Goal: Task Accomplishment & Management: Complete application form

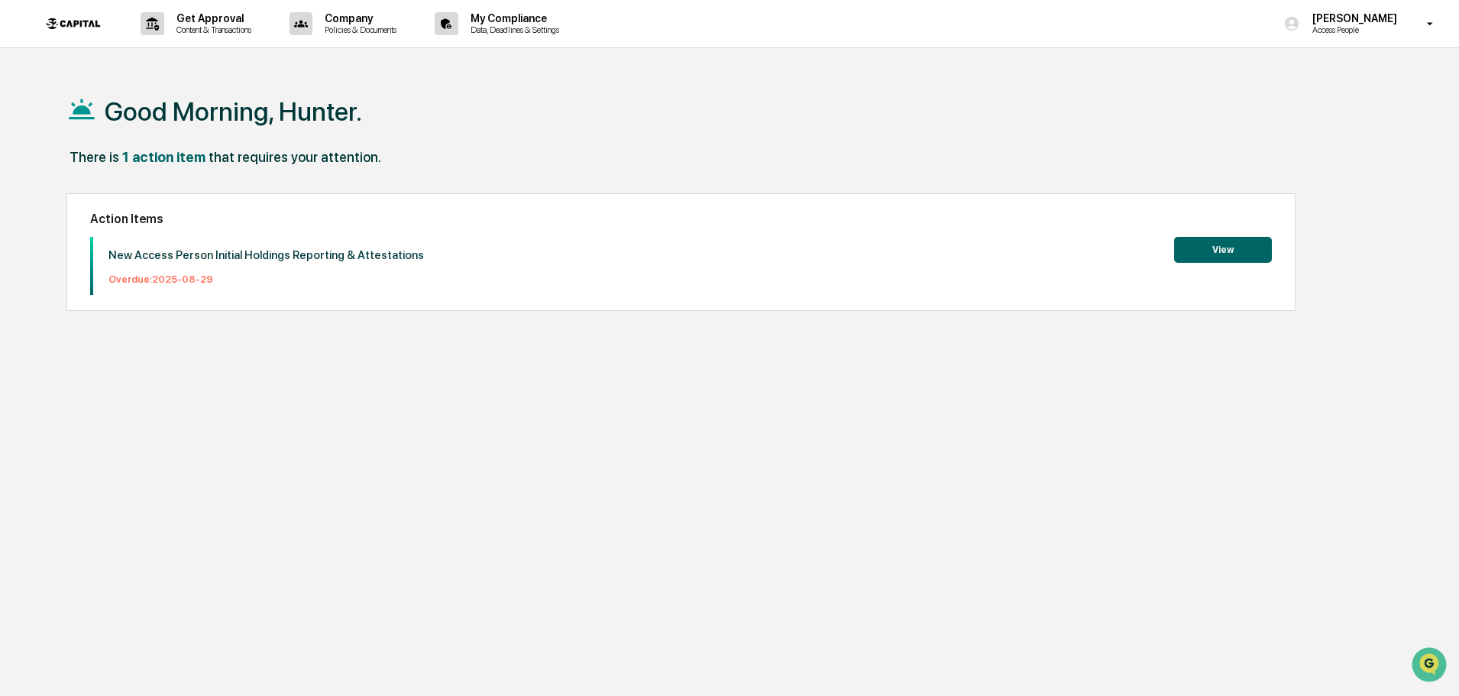
click at [1222, 242] on button "View" at bounding box center [1223, 250] width 98 height 26
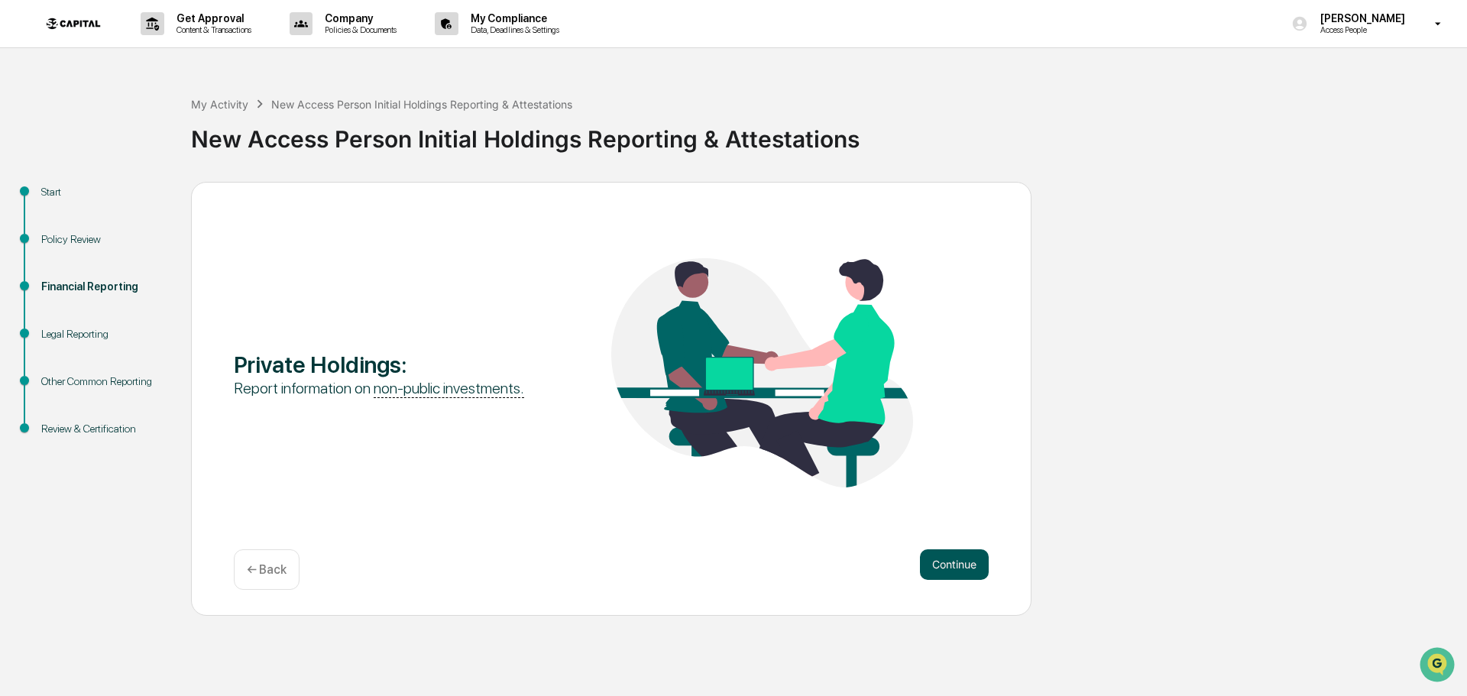
click at [963, 555] on button "Continue" at bounding box center [954, 564] width 69 height 31
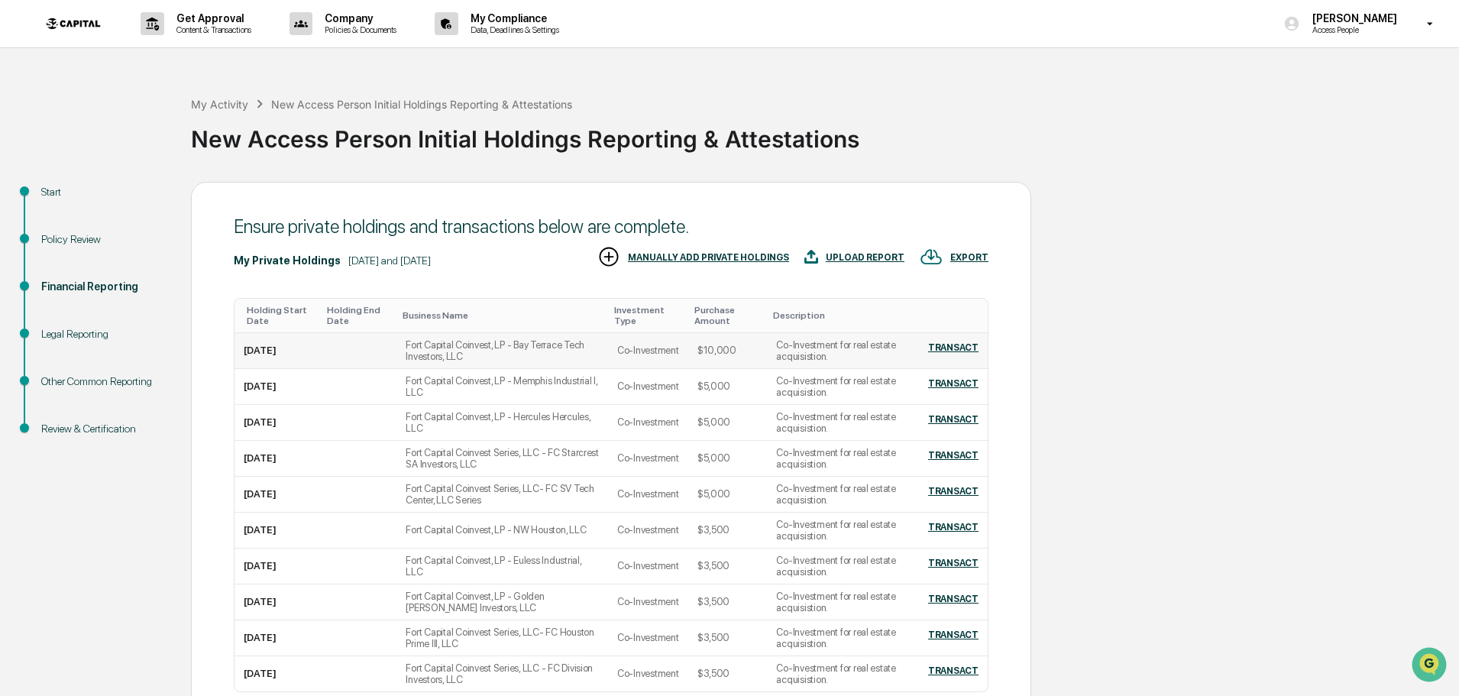
click at [398, 348] on td "Fort Capital Coinvest, LP - Bay Terrace Tech Investors, LLC" at bounding box center [503, 351] width 212 height 36
click at [1433, 26] on icon at bounding box center [1430, 24] width 27 height 15
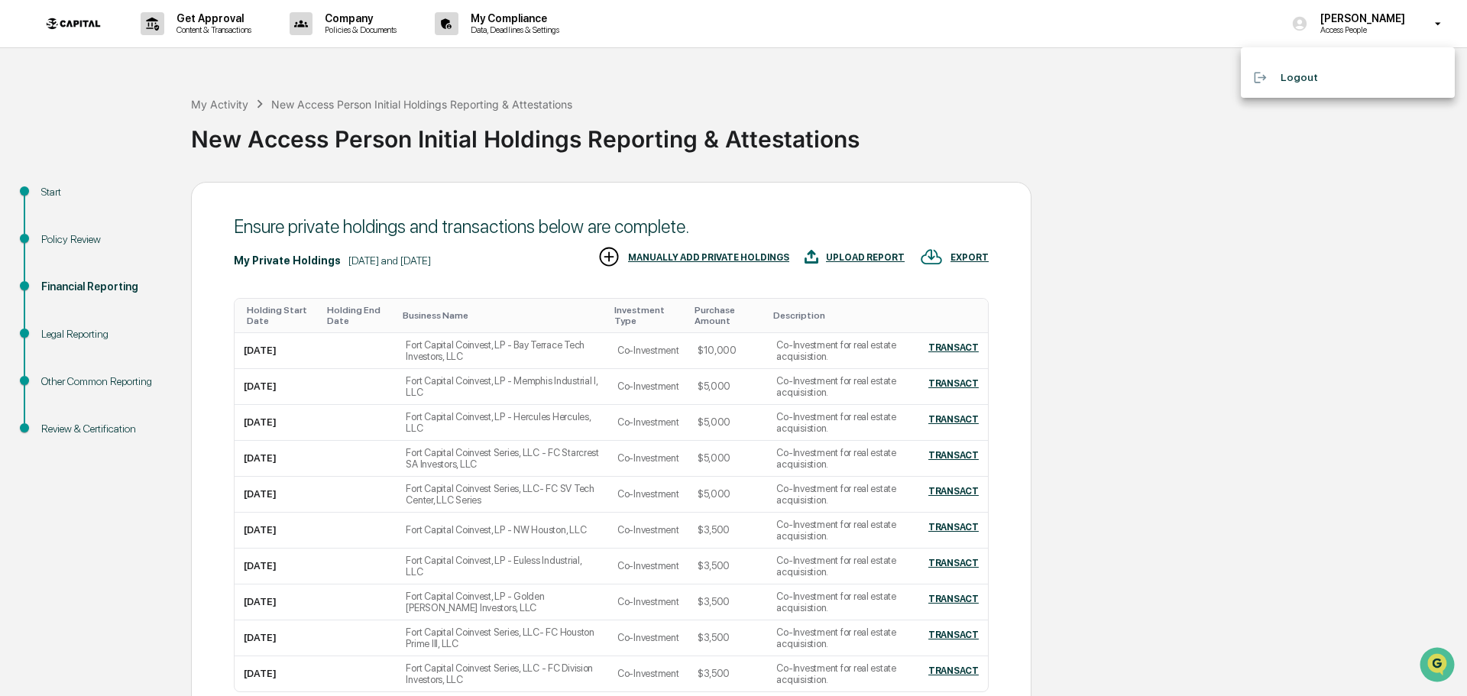
click at [852, 122] on div at bounding box center [733, 348] width 1467 height 696
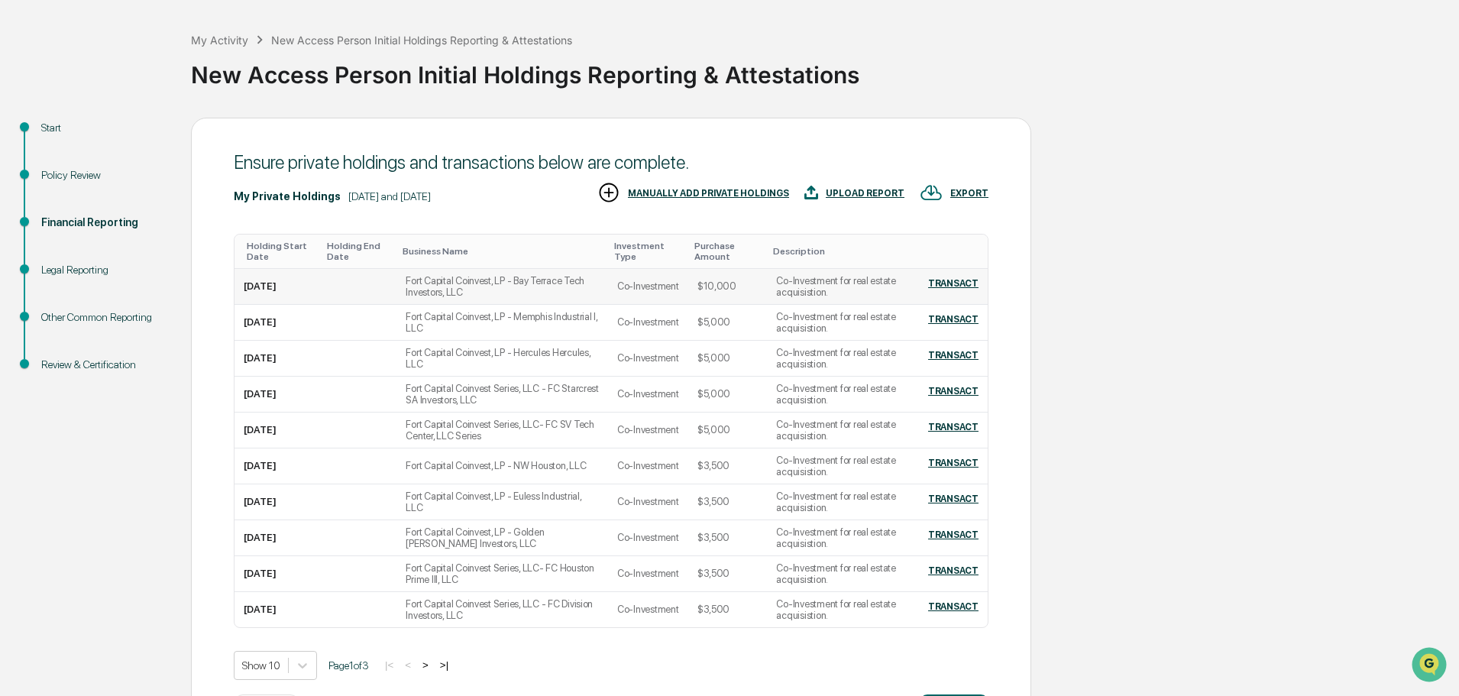
scroll to position [129, 0]
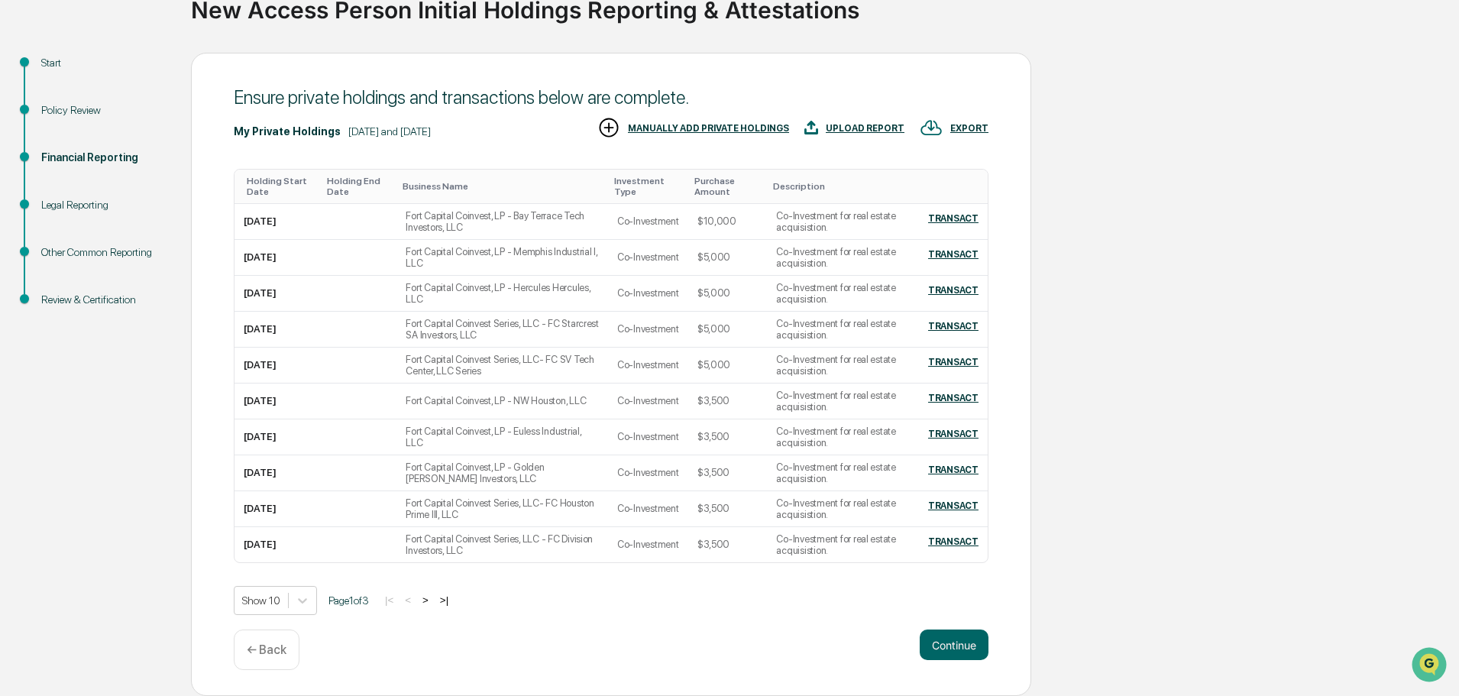
click at [433, 598] on button ">" at bounding box center [425, 600] width 15 height 13
click at [435, 599] on button ">" at bounding box center [426, 600] width 15 height 13
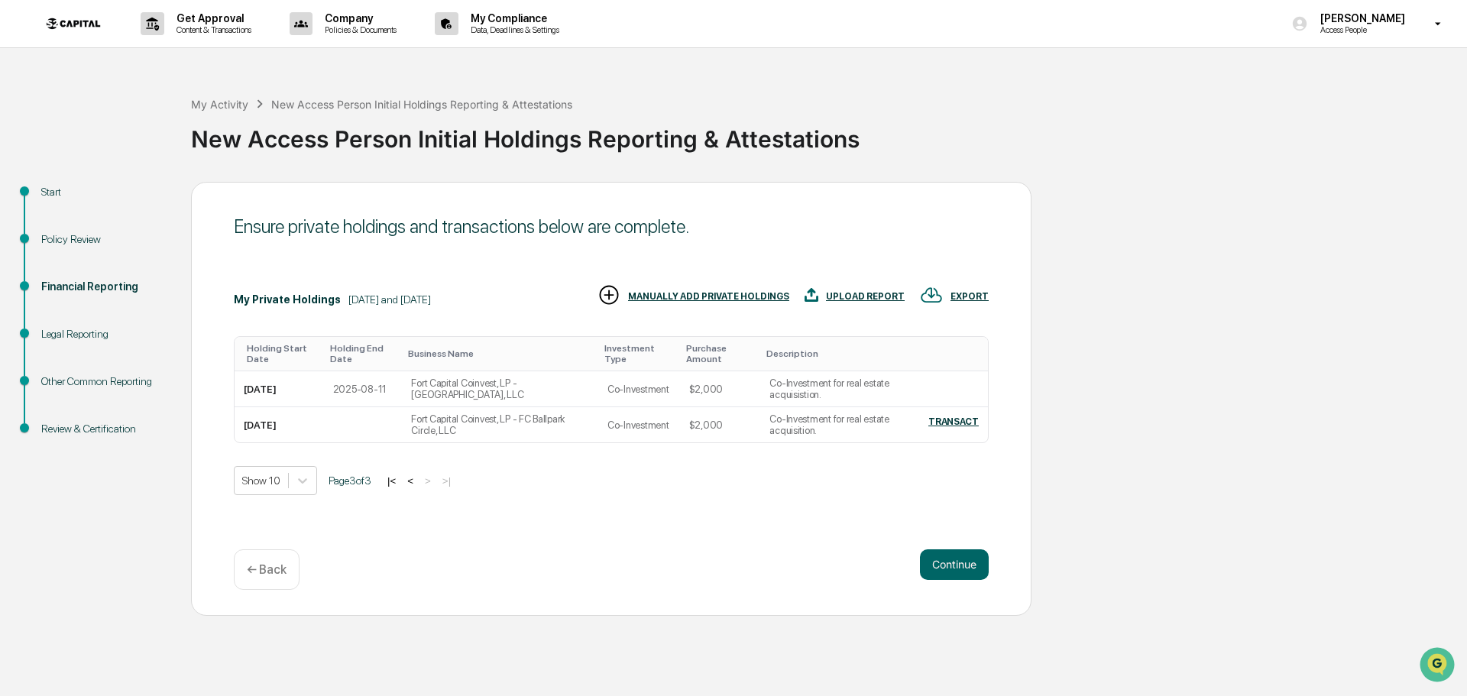
click at [67, 25] on img at bounding box center [73, 23] width 73 height 31
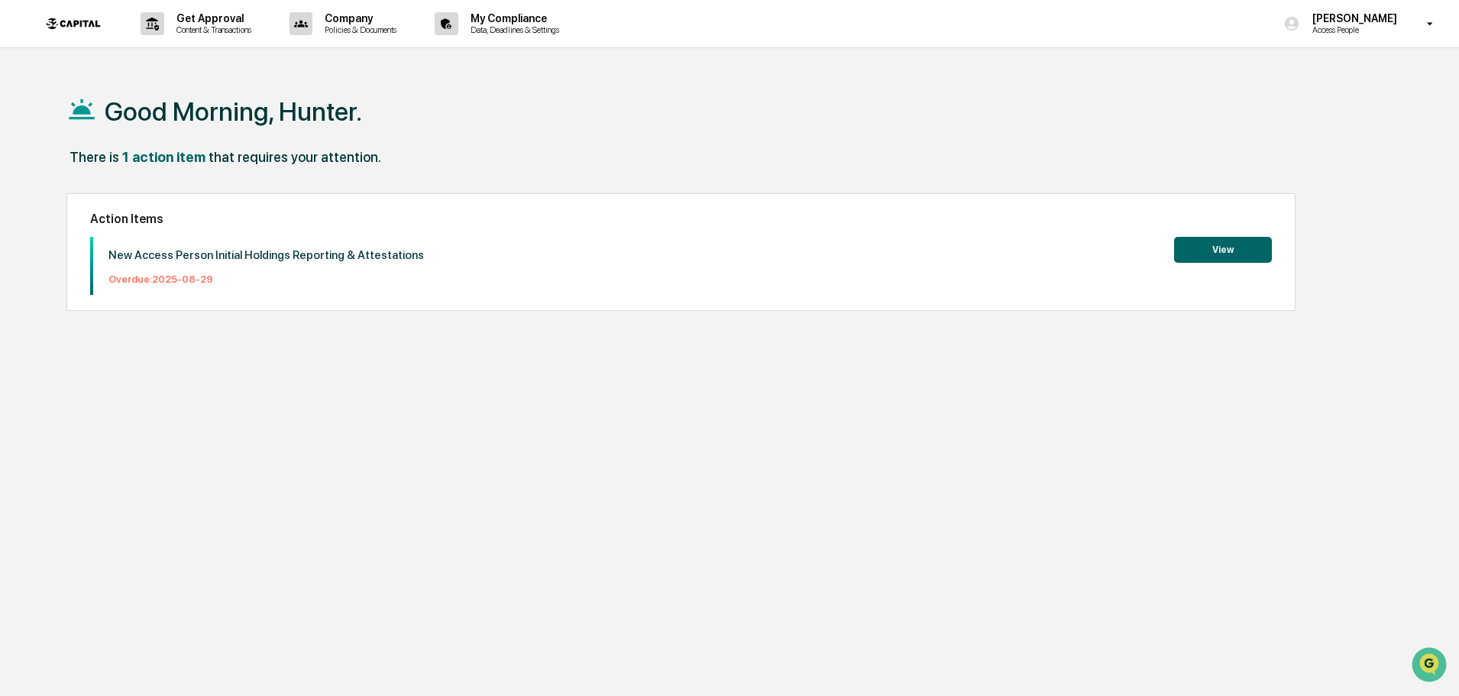
click at [1234, 243] on button "View" at bounding box center [1223, 250] width 98 height 26
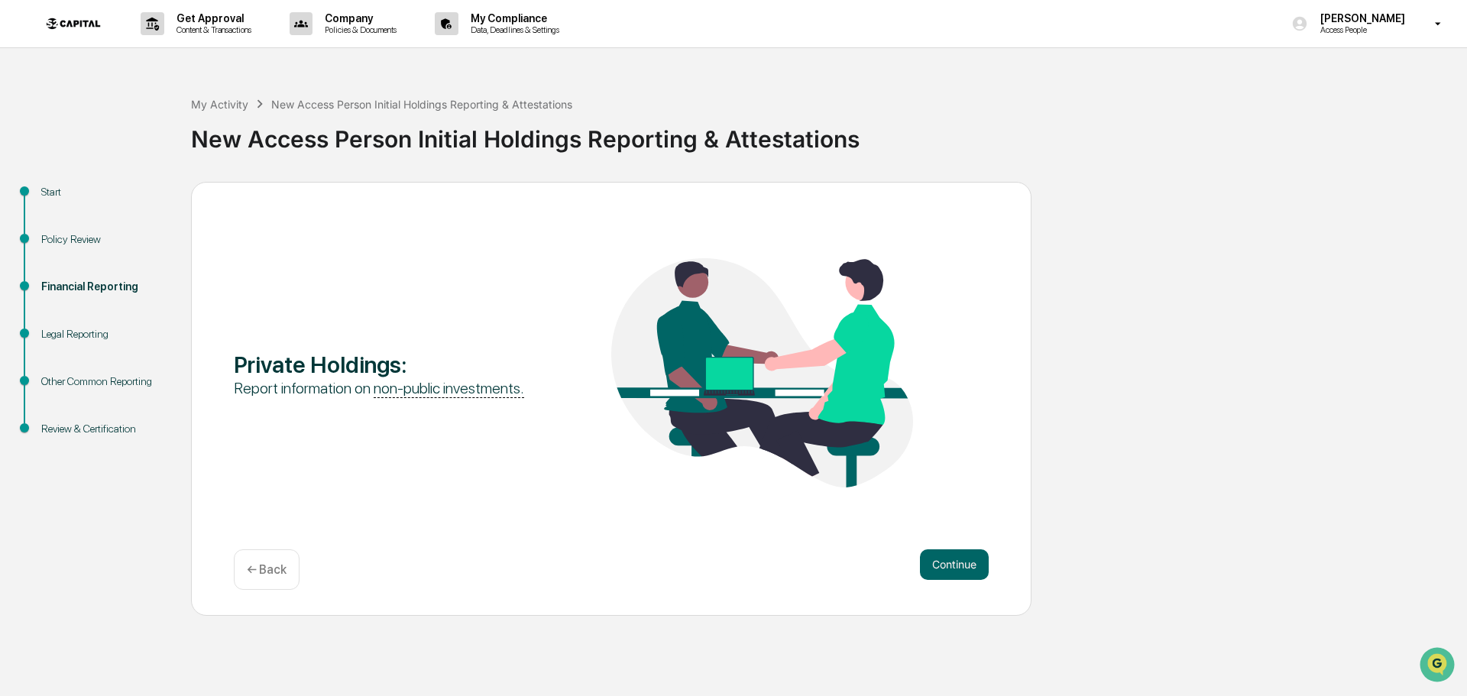
click at [63, 241] on div "Policy Review" at bounding box center [103, 239] width 125 height 16
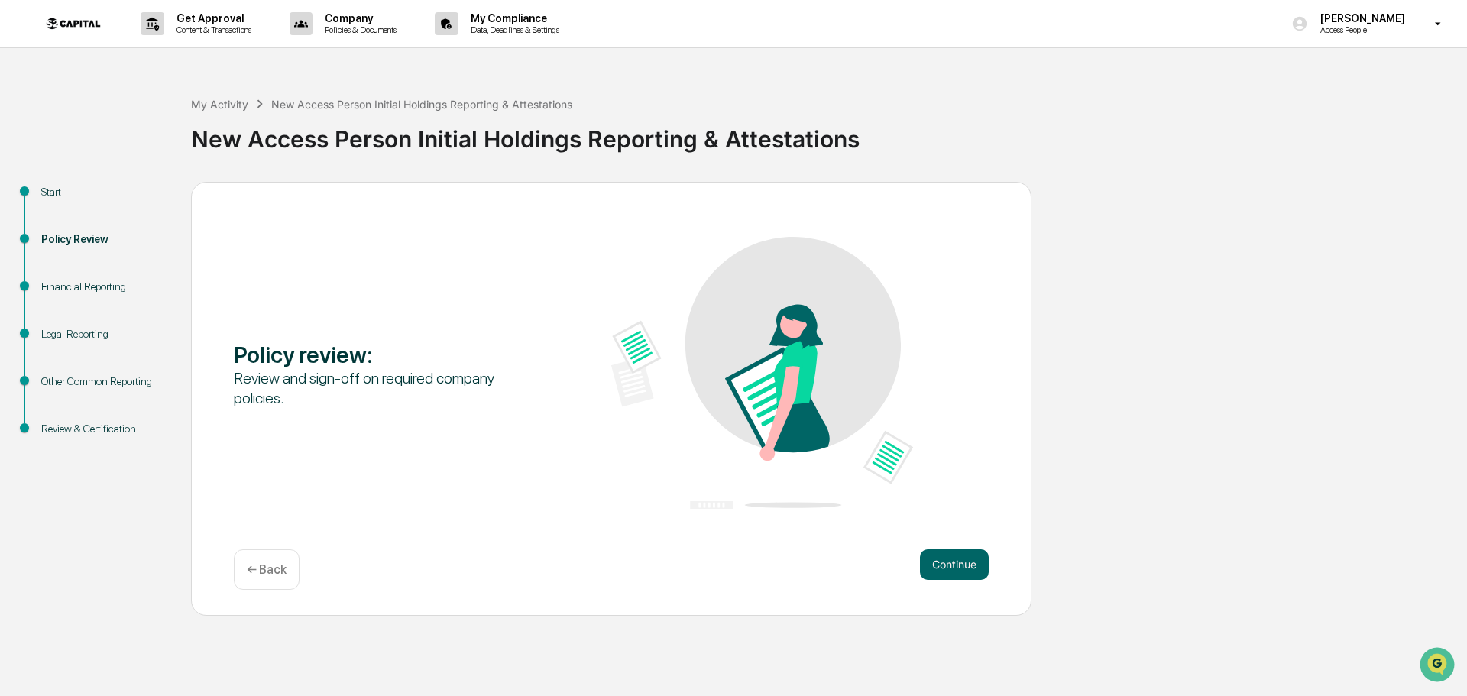
click at [46, 193] on div "Start" at bounding box center [103, 192] width 125 height 16
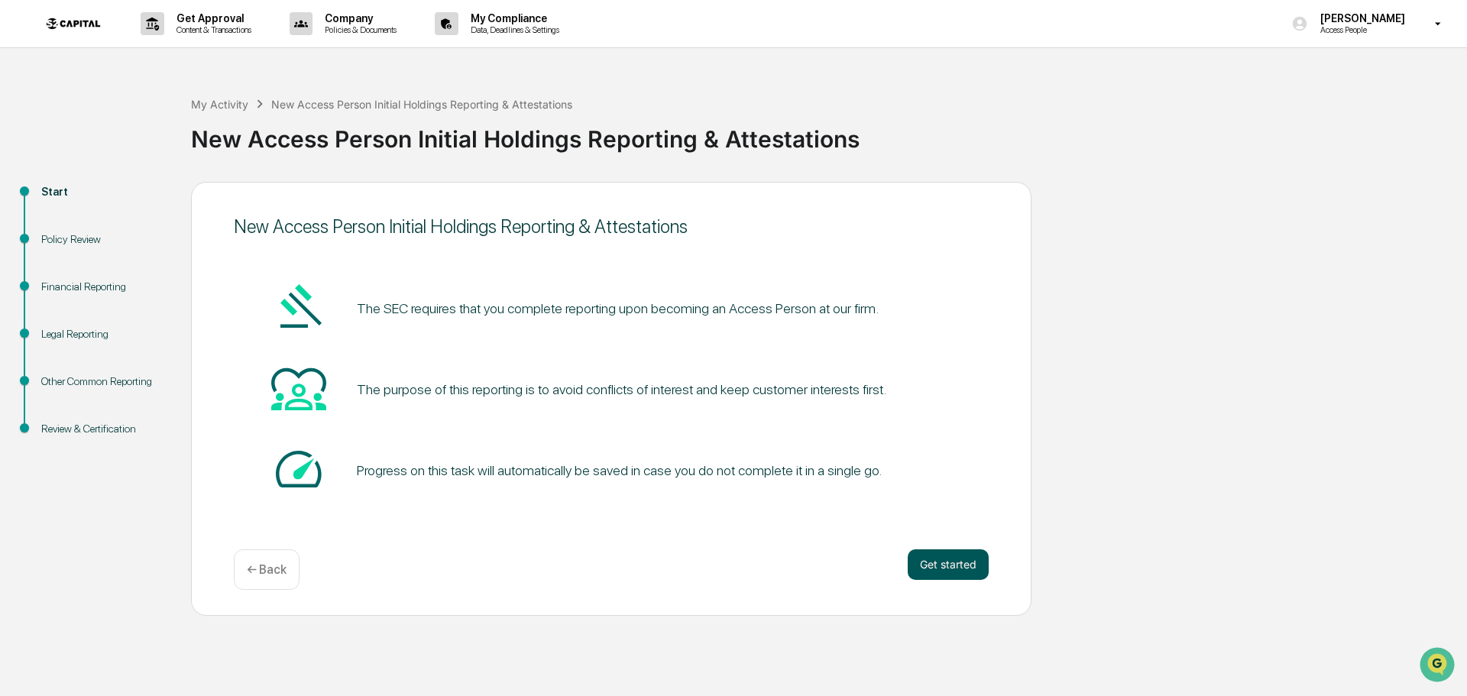
click at [973, 566] on button "Get started" at bounding box center [948, 564] width 81 height 31
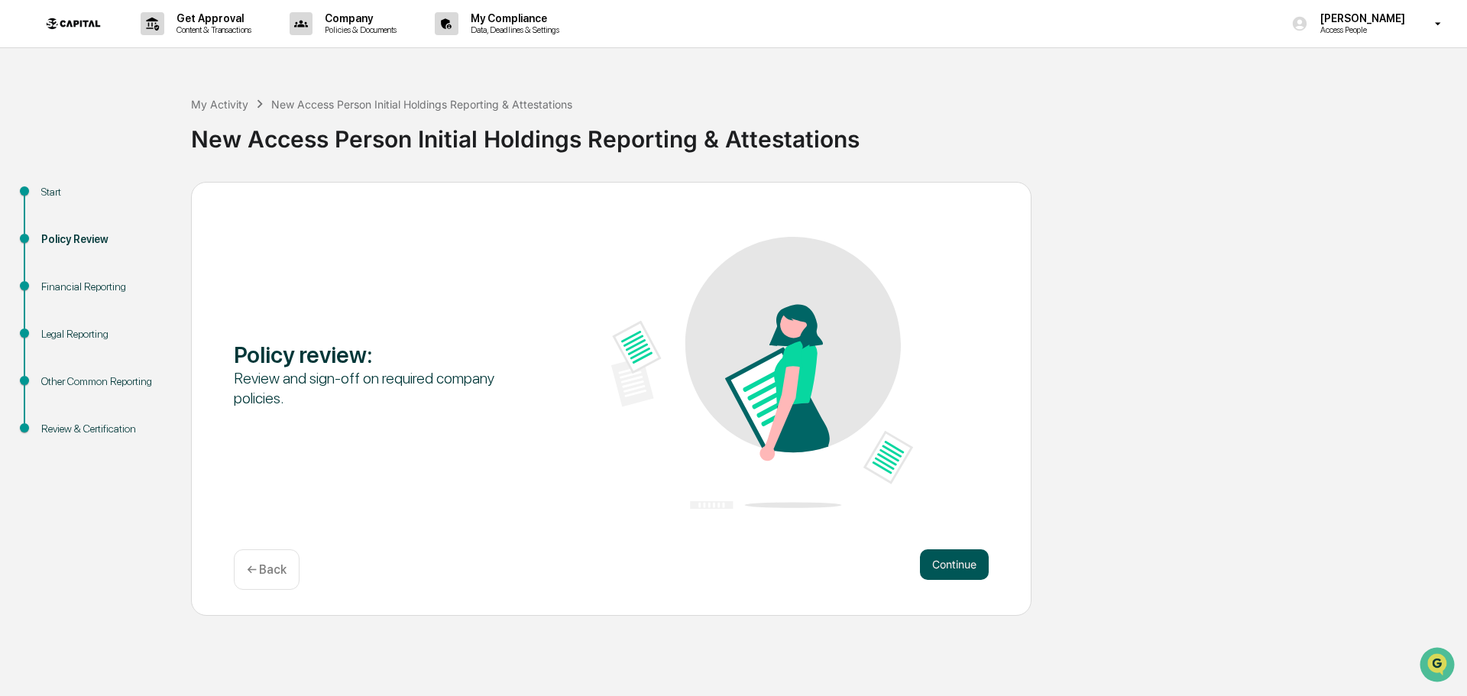
click at [947, 565] on button "Continue" at bounding box center [954, 564] width 69 height 31
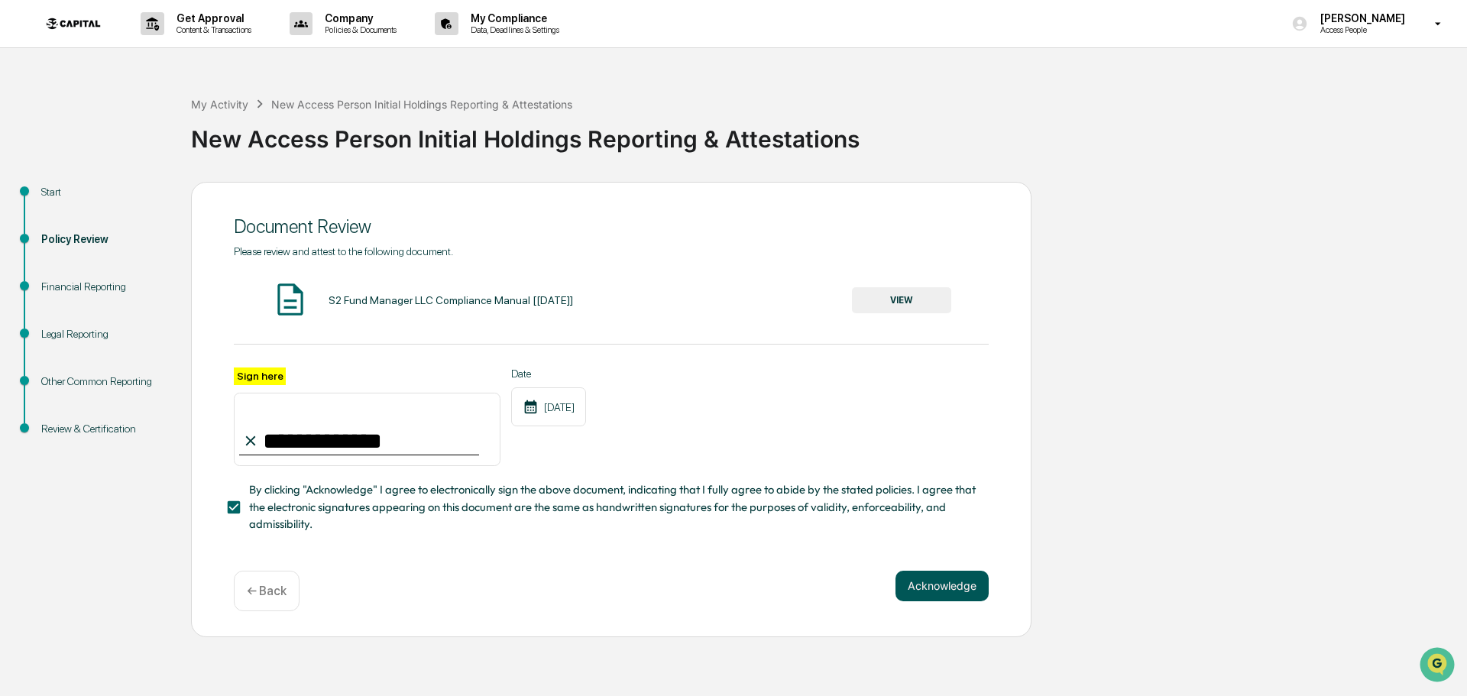
click at [953, 591] on button "Acknowledge" at bounding box center [941, 586] width 93 height 31
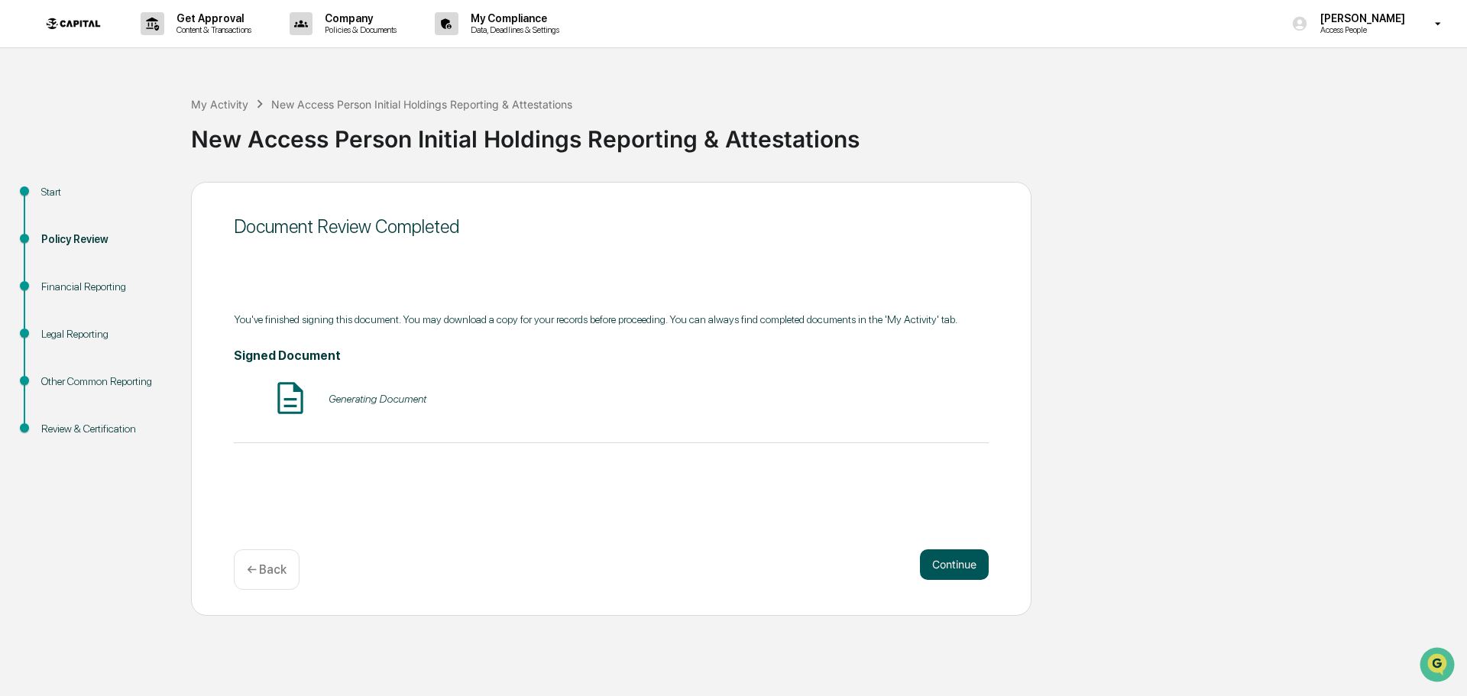
click at [953, 591] on div "Document Review Completed You've finished signing this document. You may downlo…" at bounding box center [611, 399] width 840 height 434
click at [958, 568] on button "Continue" at bounding box center [954, 564] width 69 height 31
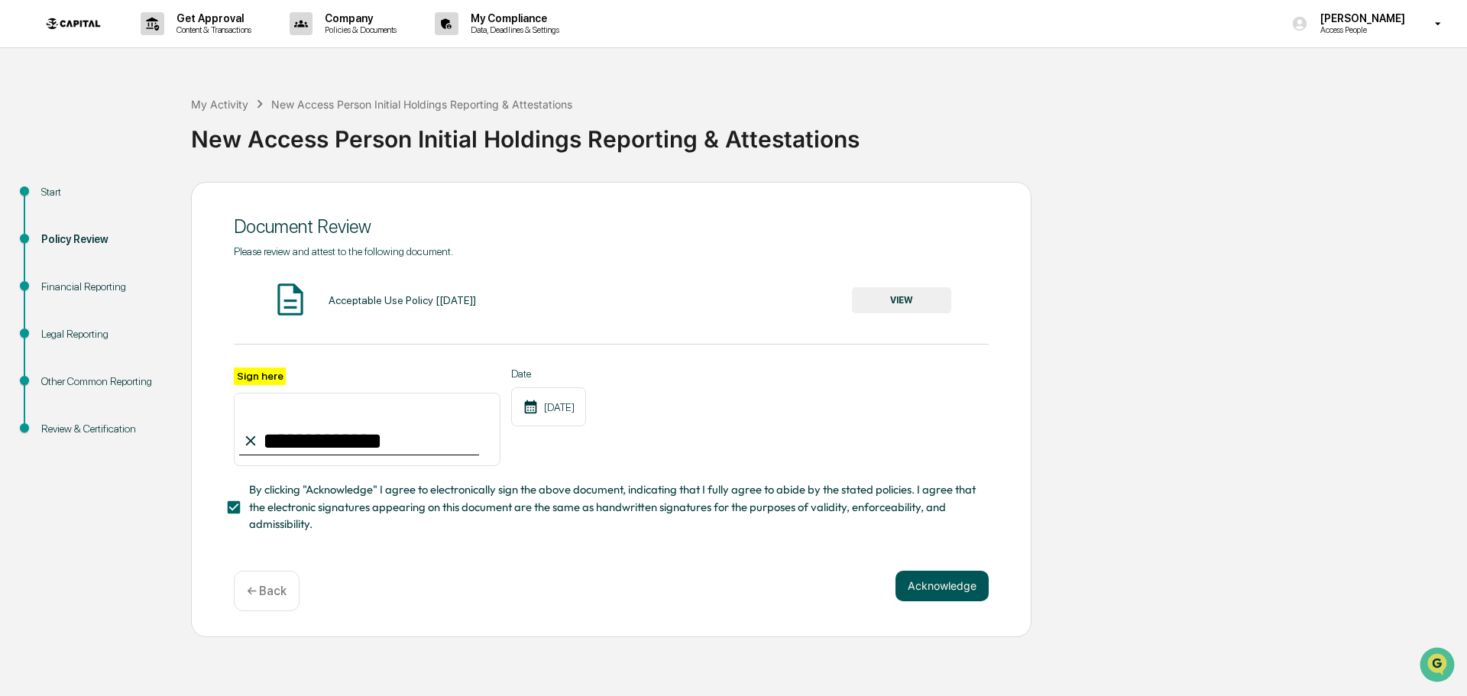
click at [948, 582] on button "Acknowledge" at bounding box center [941, 586] width 93 height 31
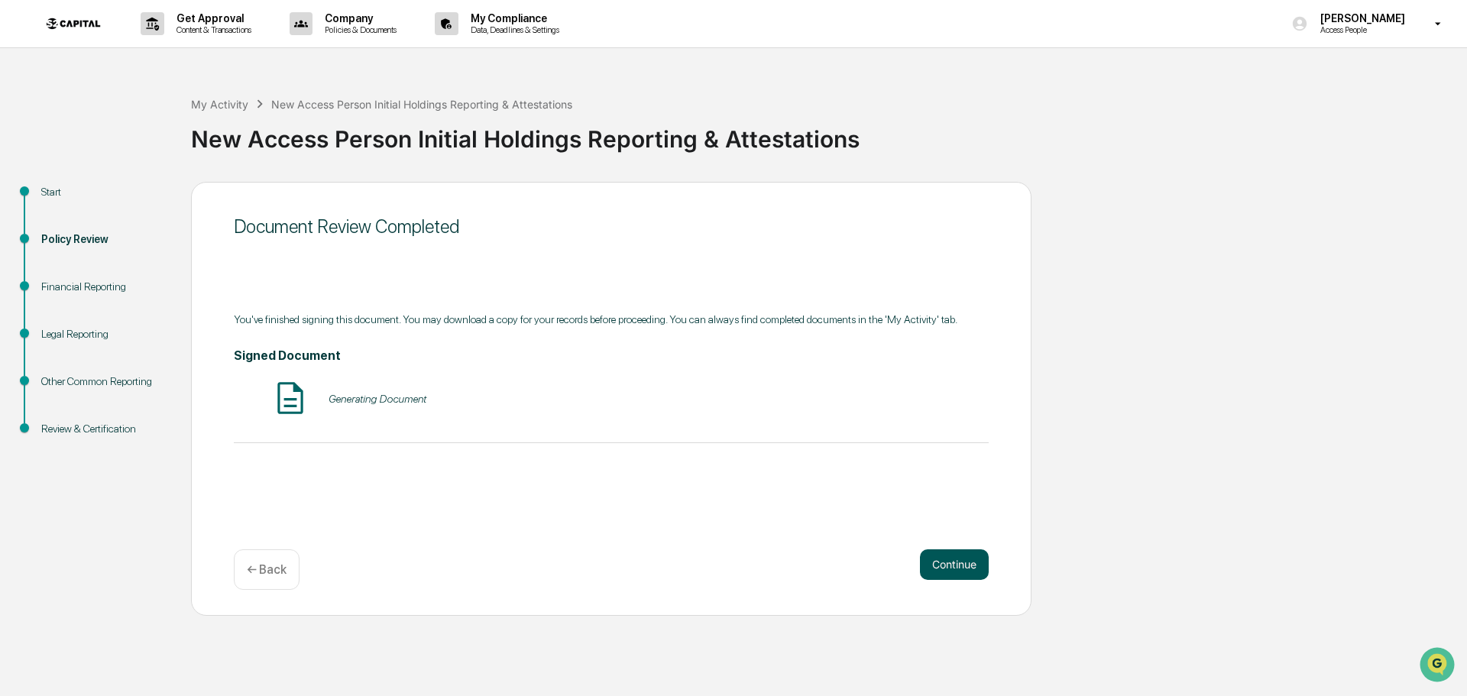
click at [958, 567] on button "Continue" at bounding box center [954, 564] width 69 height 31
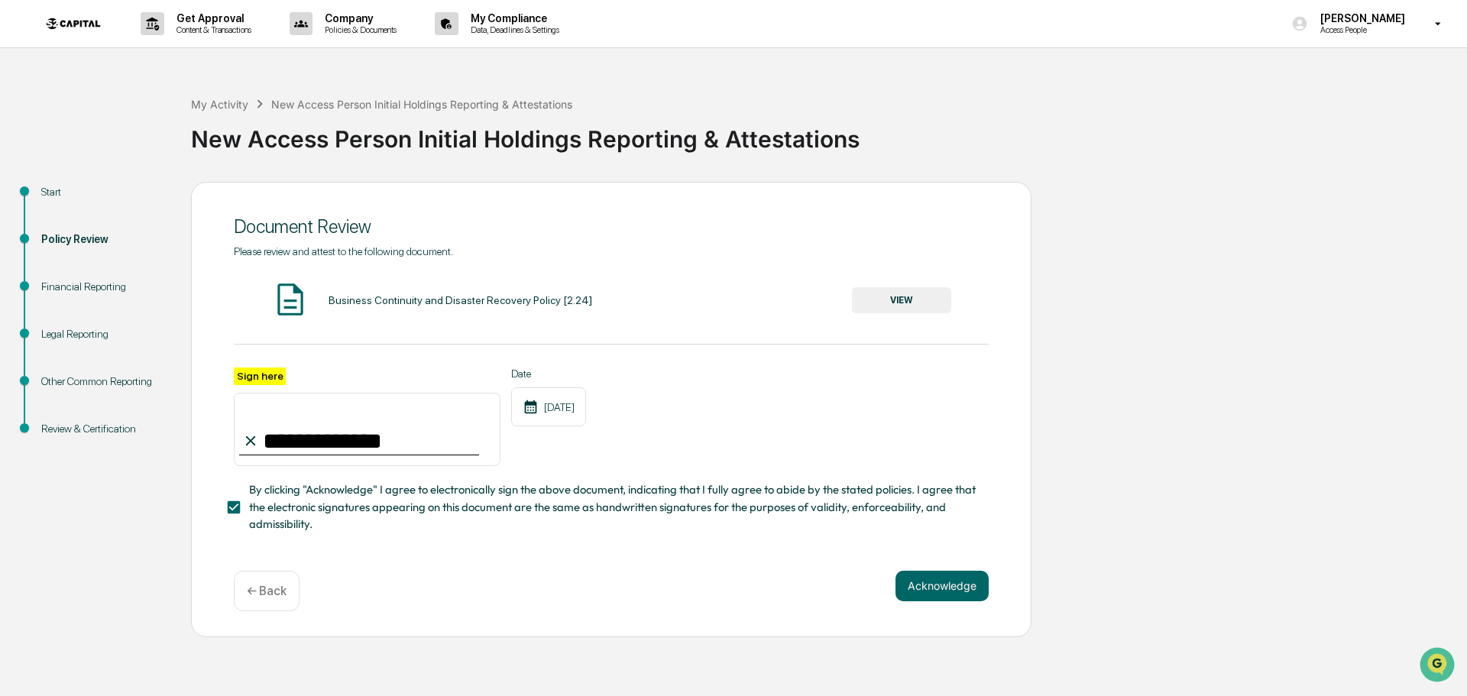
click at [956, 573] on div "**********" at bounding box center [611, 409] width 840 height 455
click at [956, 584] on button "Acknowledge" at bounding box center [941, 586] width 93 height 31
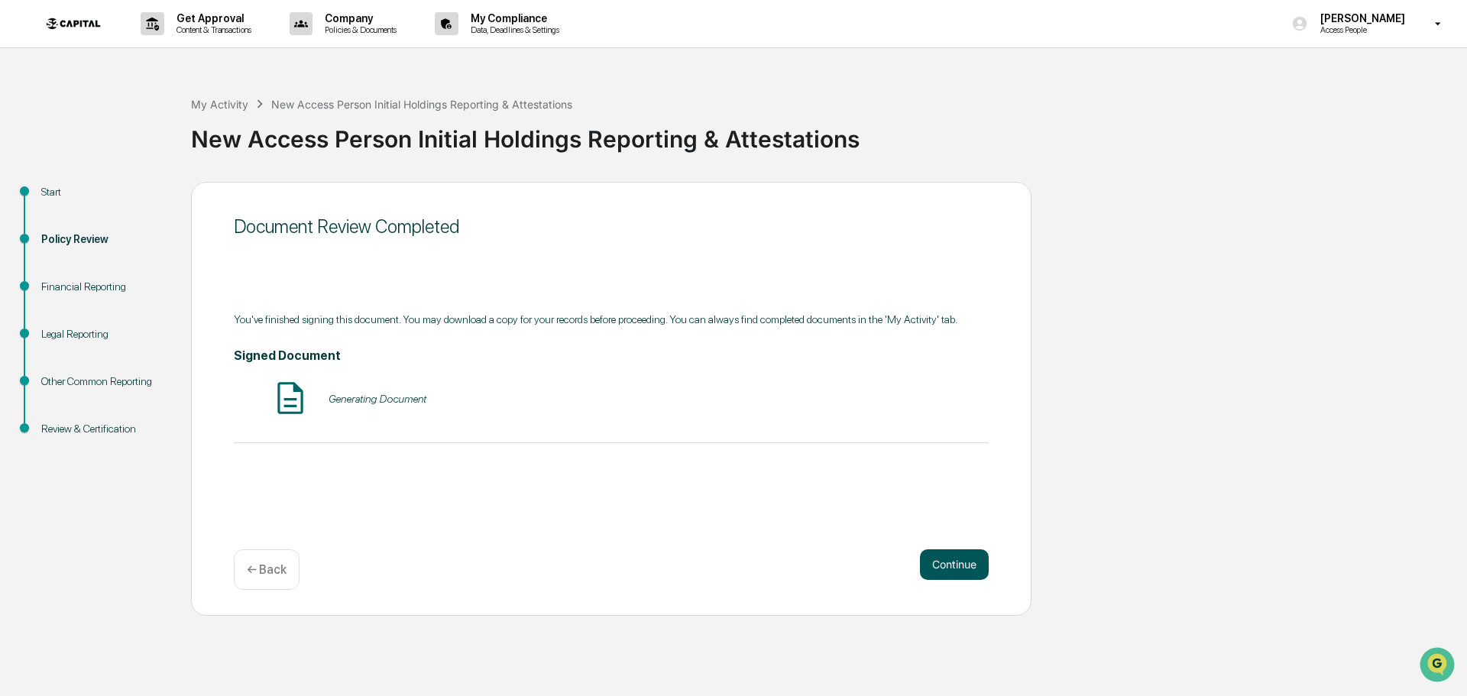
click at [956, 584] on div "Continue ← Back" at bounding box center [611, 569] width 755 height 40
click at [959, 575] on button "Continue" at bounding box center [954, 564] width 69 height 31
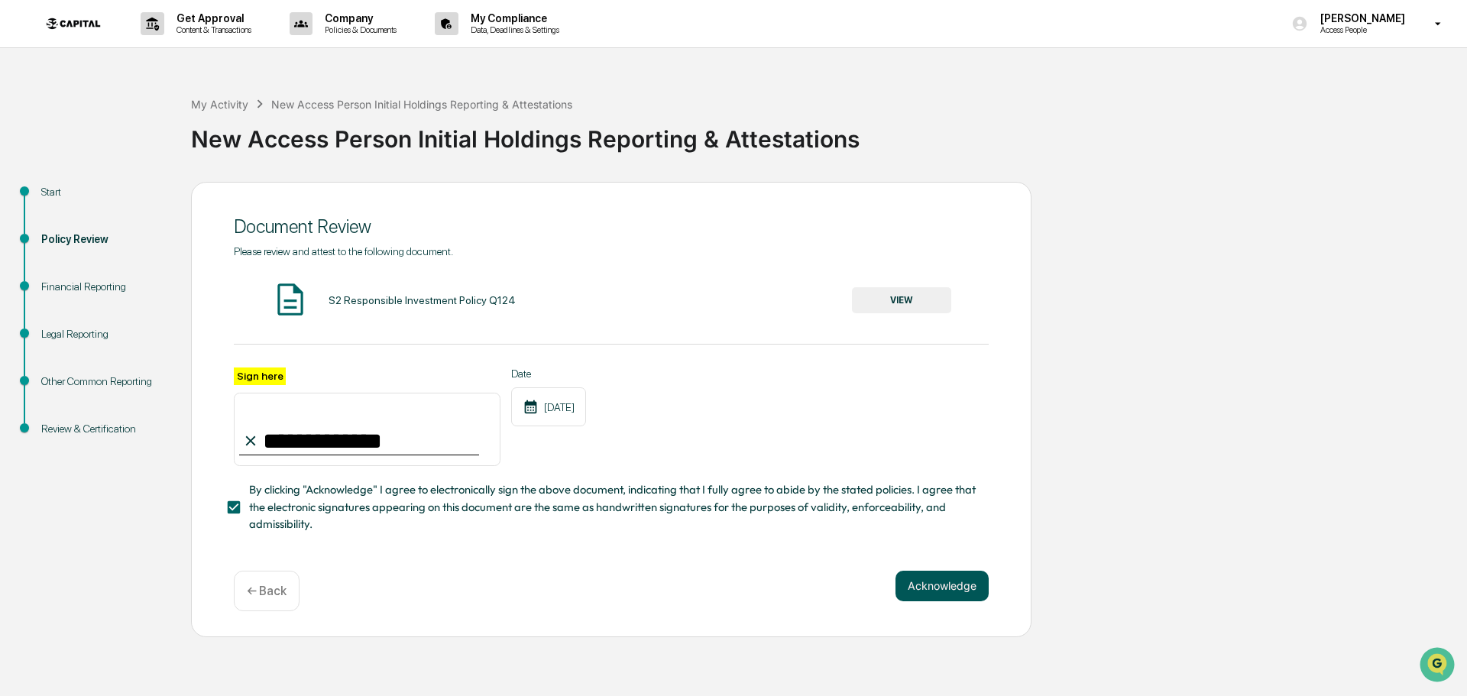
click at [955, 584] on button "Acknowledge" at bounding box center [941, 586] width 93 height 31
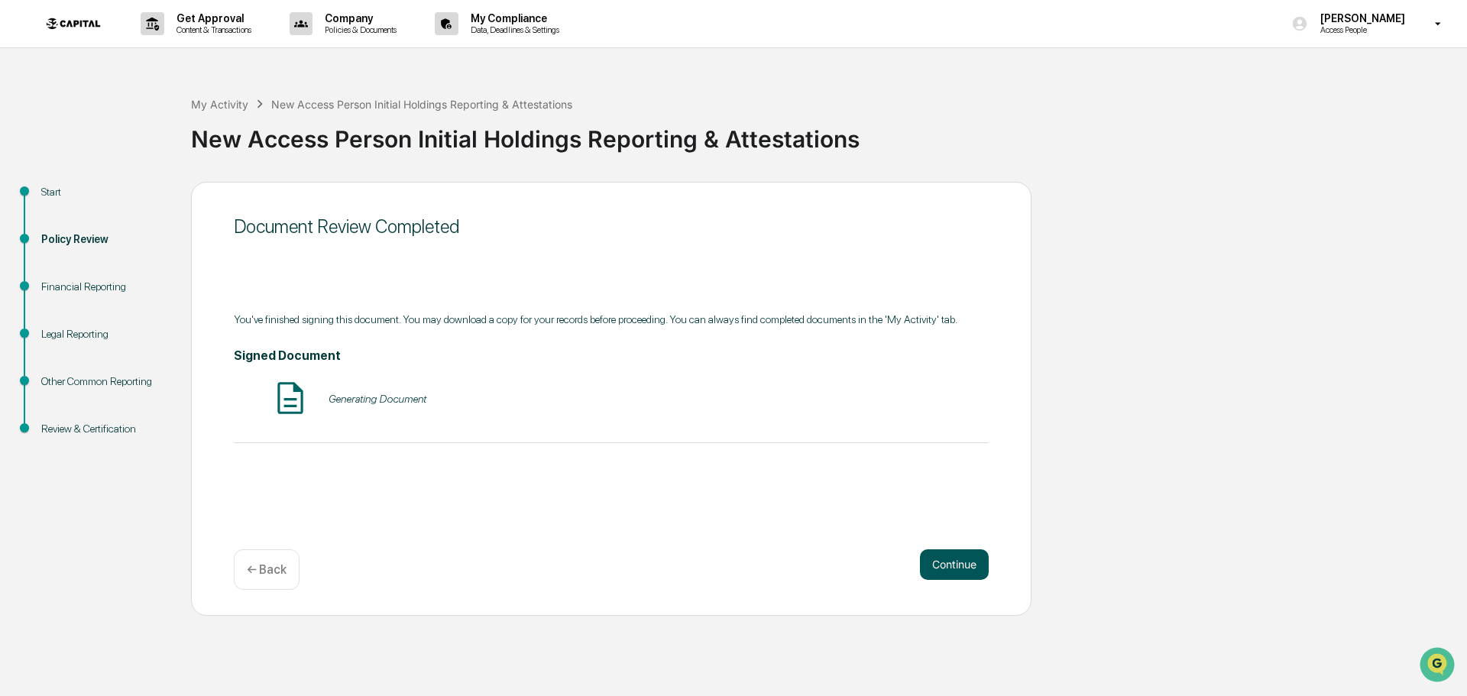
click at [947, 558] on button "Continue" at bounding box center [954, 564] width 69 height 31
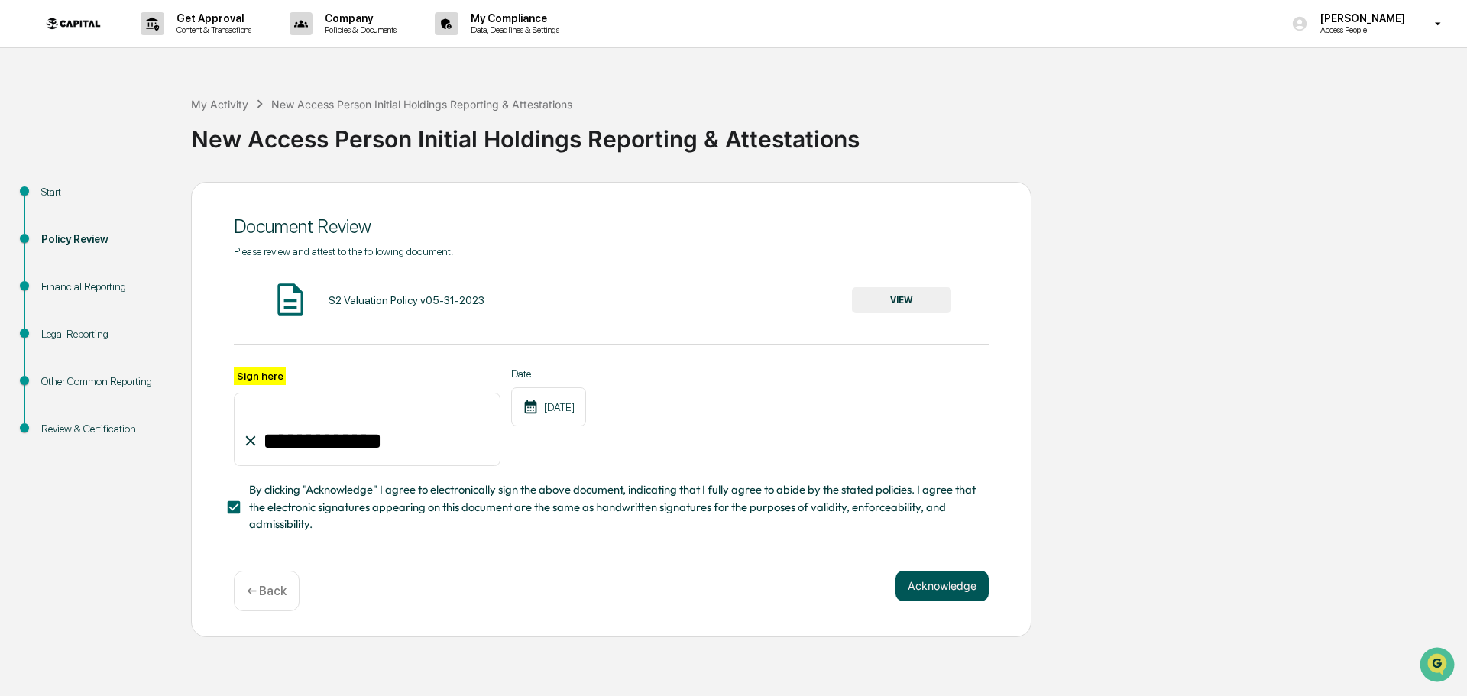
click at [955, 588] on button "Acknowledge" at bounding box center [941, 586] width 93 height 31
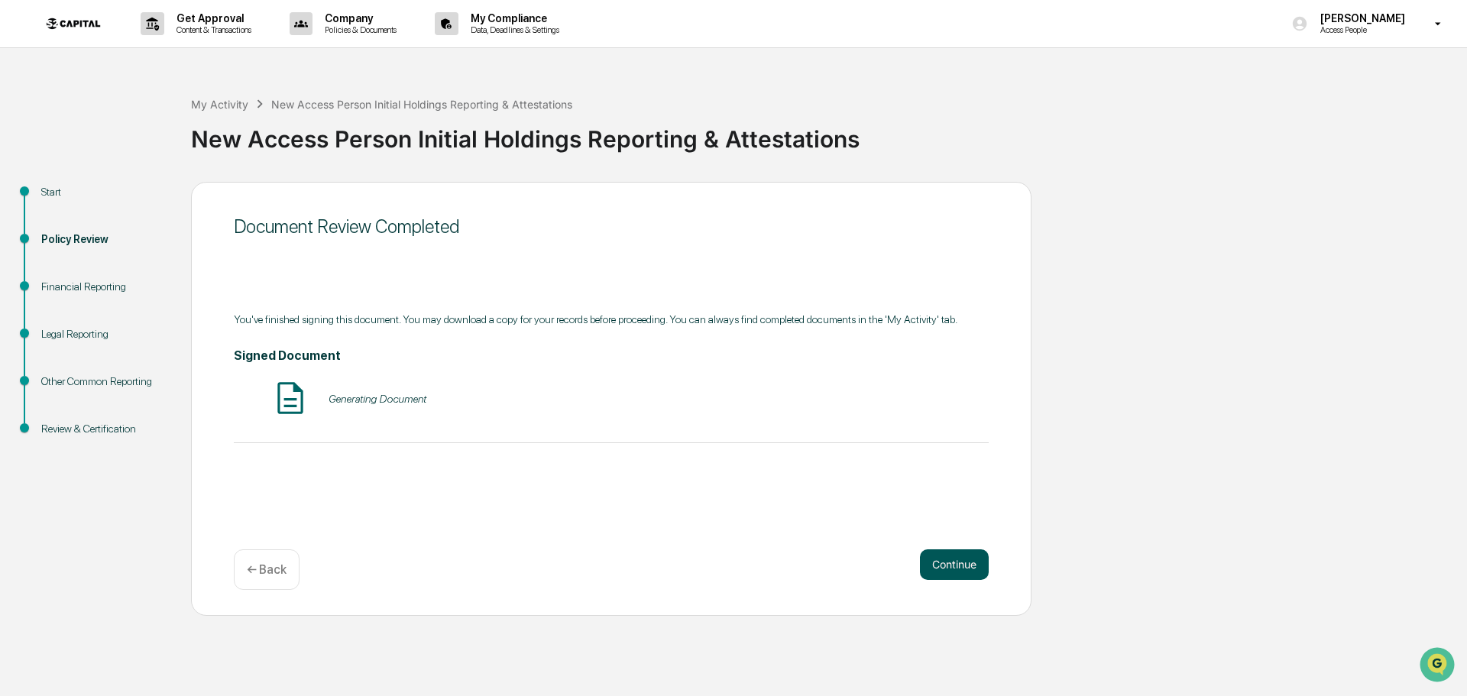
click at [955, 572] on button "Continue" at bounding box center [954, 564] width 69 height 31
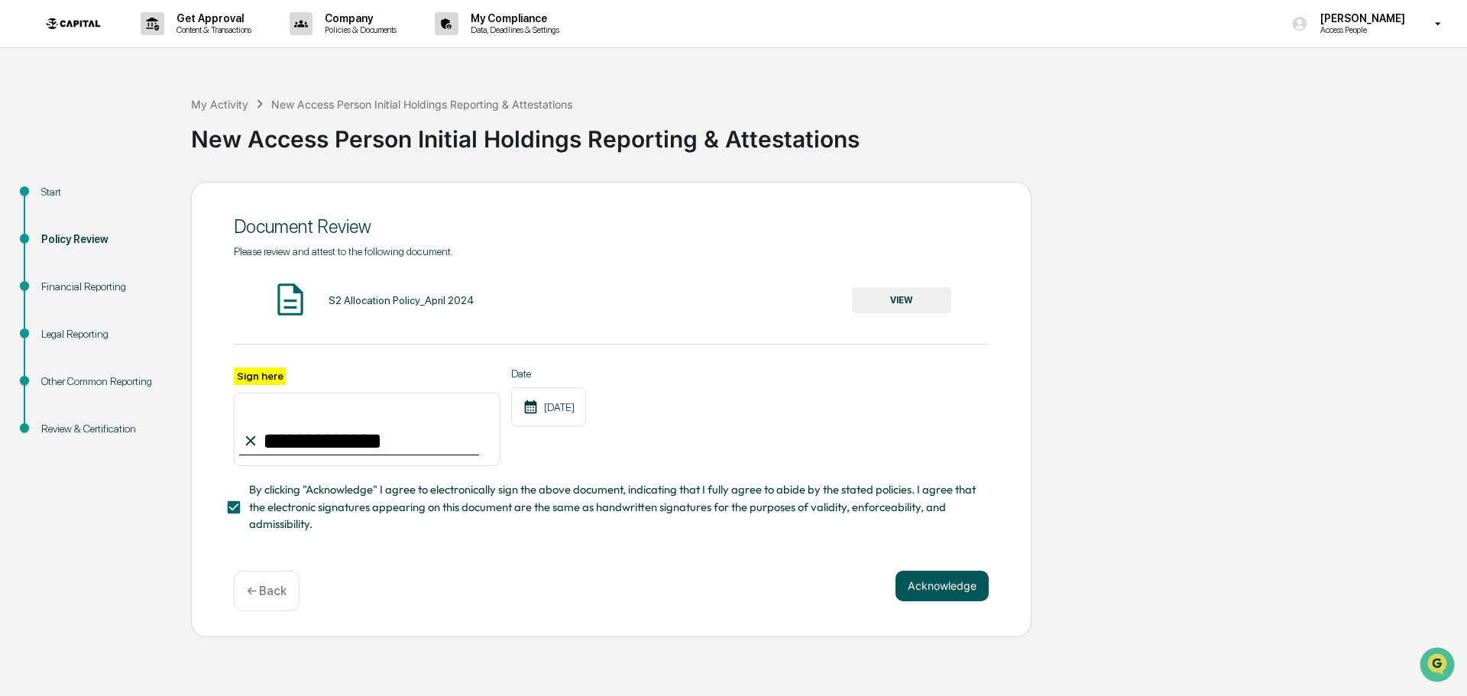
click at [953, 577] on button "Acknowledge" at bounding box center [941, 586] width 93 height 31
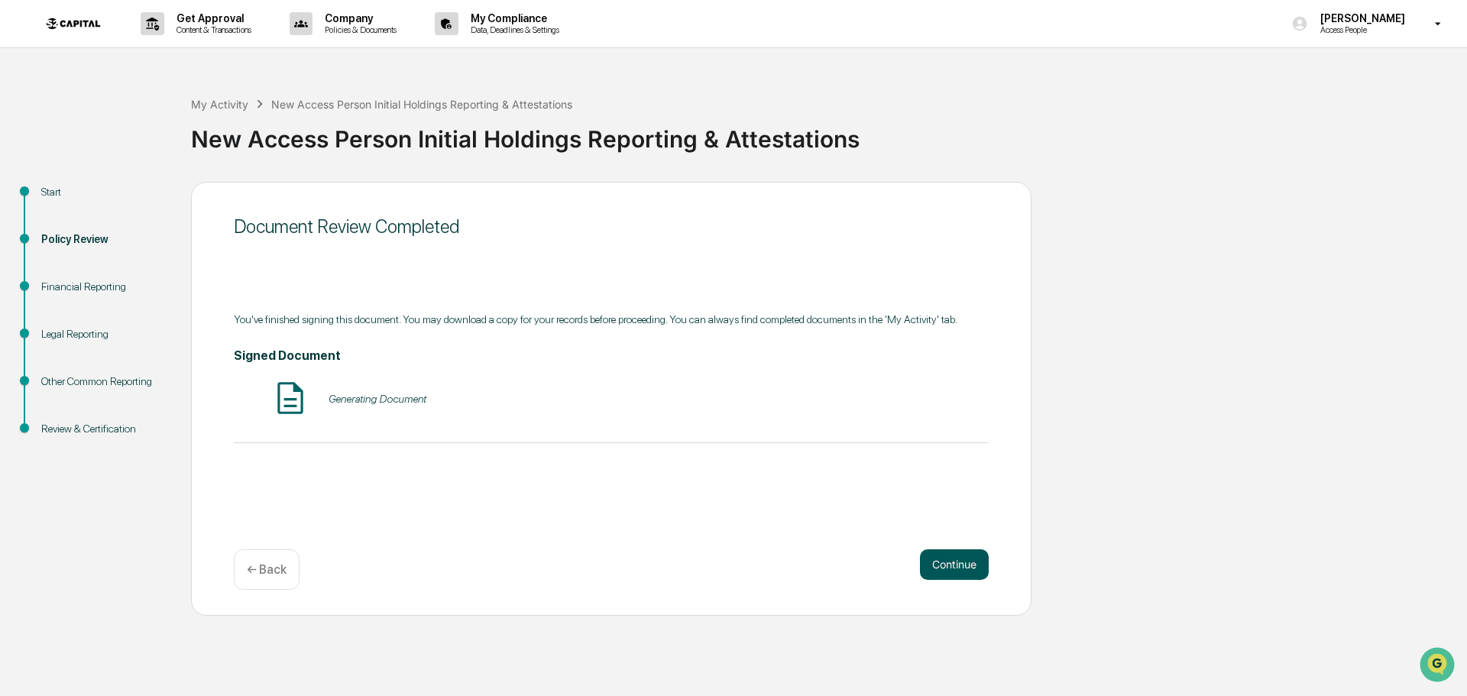
click at [955, 568] on button "Continue" at bounding box center [954, 564] width 69 height 31
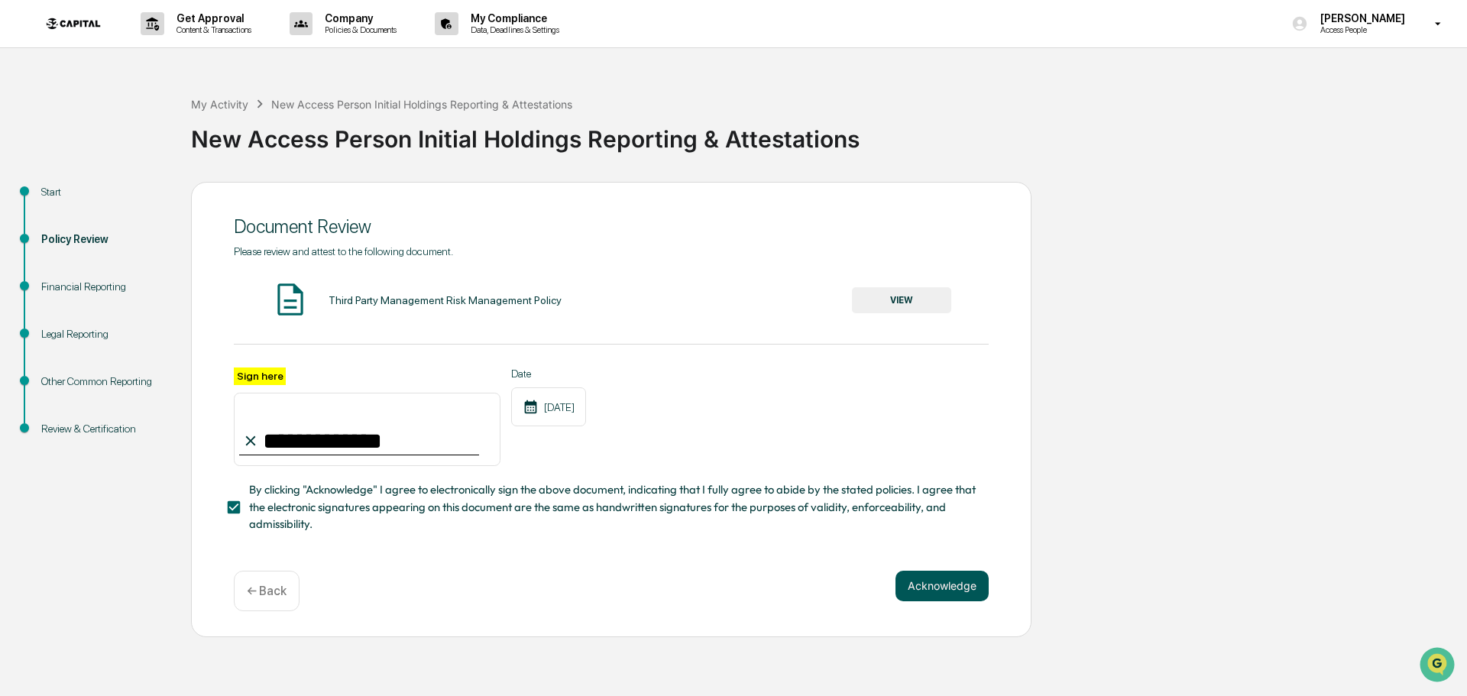
click at [953, 584] on button "Acknowledge" at bounding box center [941, 586] width 93 height 31
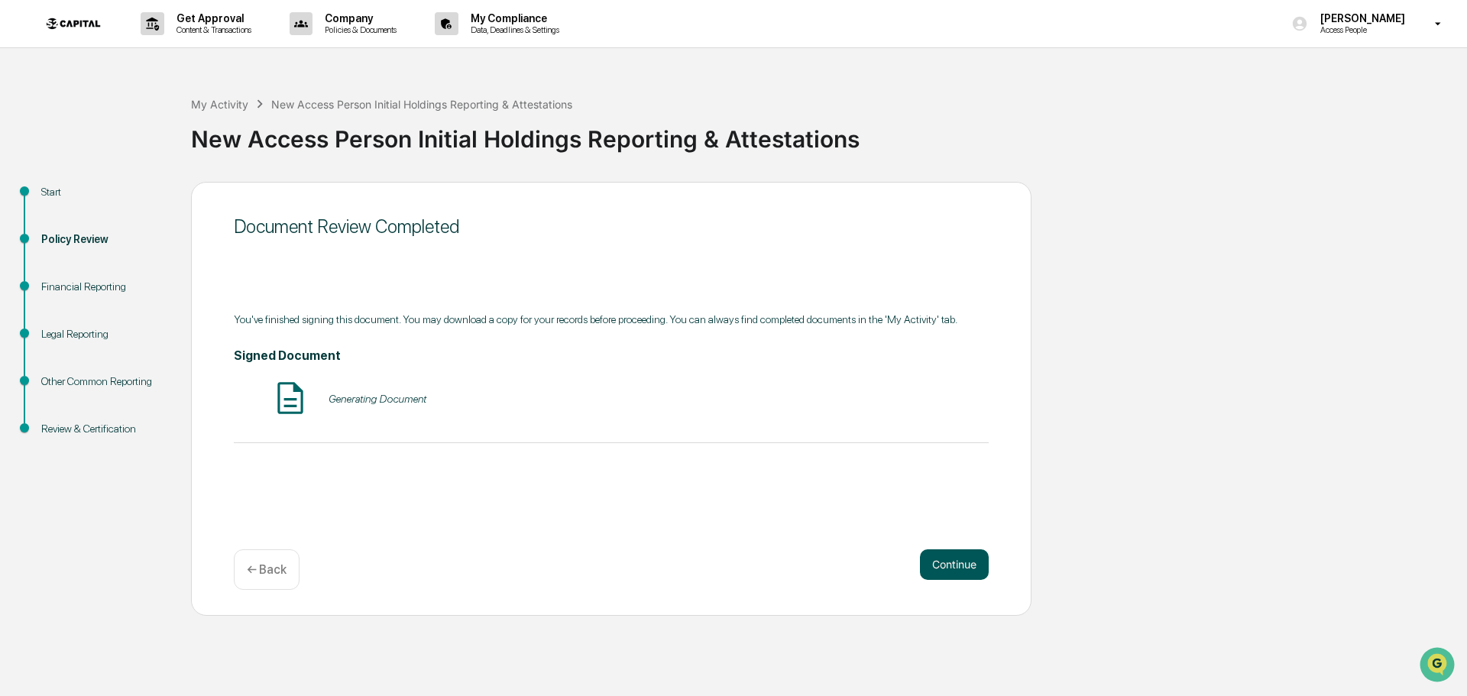
click at [955, 565] on button "Continue" at bounding box center [954, 564] width 69 height 31
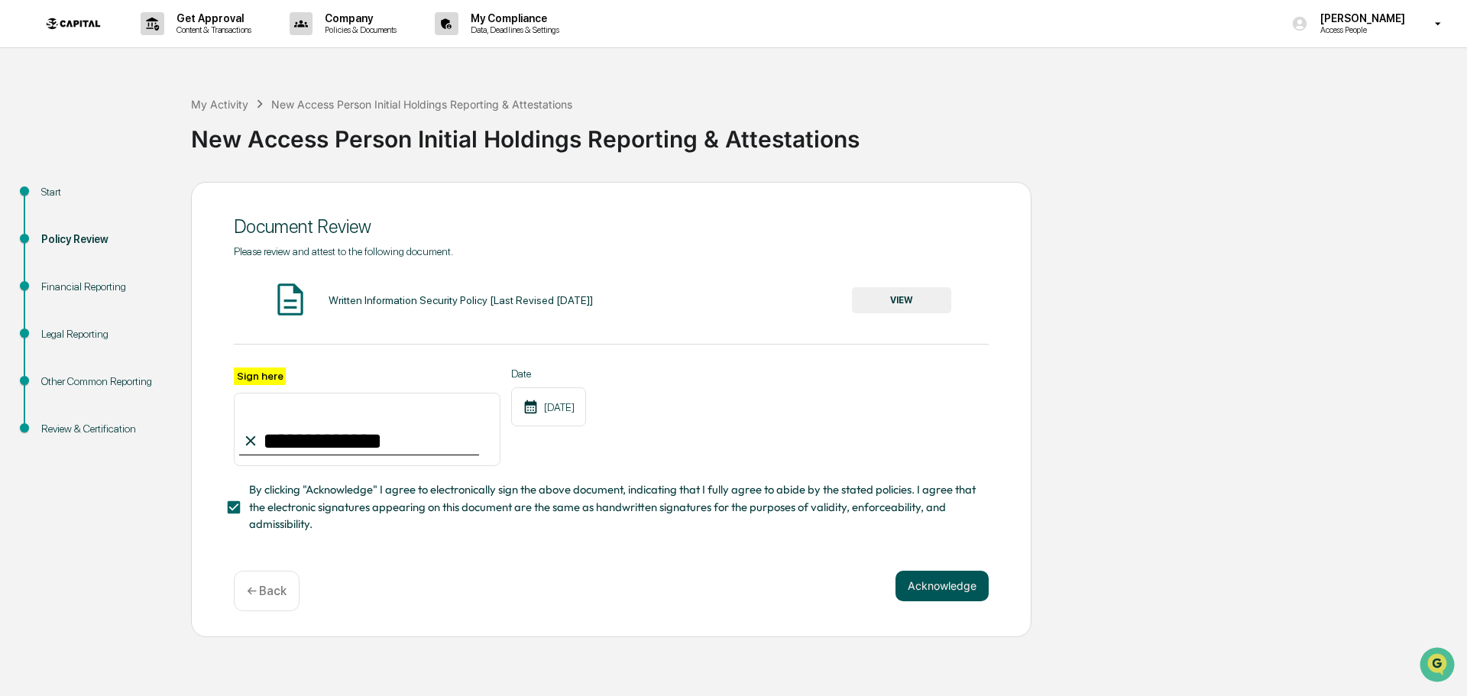
click at [951, 584] on button "Acknowledge" at bounding box center [941, 586] width 93 height 31
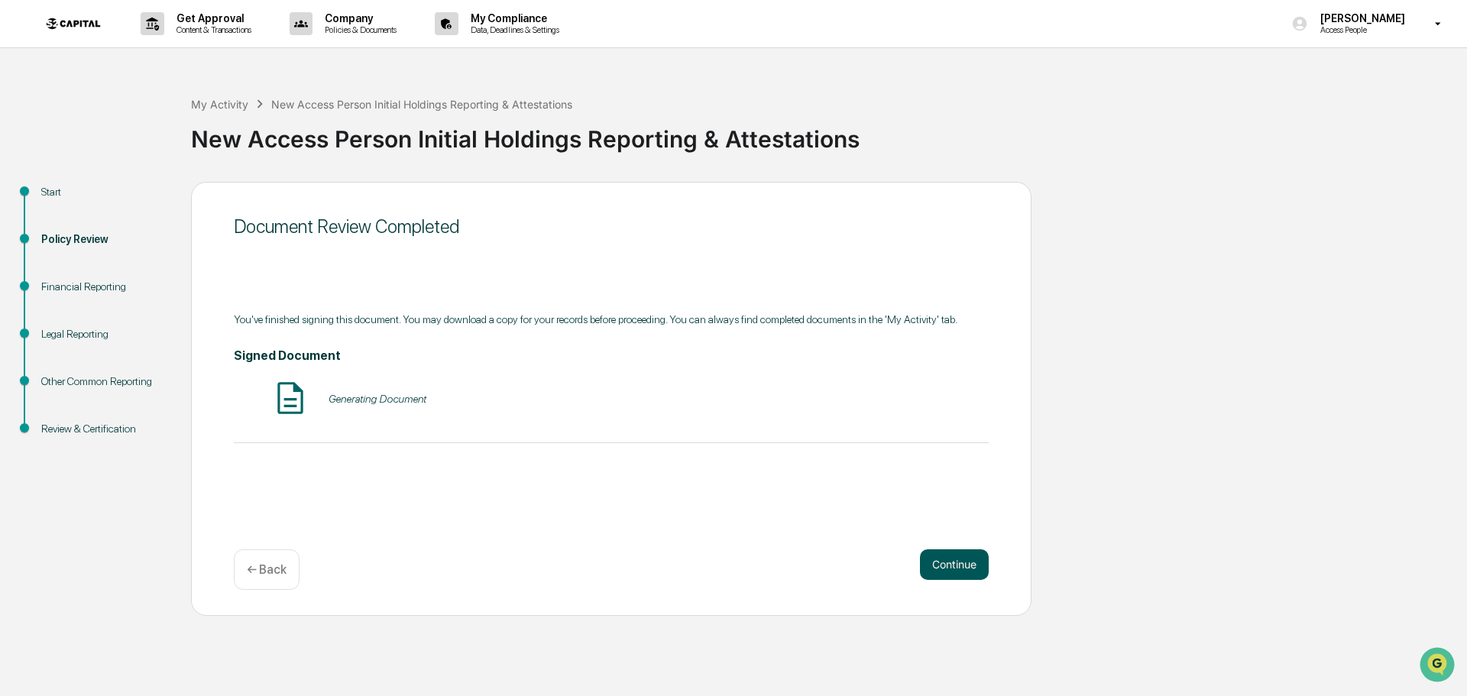
click at [954, 565] on button "Continue" at bounding box center [954, 564] width 69 height 31
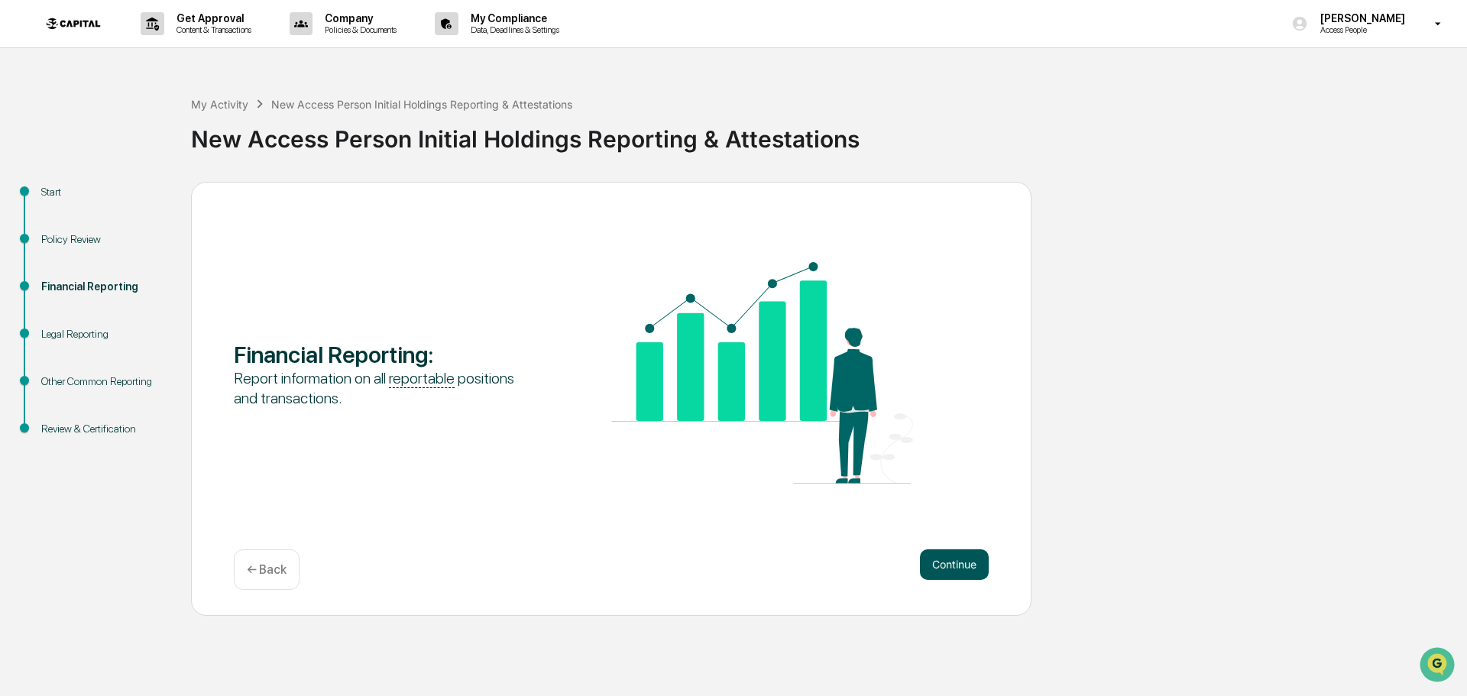
click at [953, 574] on button "Continue" at bounding box center [954, 564] width 69 height 31
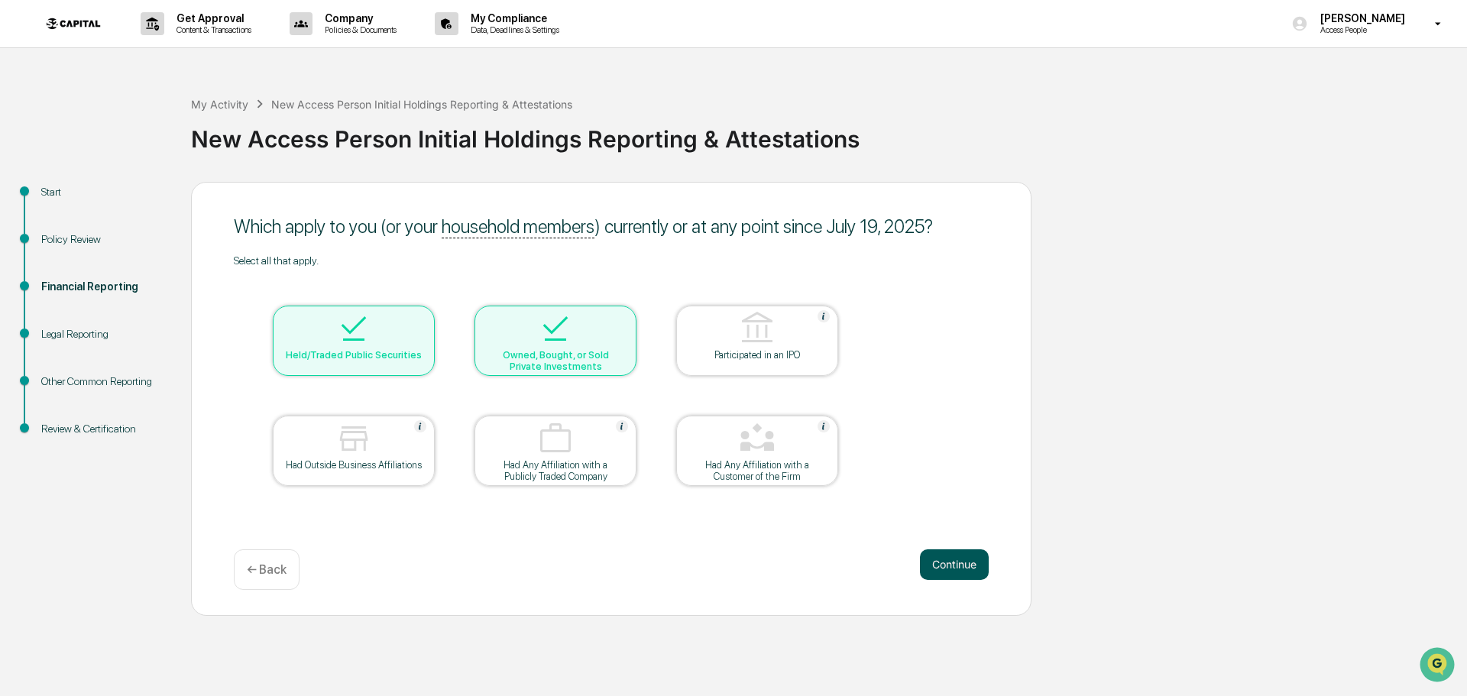
click at [947, 553] on button "Continue" at bounding box center [954, 564] width 69 height 31
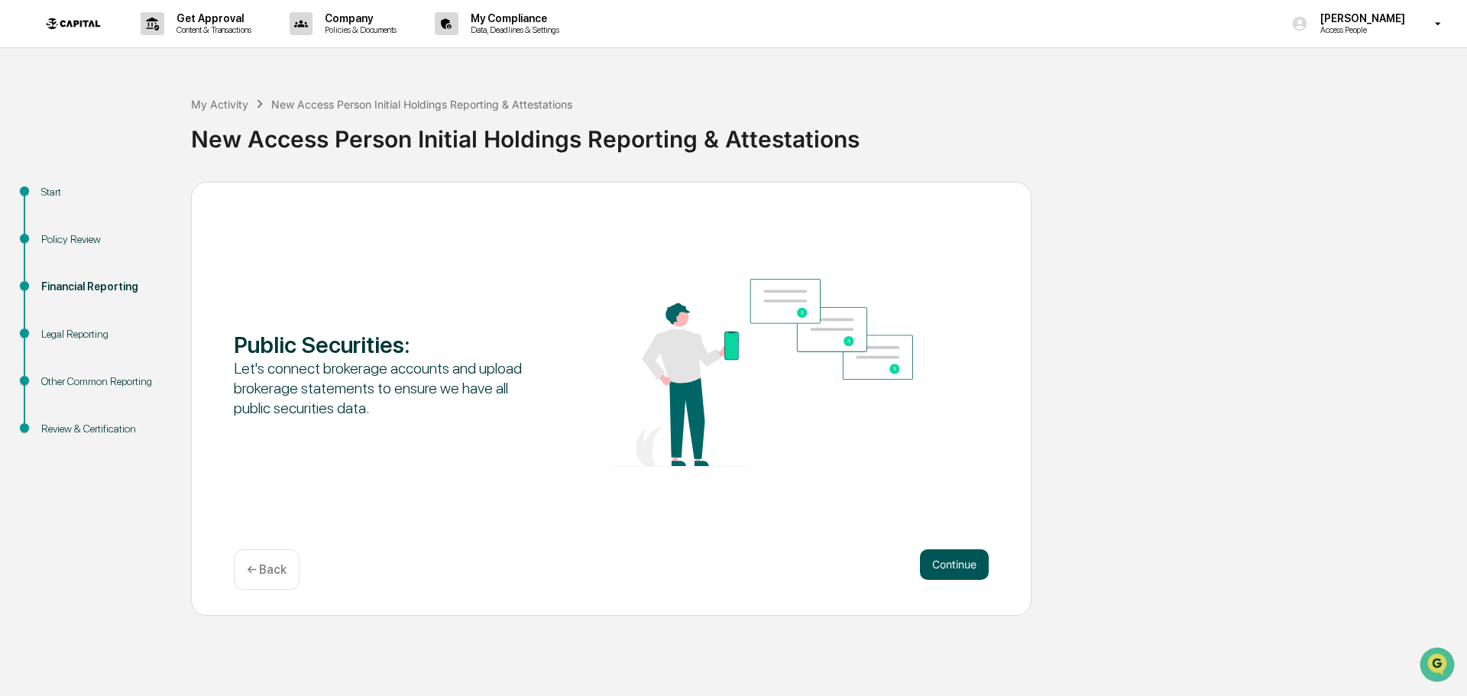
click at [952, 560] on button "Continue" at bounding box center [954, 564] width 69 height 31
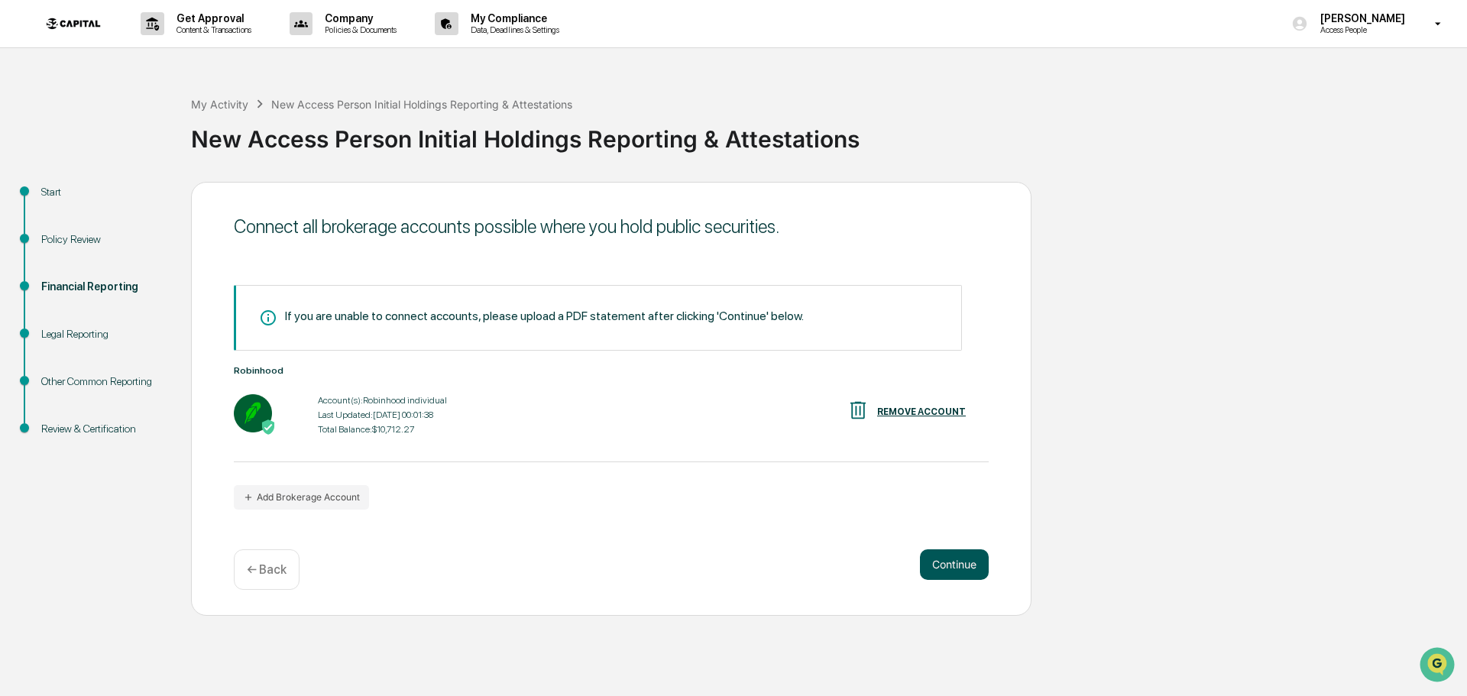
click at [959, 568] on button "Continue" at bounding box center [954, 564] width 69 height 31
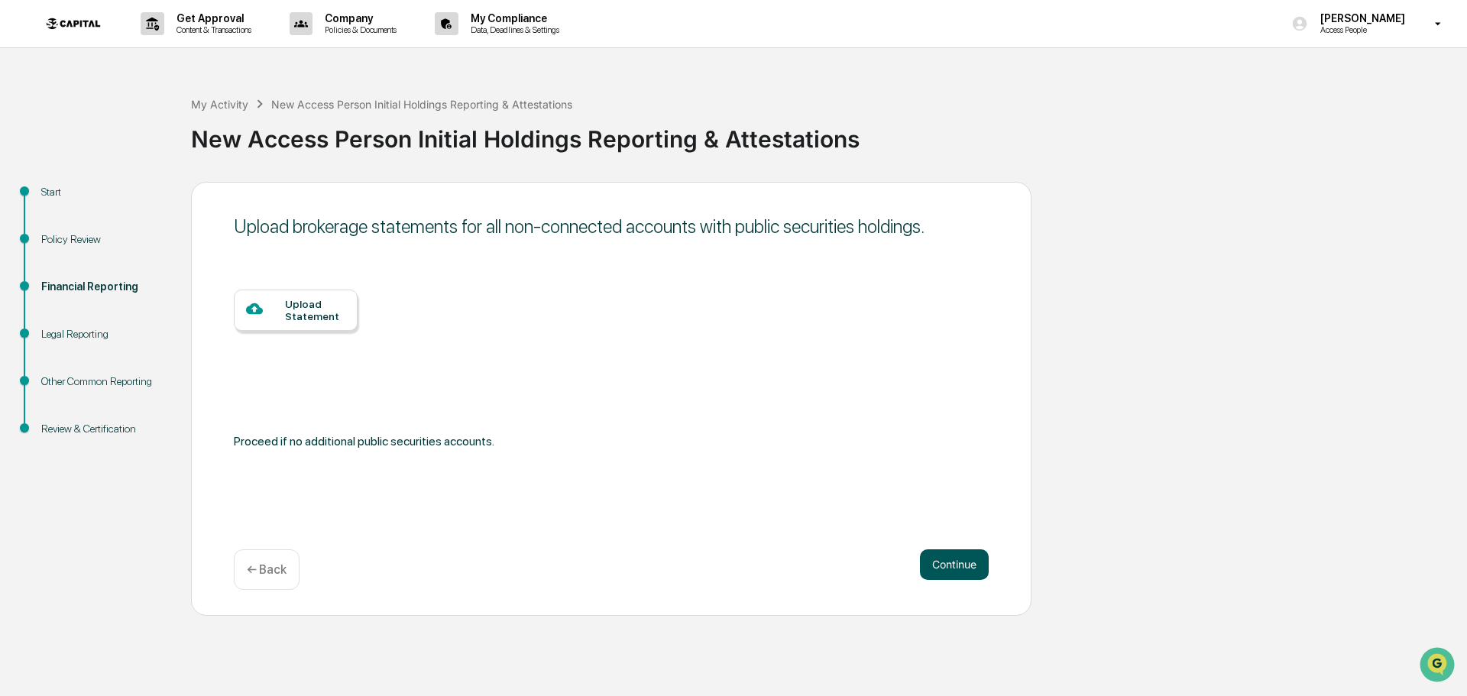
click at [937, 558] on button "Continue" at bounding box center [954, 564] width 69 height 31
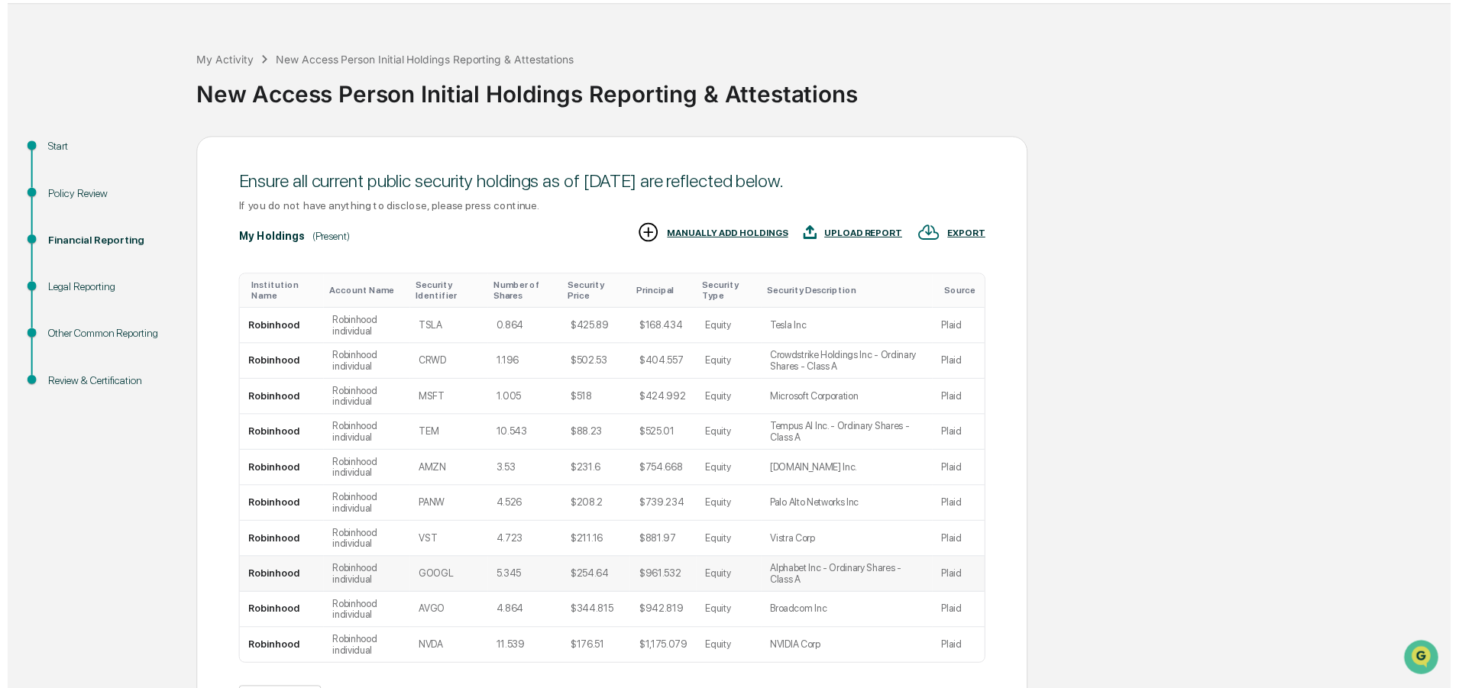
scroll to position [151, 0]
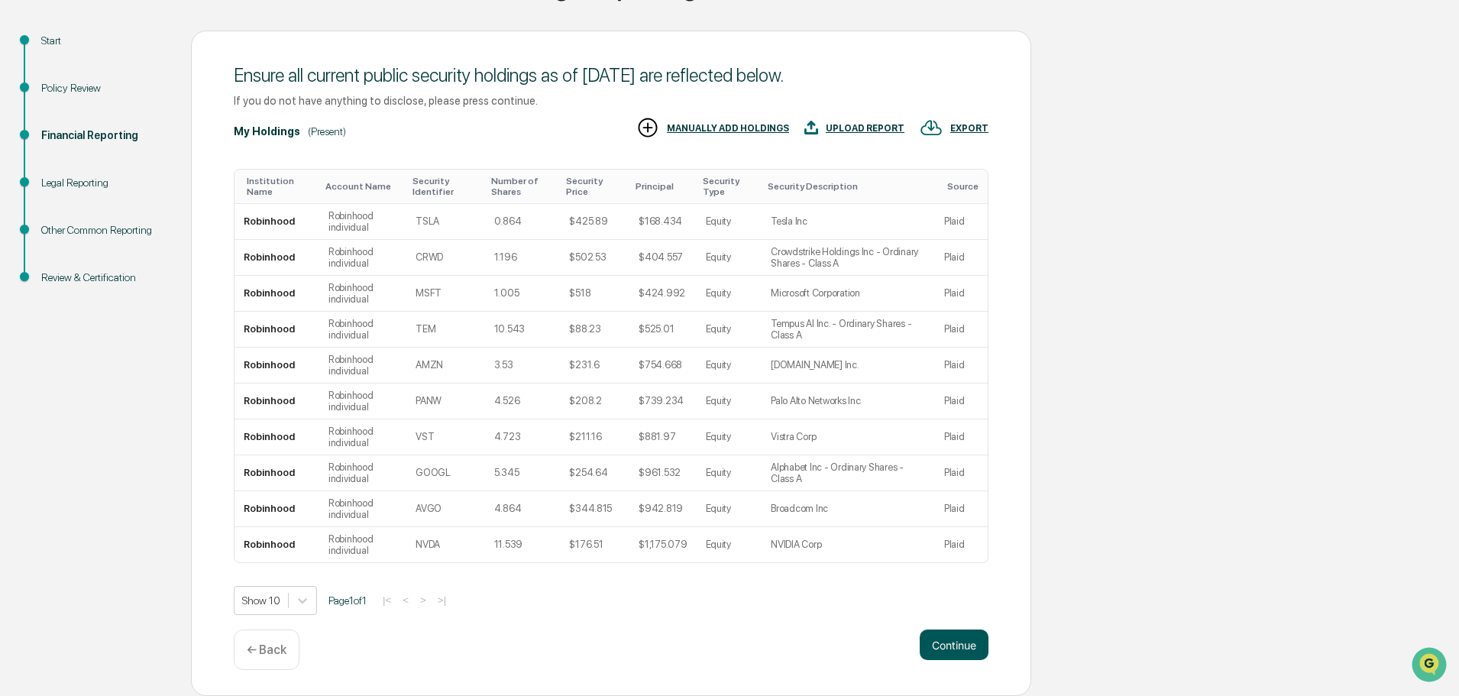
click at [956, 651] on button "Continue" at bounding box center [954, 645] width 69 height 31
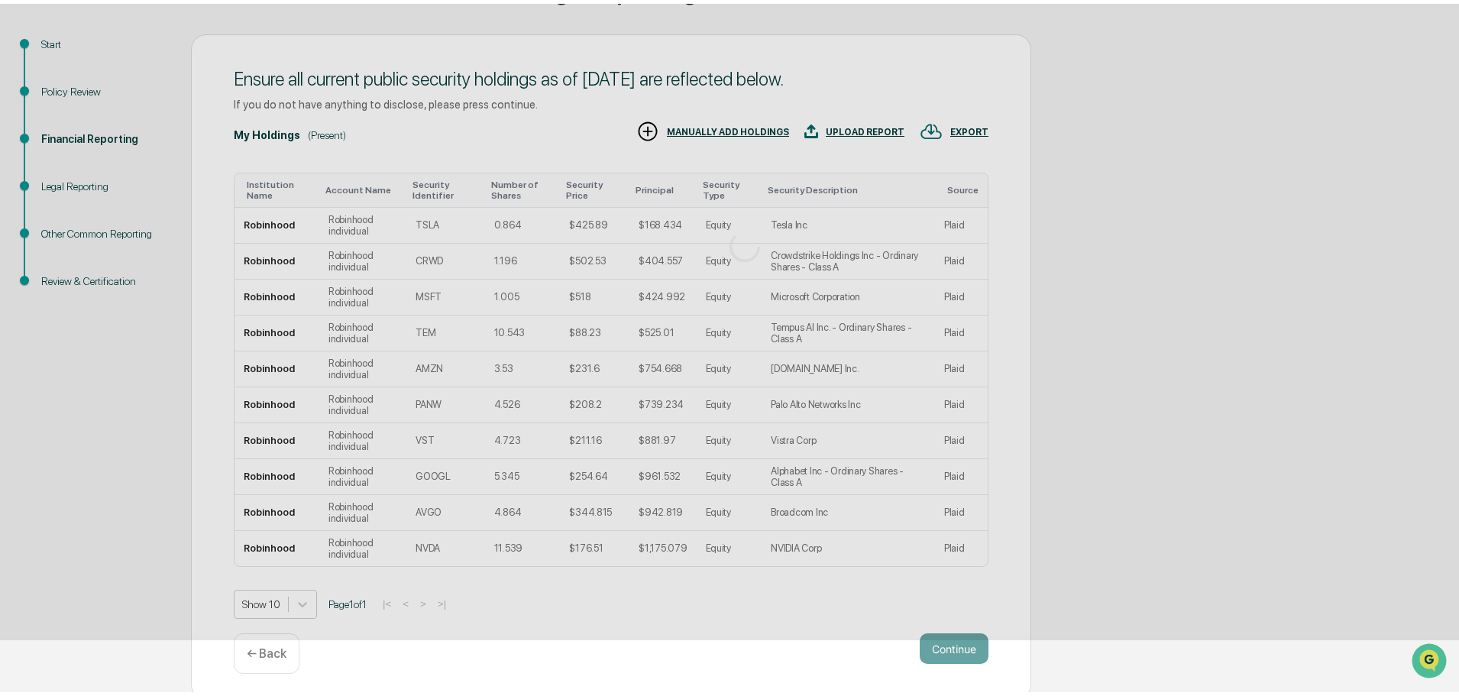
scroll to position [0, 0]
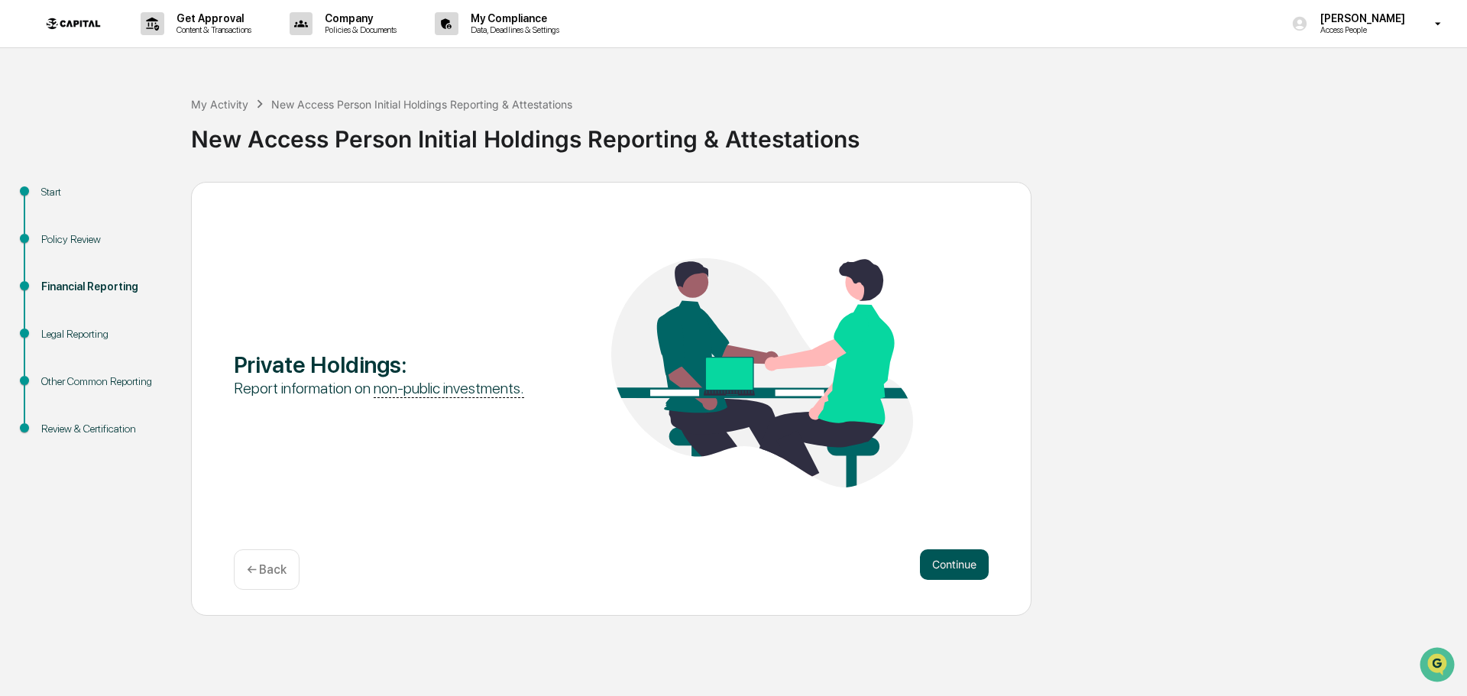
click at [966, 558] on button "Continue" at bounding box center [954, 564] width 69 height 31
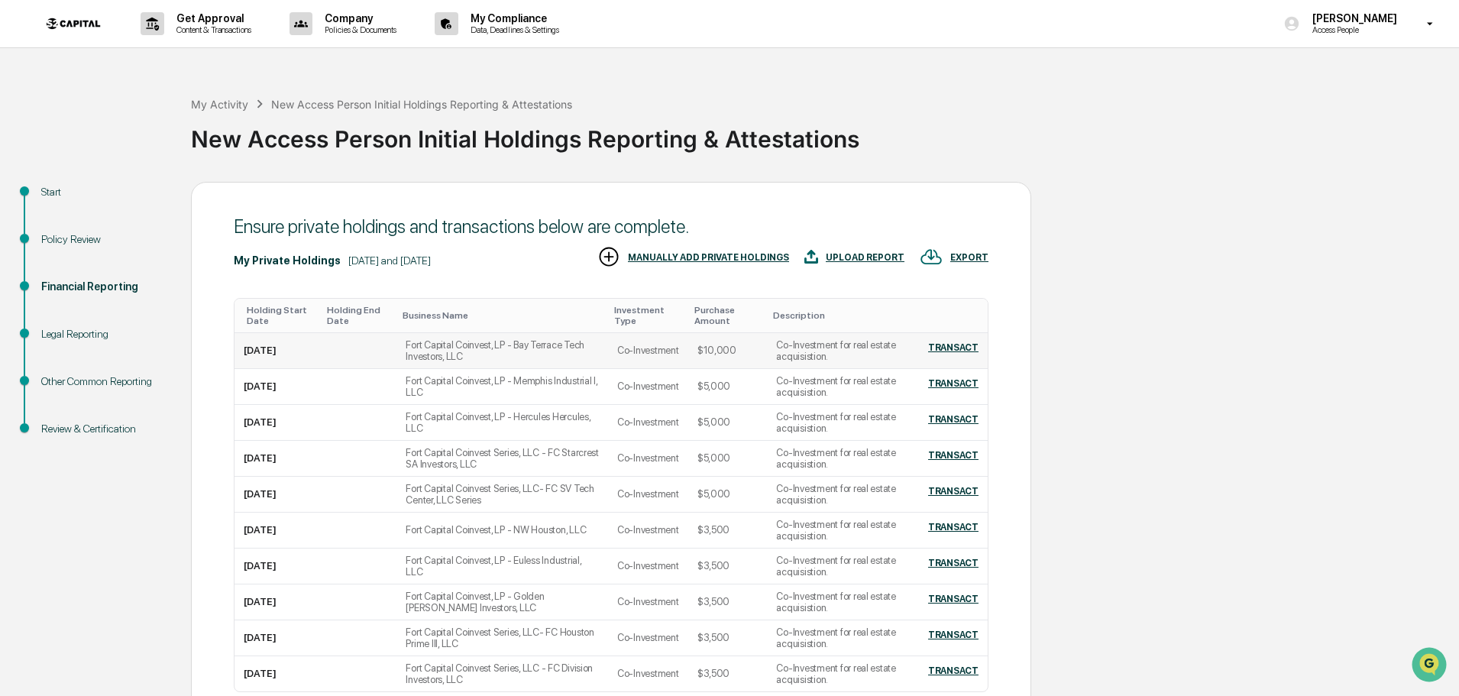
click at [945, 351] on div "TRANSACT" at bounding box center [953, 347] width 50 height 11
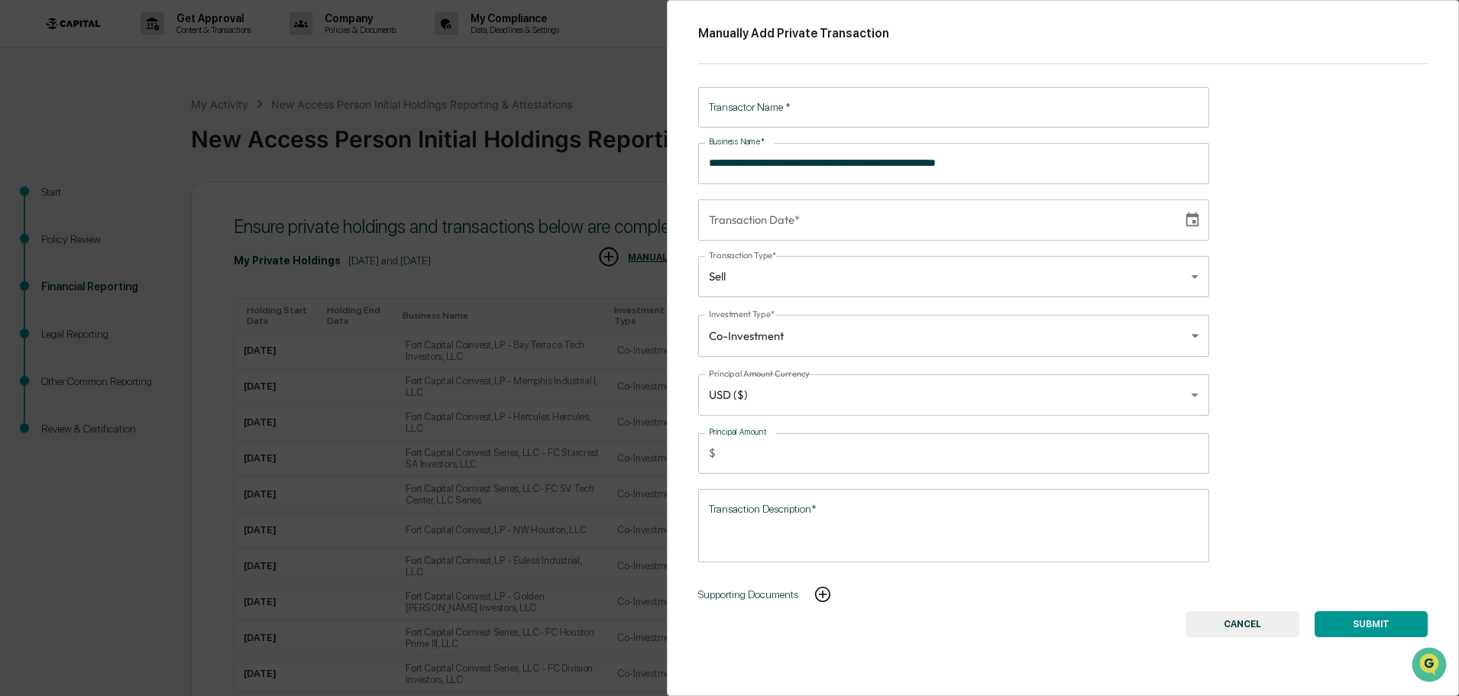
click at [297, 139] on div "**********" at bounding box center [729, 348] width 1459 height 696
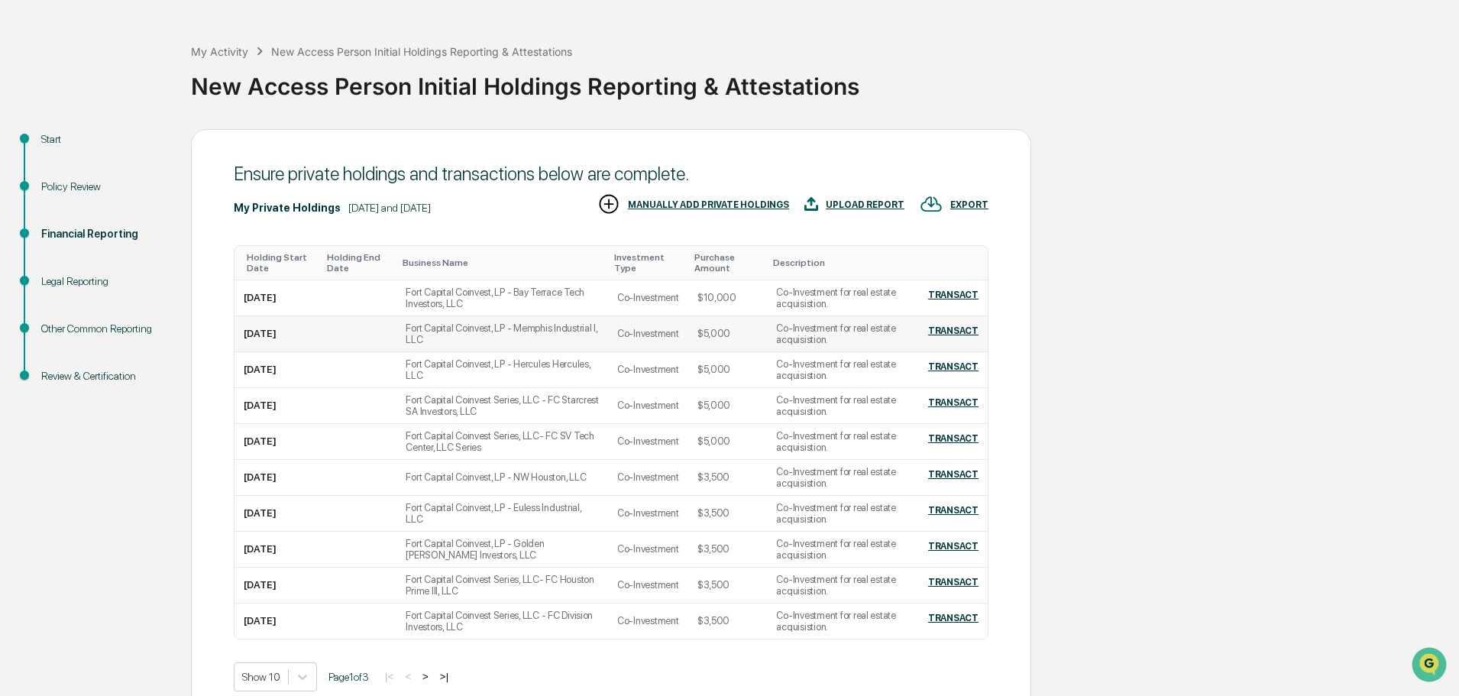
scroll to position [129, 0]
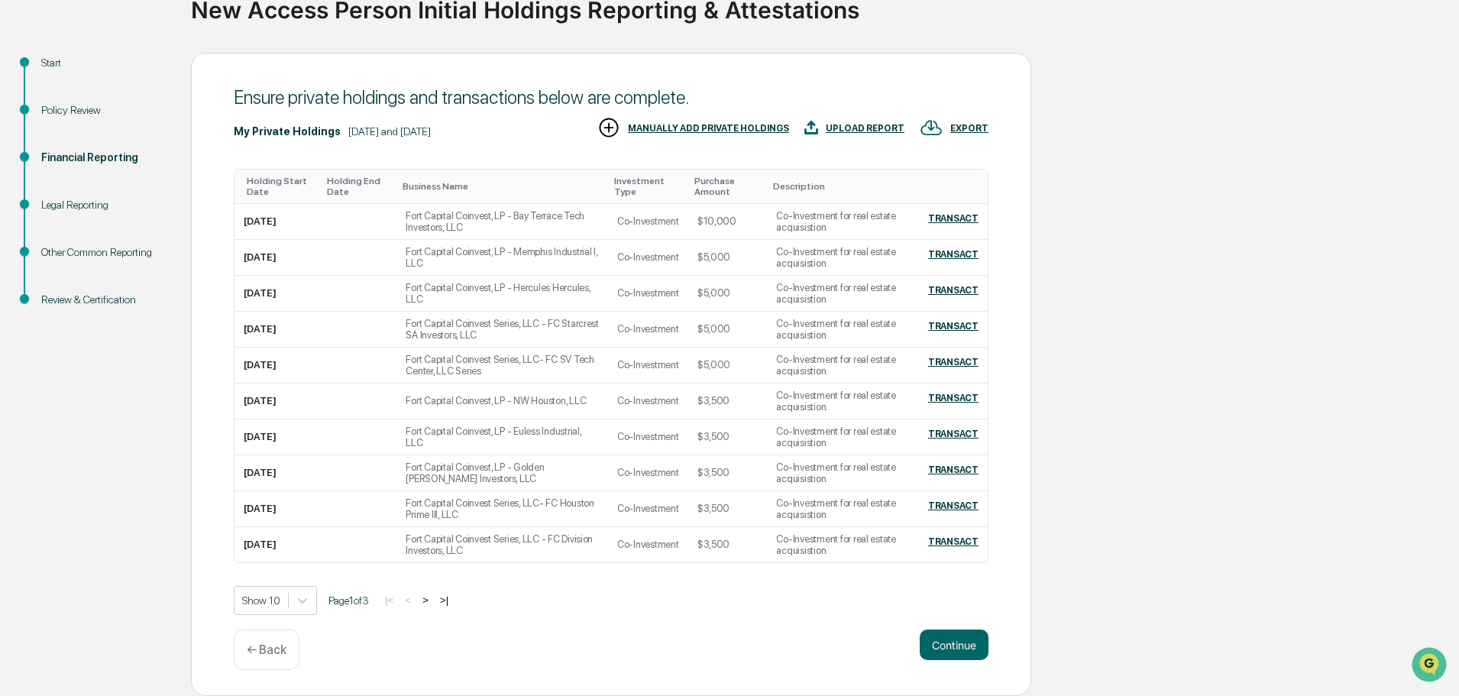
click at [431, 603] on button ">" at bounding box center [425, 600] width 15 height 13
click at [431, 603] on button ">" at bounding box center [426, 600] width 15 height 13
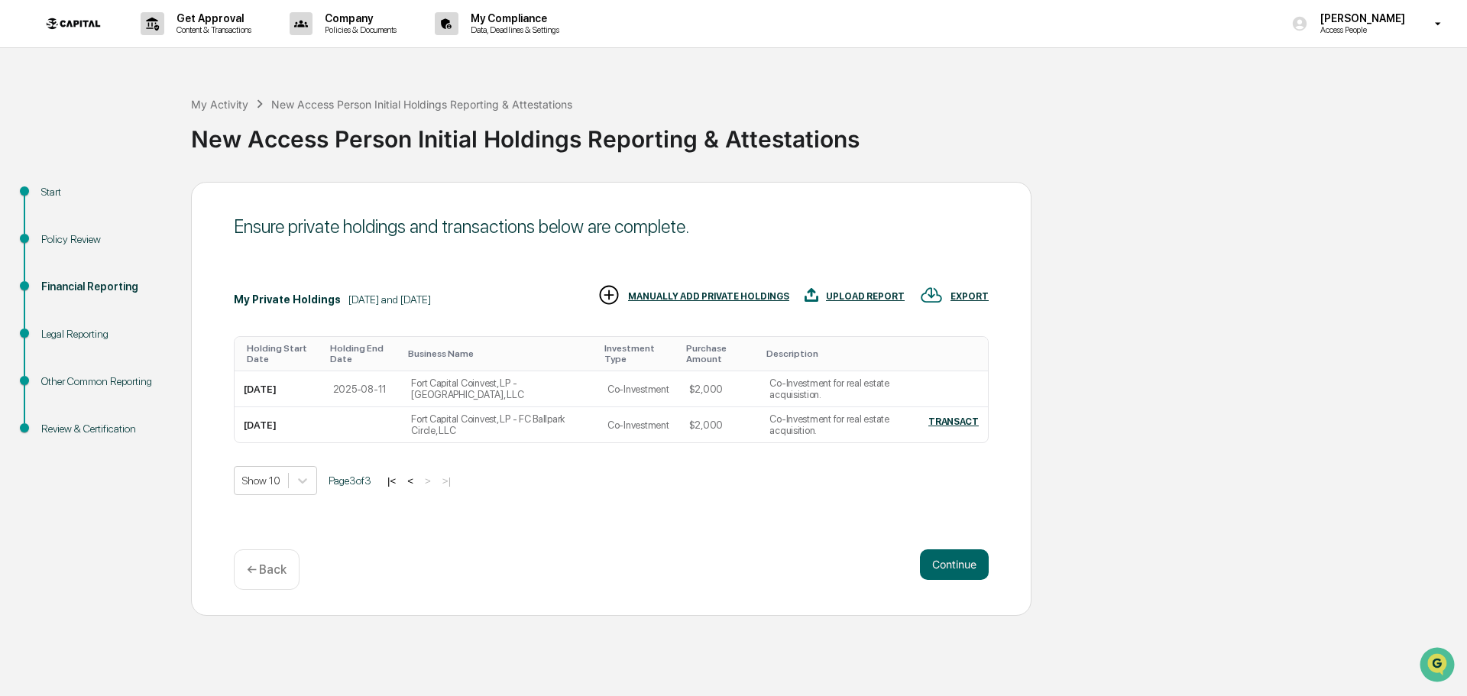
click at [418, 484] on button "<" at bounding box center [410, 480] width 15 height 13
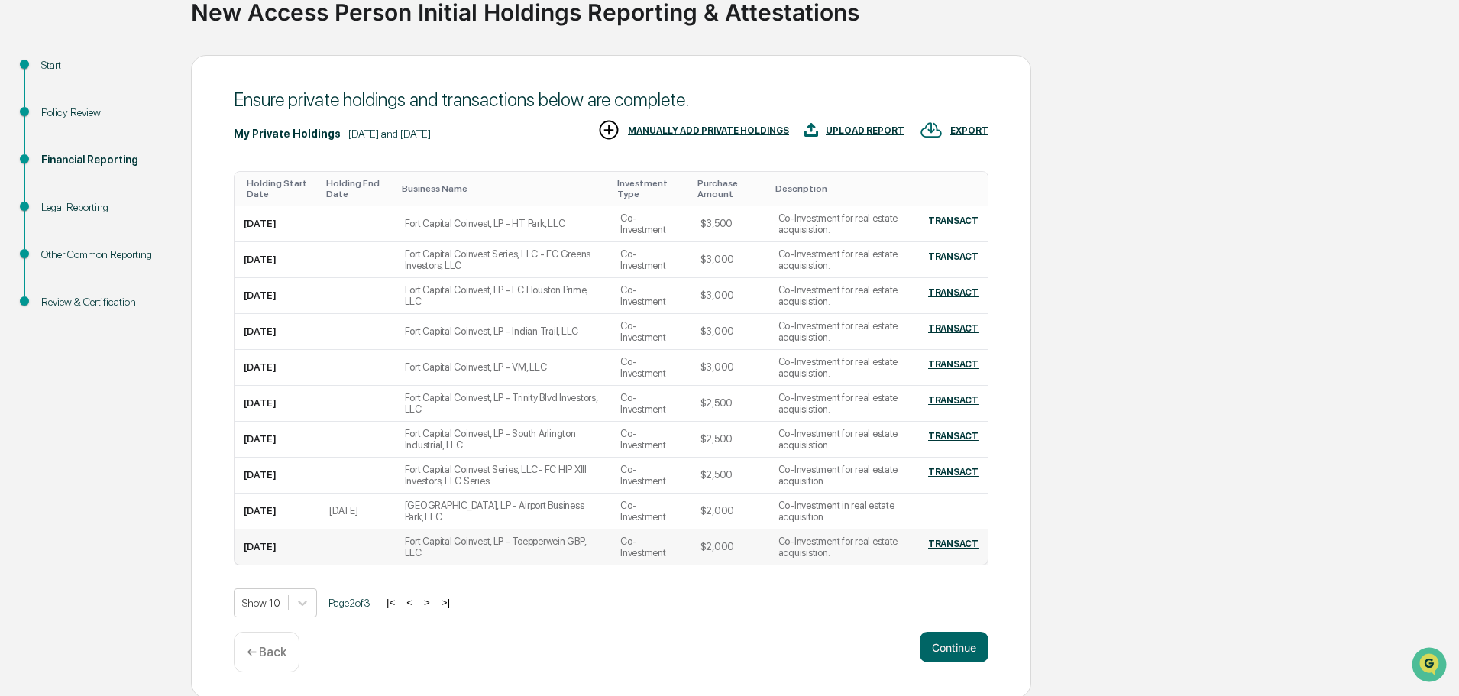
scroll to position [129, 0]
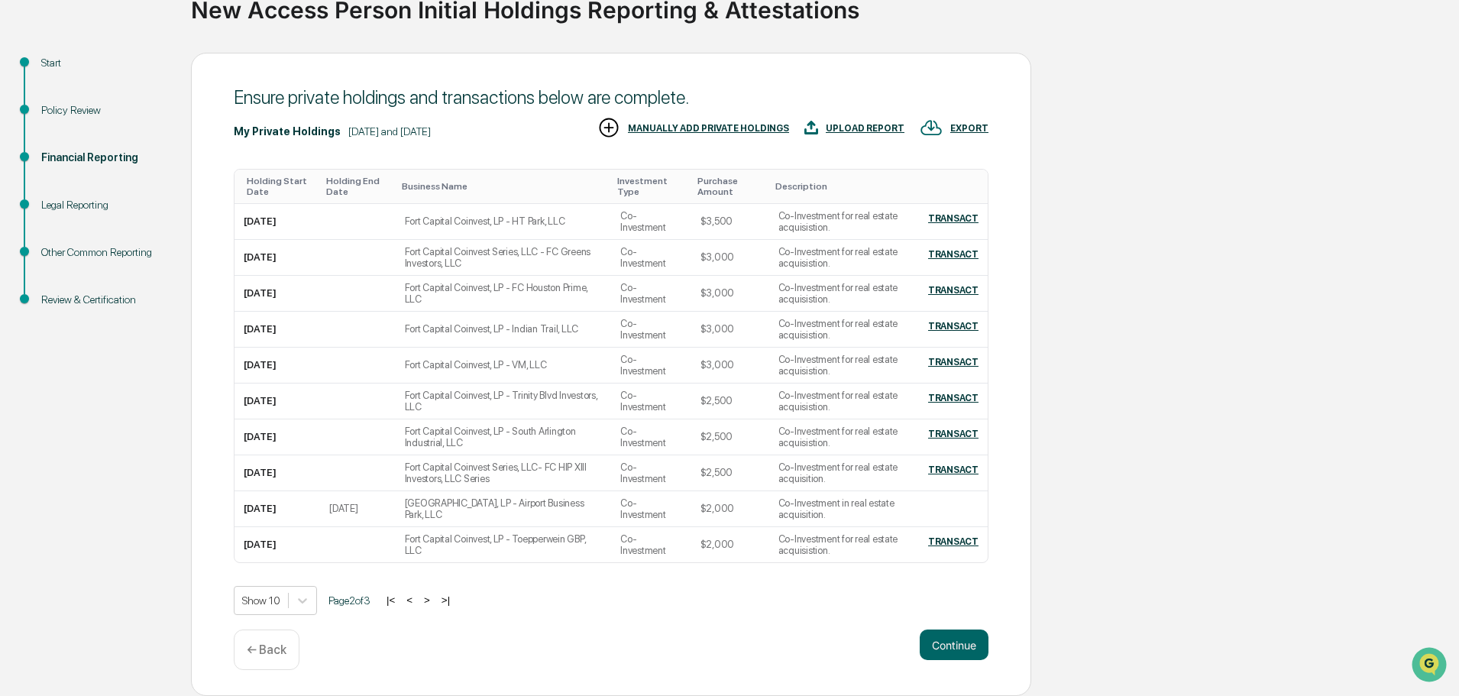
click at [417, 597] on button "<" at bounding box center [409, 600] width 15 height 13
click at [433, 603] on button ">" at bounding box center [425, 600] width 15 height 13
click at [432, 604] on button ">" at bounding box center [426, 600] width 15 height 13
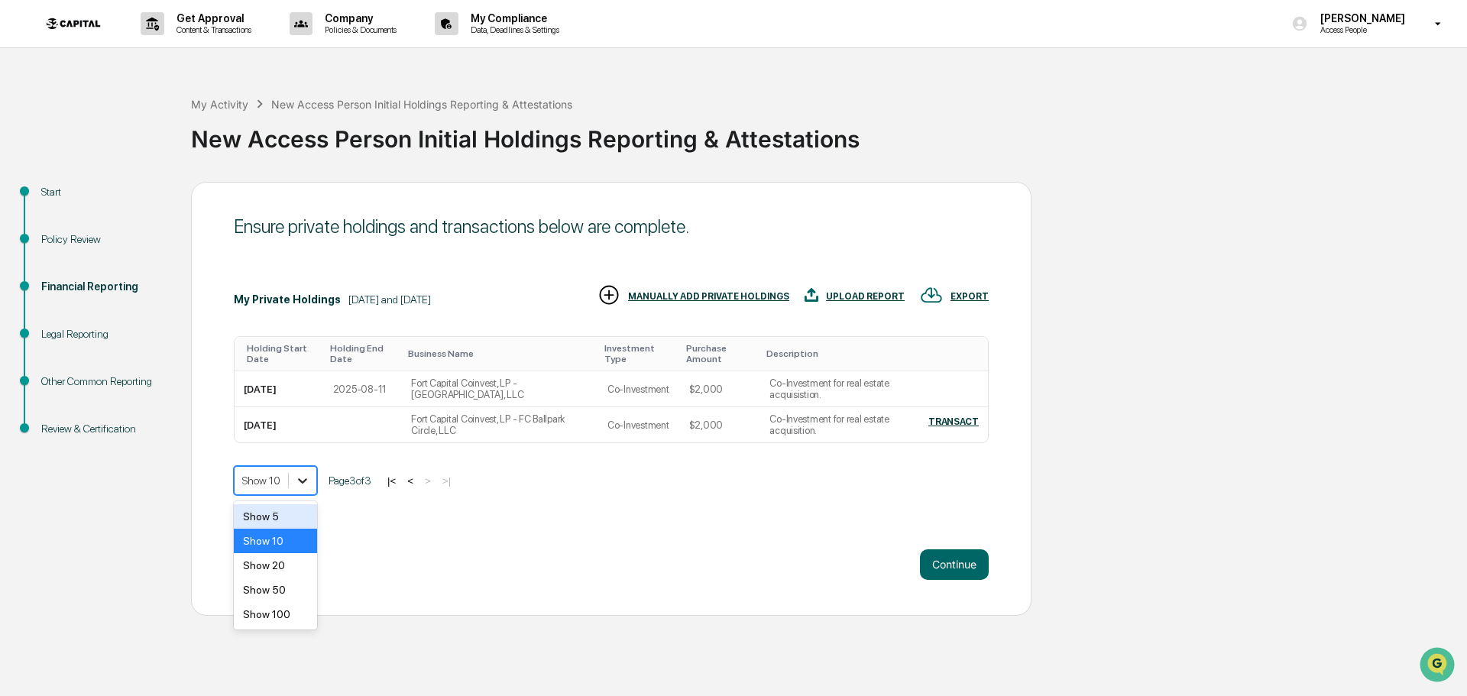
click at [300, 480] on icon at bounding box center [302, 480] width 9 height 5
click at [298, 614] on div "Show 100" at bounding box center [275, 614] width 83 height 24
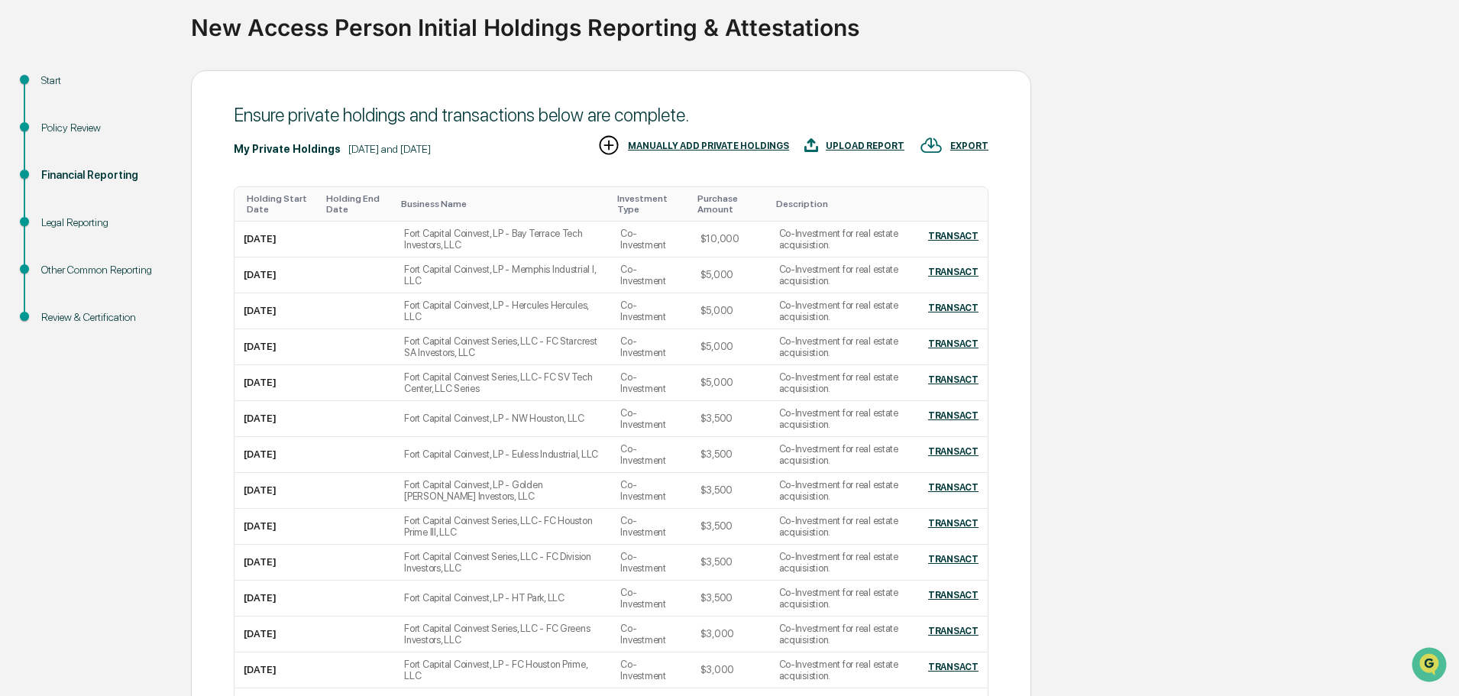
scroll to position [102, 0]
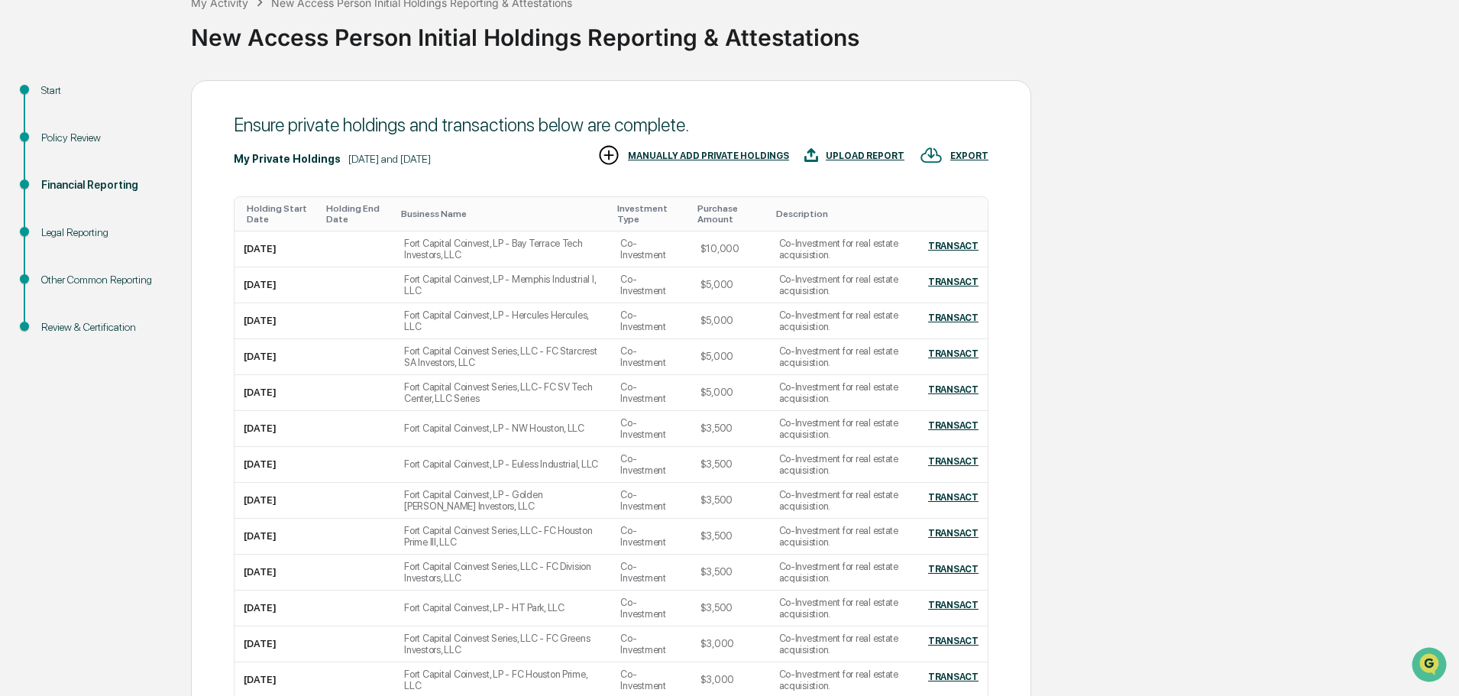
click at [432, 211] on div "Business Name" at bounding box center [503, 214] width 204 height 11
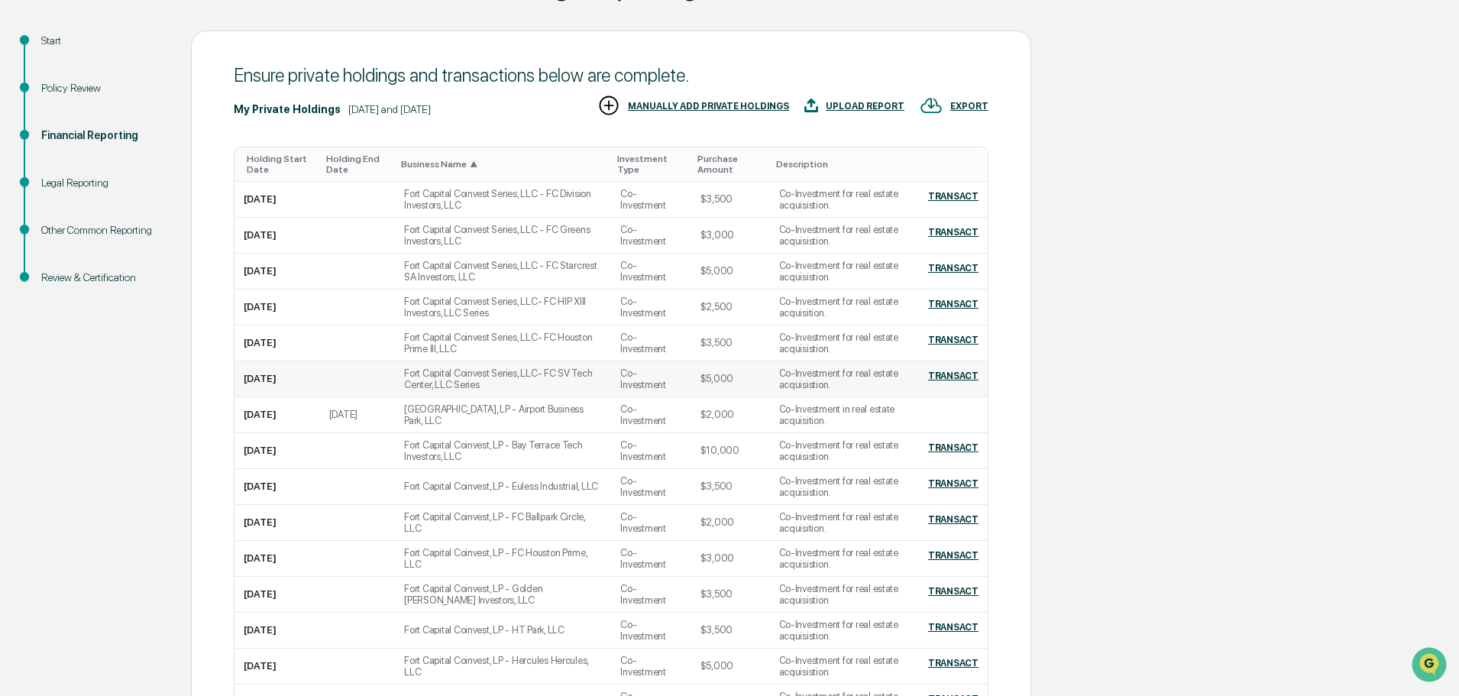
scroll to position [178, 0]
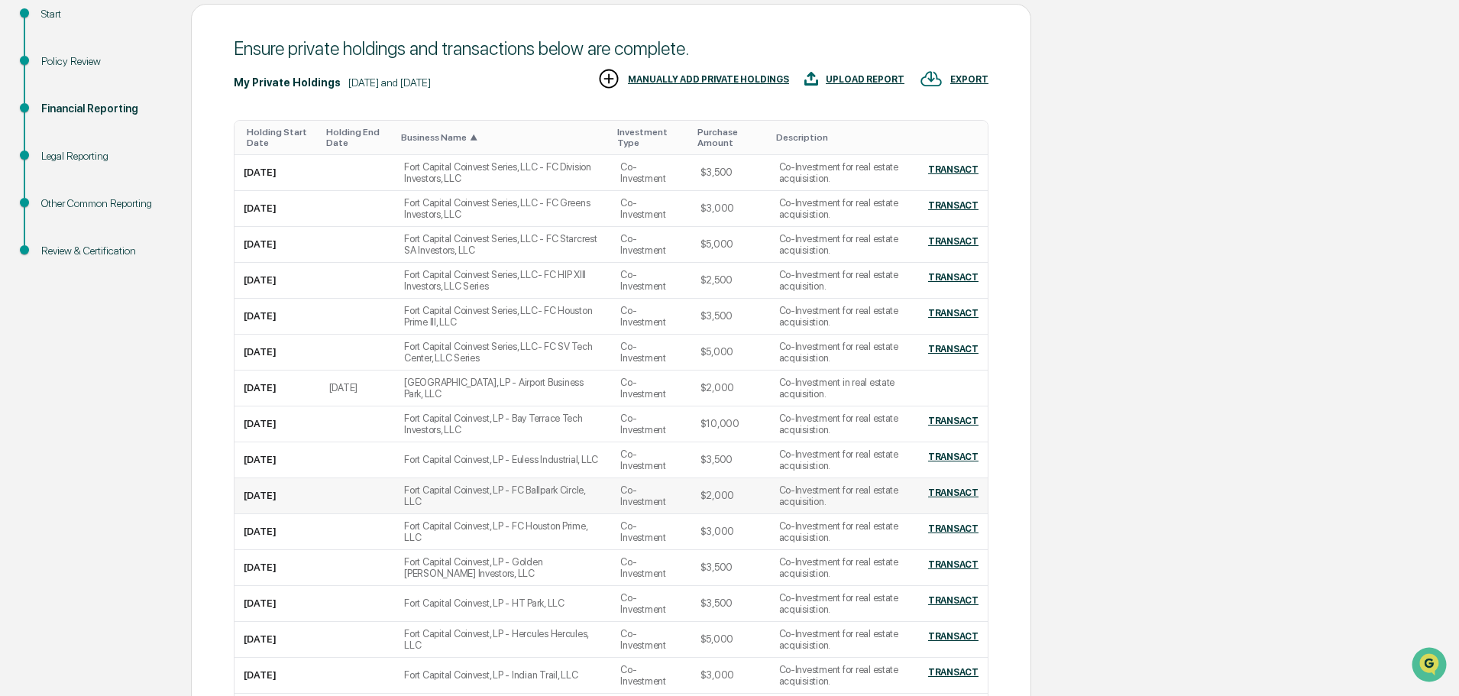
click at [555, 497] on td "Fort Capital Coinvest, LP - FC Ballpark Circle, LLC" at bounding box center [503, 496] width 216 height 36
click at [954, 494] on div "TRANSACT" at bounding box center [953, 492] width 50 height 11
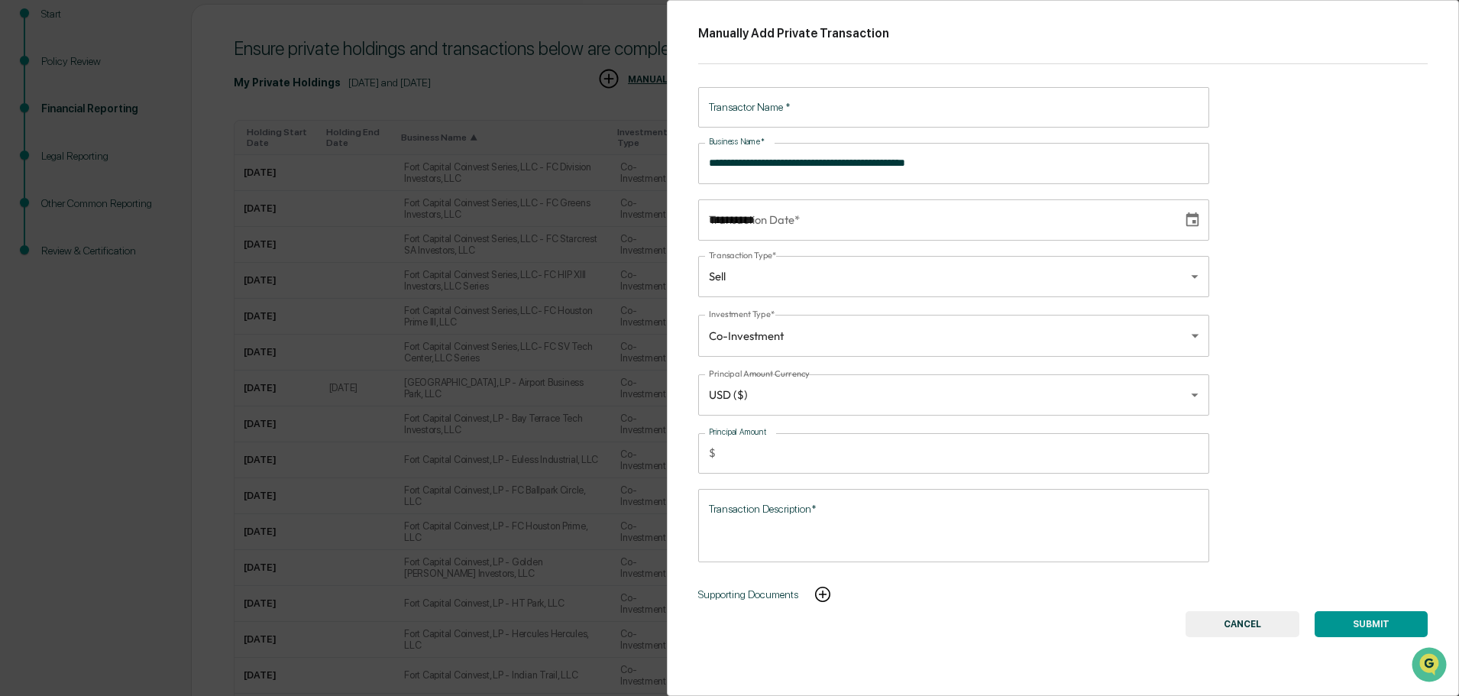
click at [765, 220] on input "**********" at bounding box center [935, 219] width 474 height 41
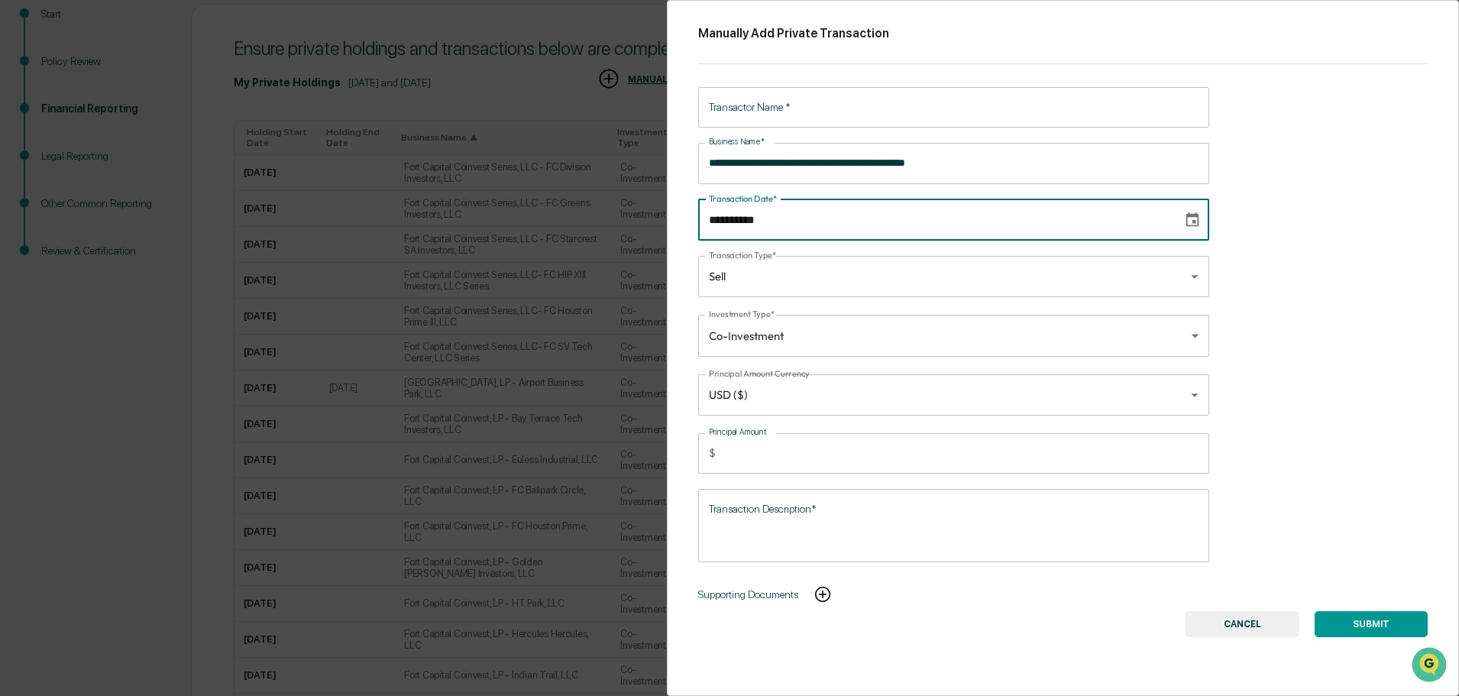
type input "**********"
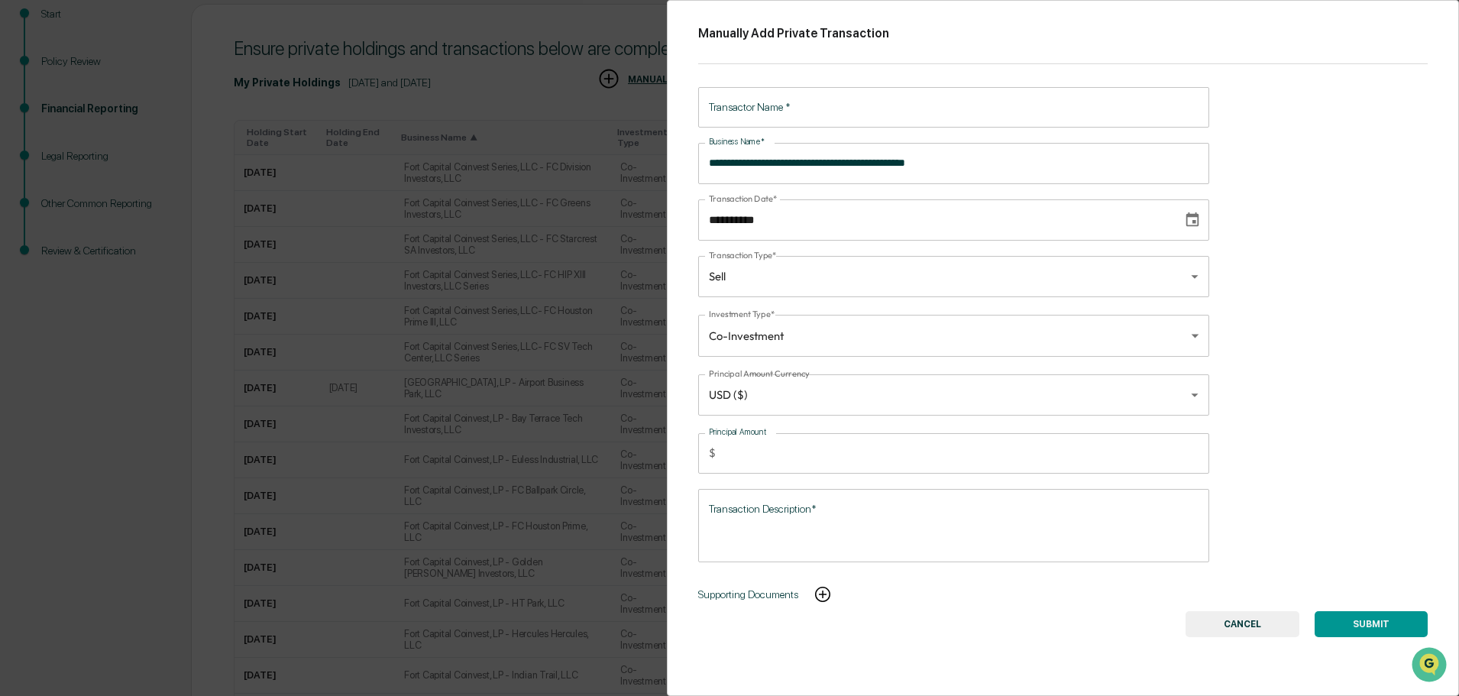
click at [1359, 630] on button "SUBMIT" at bounding box center [1371, 624] width 113 height 26
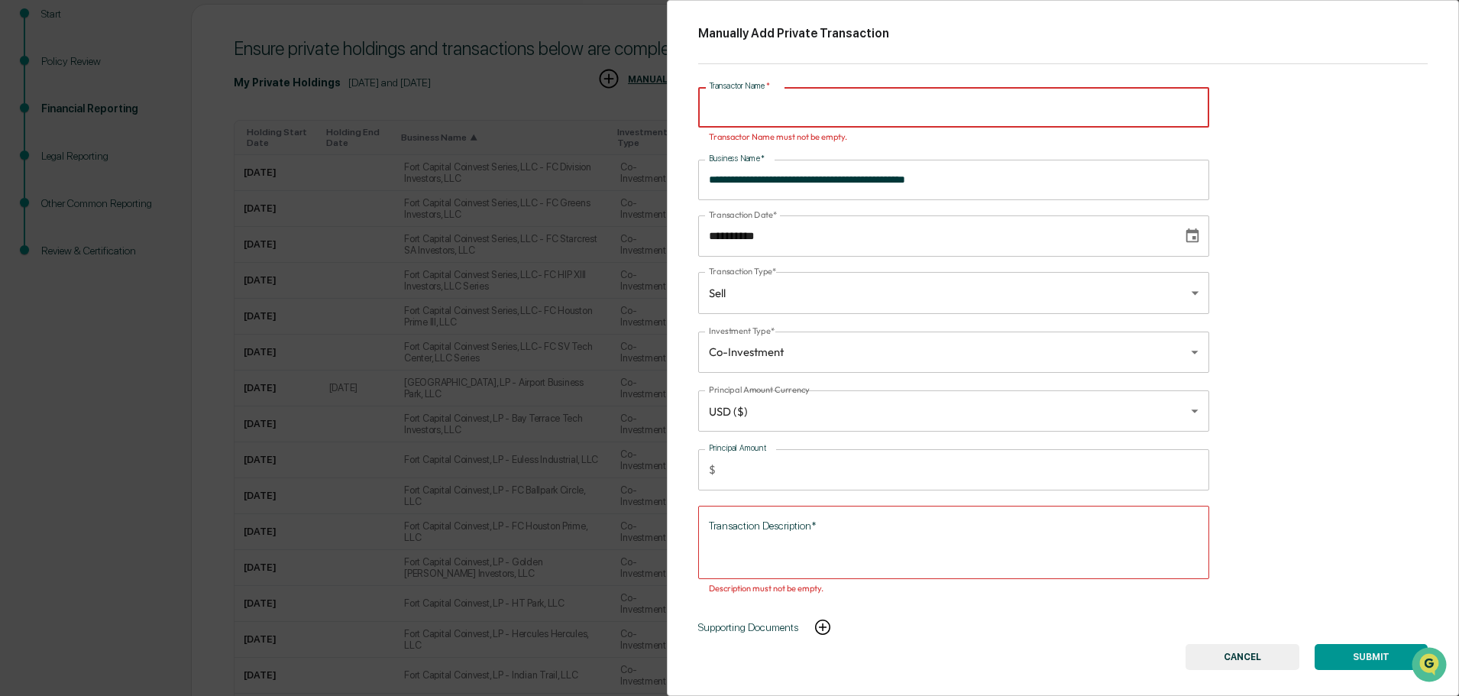
click at [762, 105] on input "Transactor Name   *" at bounding box center [953, 107] width 511 height 40
drag, startPoint x: 789, startPoint y: 108, endPoint x: 694, endPoint y: 114, distance: 95.7
click at [694, 114] on div "**********" at bounding box center [1063, 348] width 792 height 696
type input "**********"
click at [768, 525] on textarea "Transaction Description*" at bounding box center [954, 542] width 490 height 48
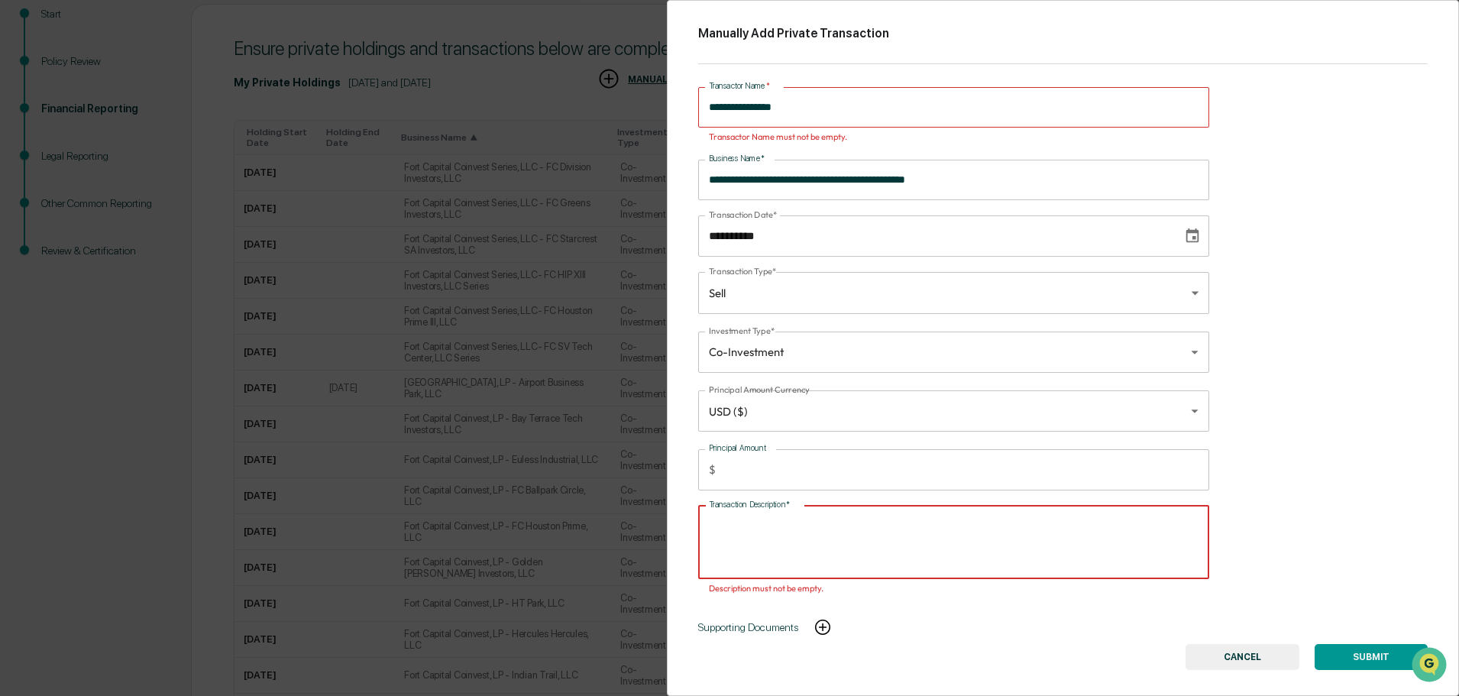
paste textarea "**********"
type textarea "**********"
click at [1342, 655] on button "SUBMIT" at bounding box center [1371, 657] width 113 height 26
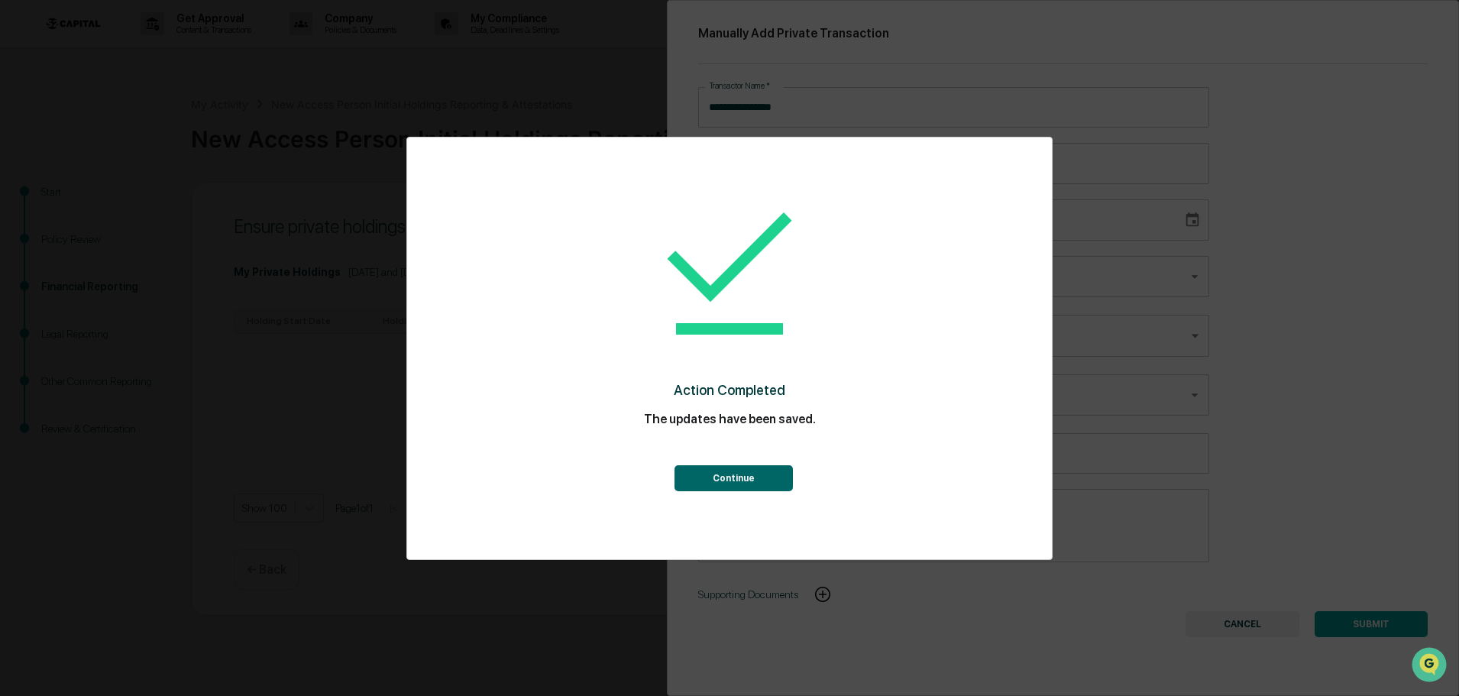
scroll to position [0, 0]
click at [764, 475] on button "Continue" at bounding box center [734, 478] width 118 height 26
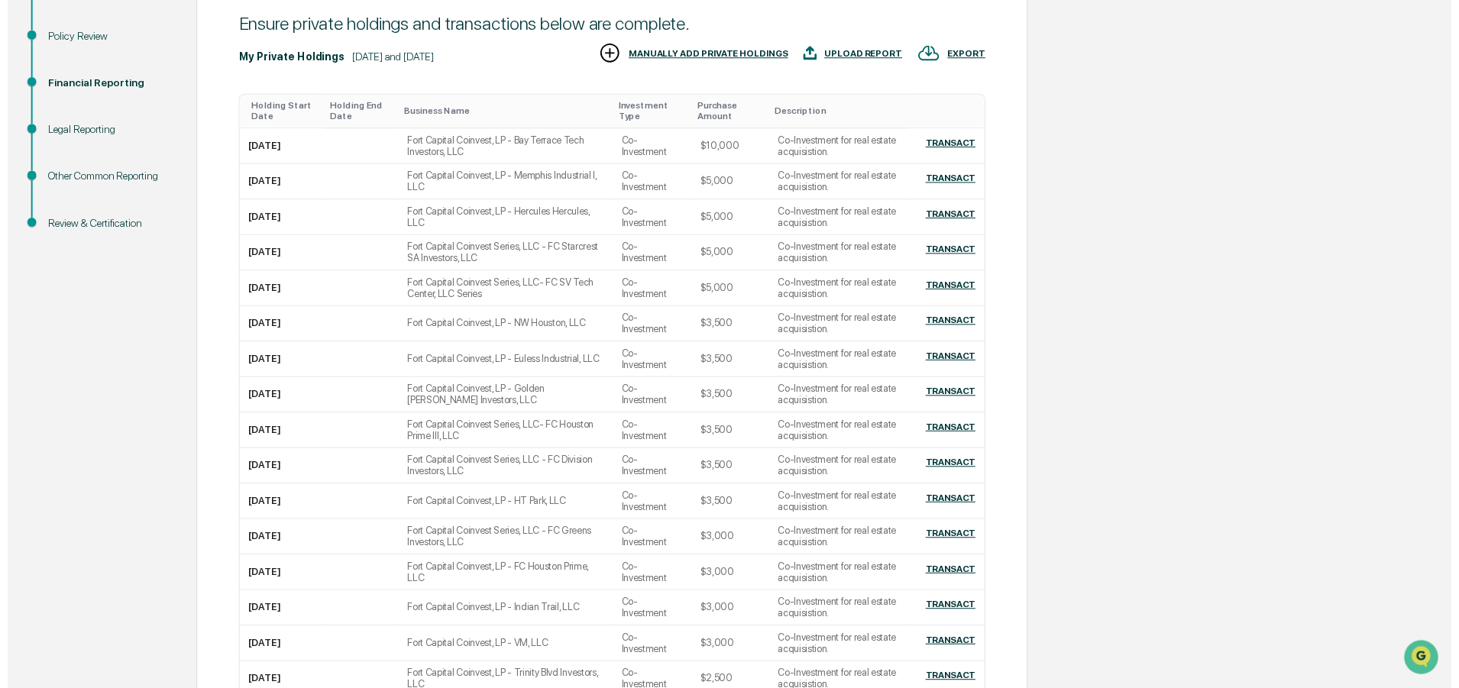
scroll to position [560, 0]
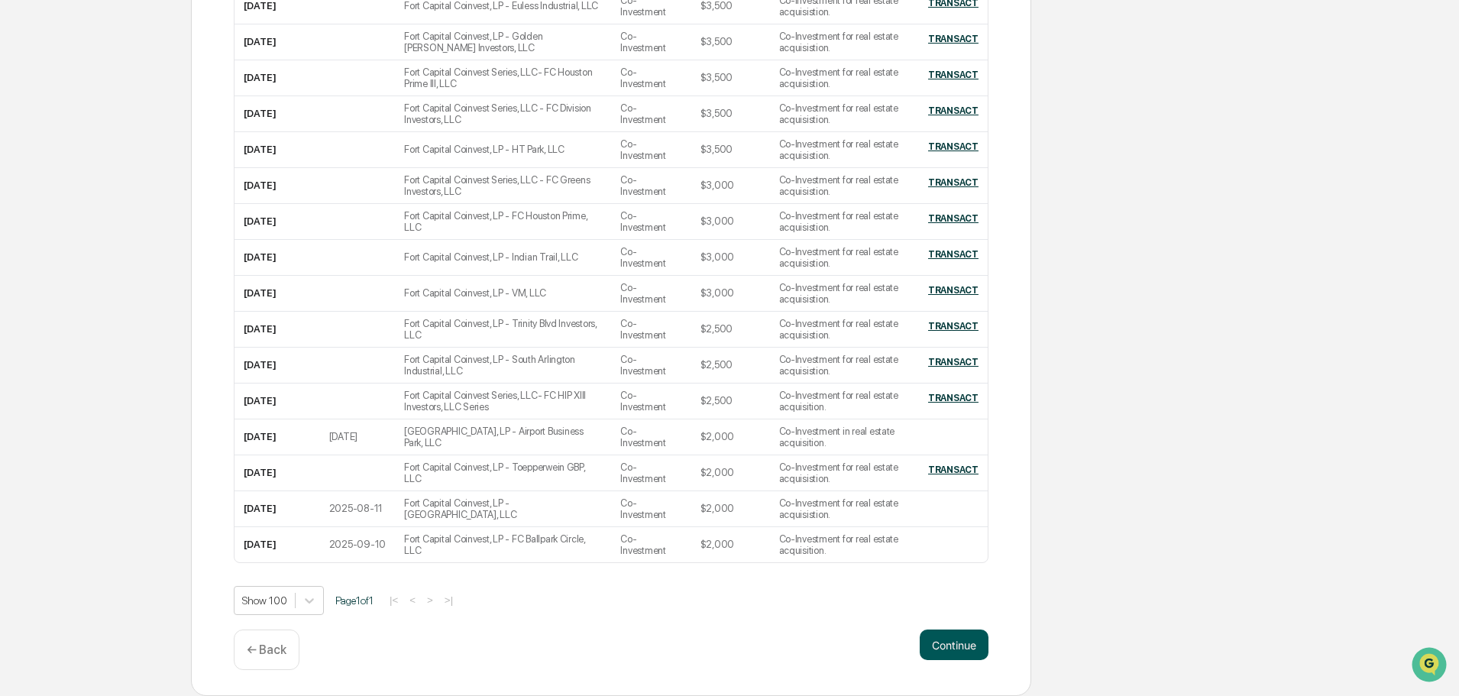
click at [939, 646] on button "Continue" at bounding box center [954, 645] width 69 height 31
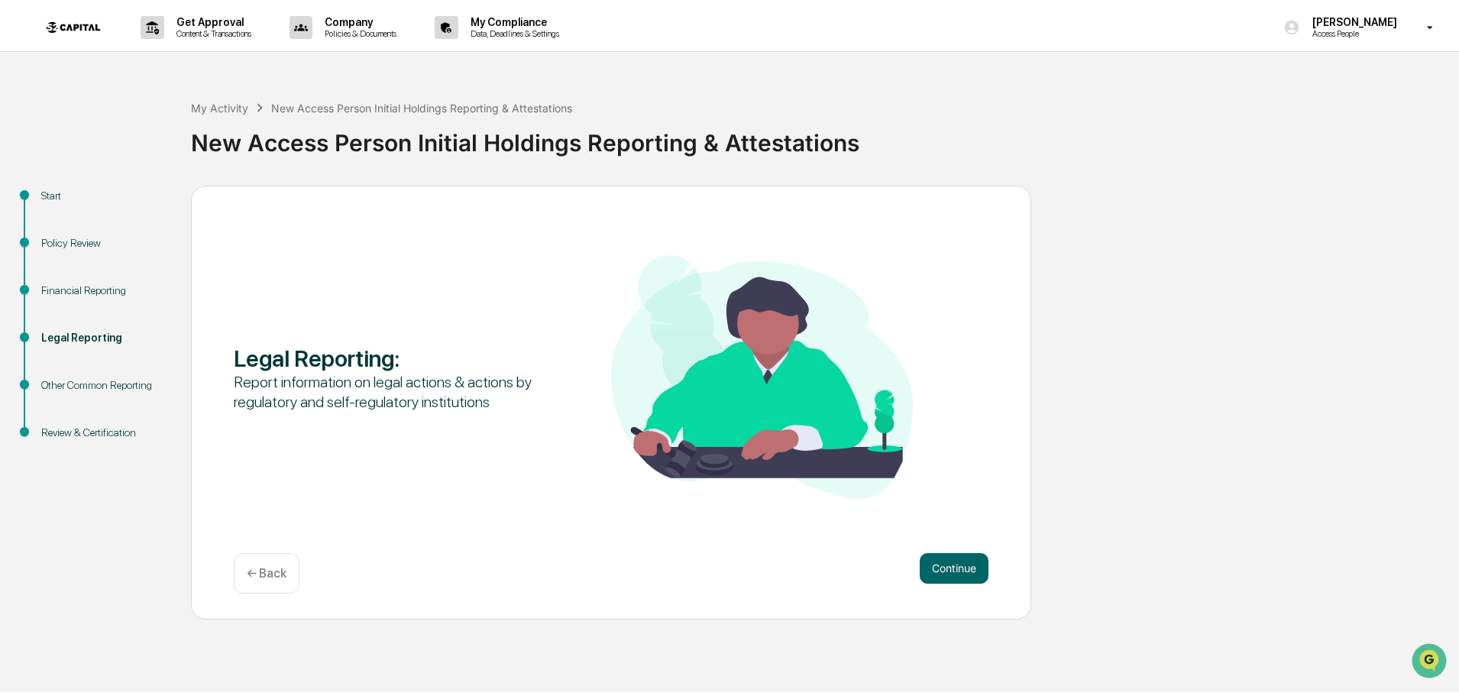
scroll to position [0, 0]
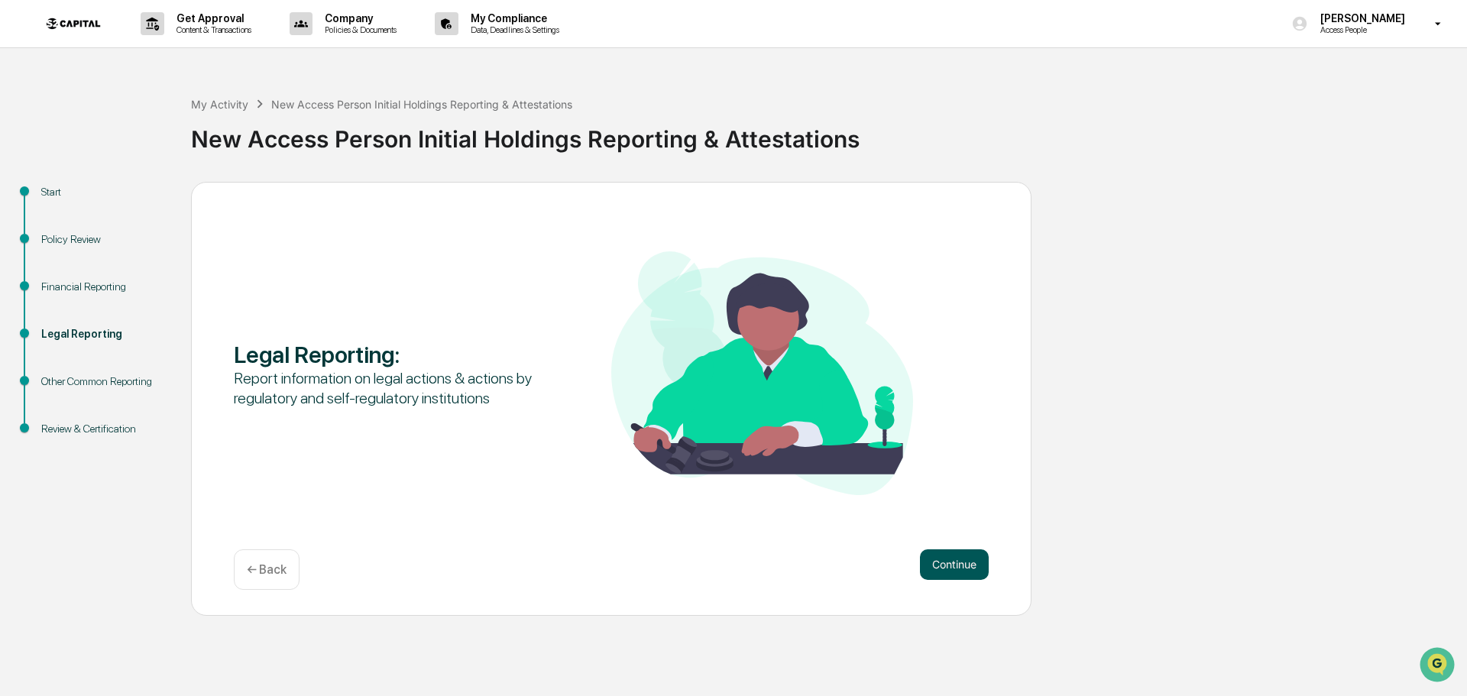
click at [955, 554] on button "Continue" at bounding box center [954, 564] width 69 height 31
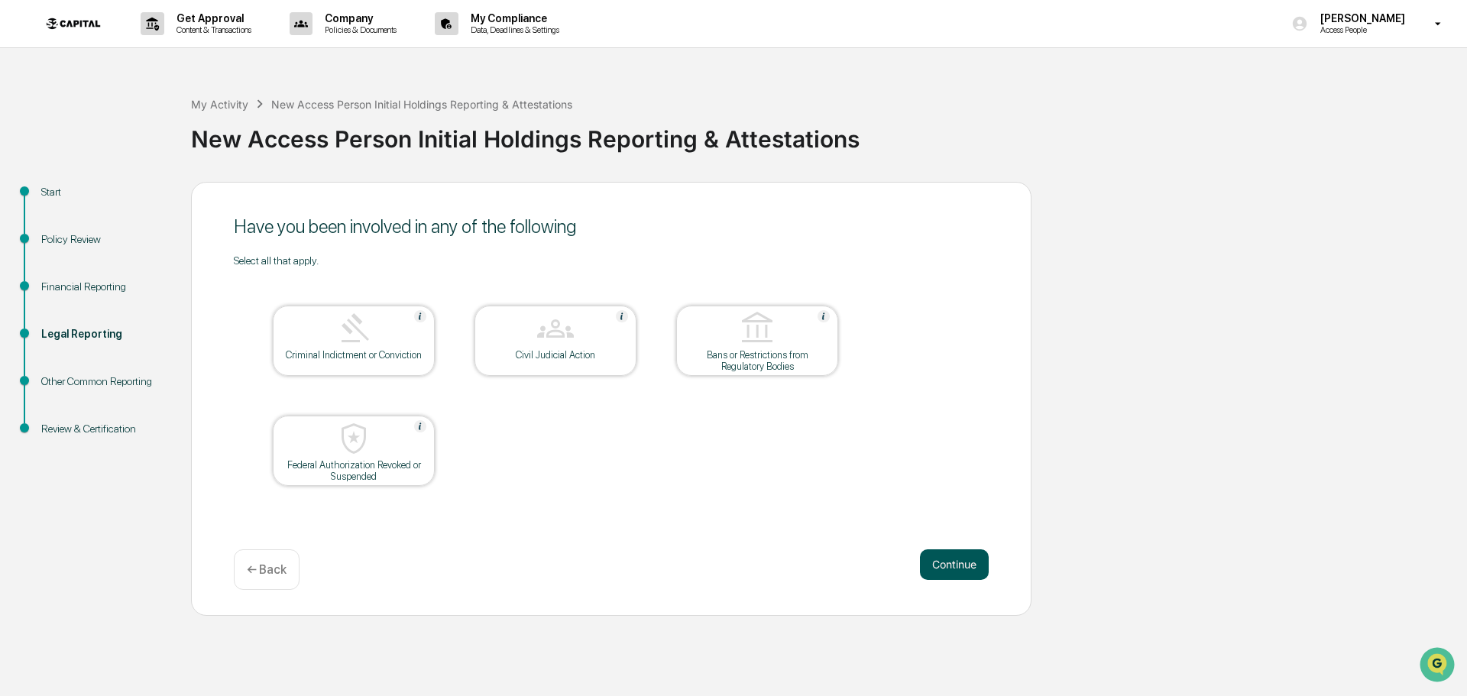
click at [965, 566] on button "Continue" at bounding box center [954, 564] width 69 height 31
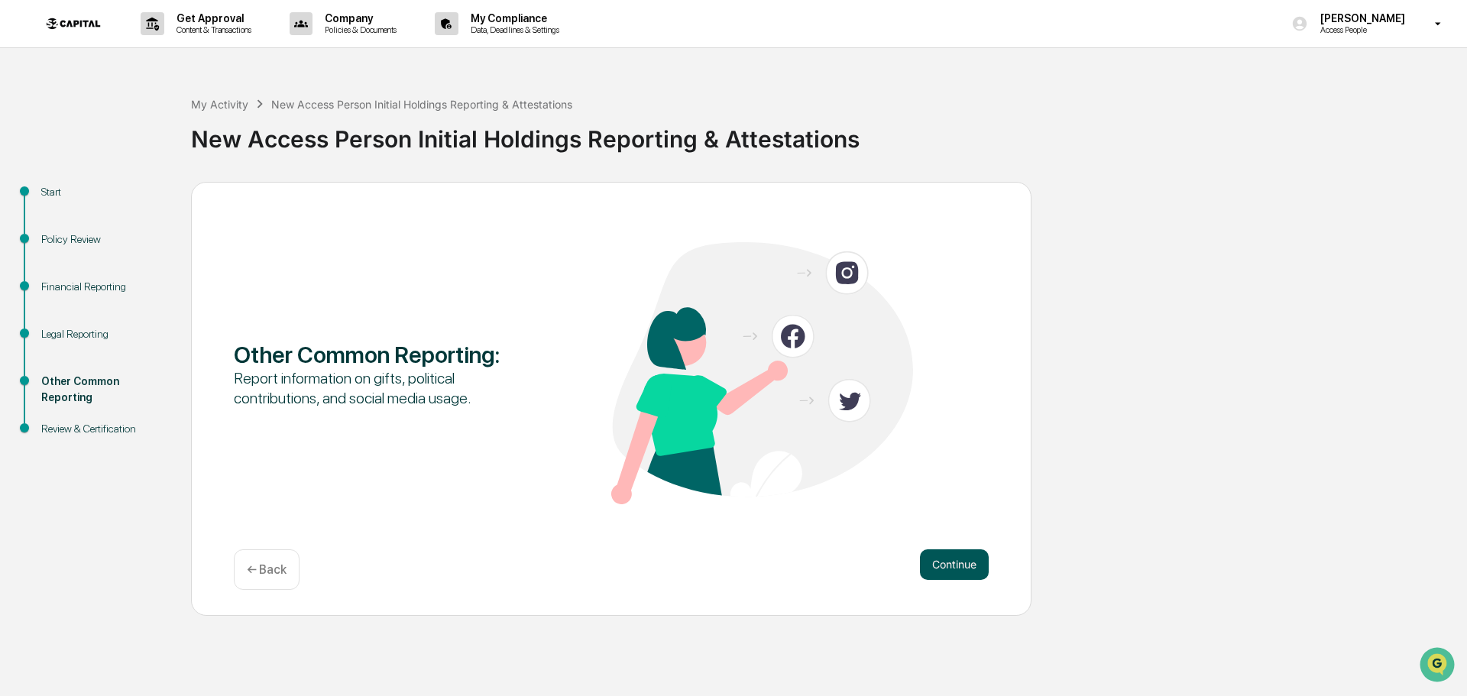
click at [950, 562] on button "Continue" at bounding box center [954, 564] width 69 height 31
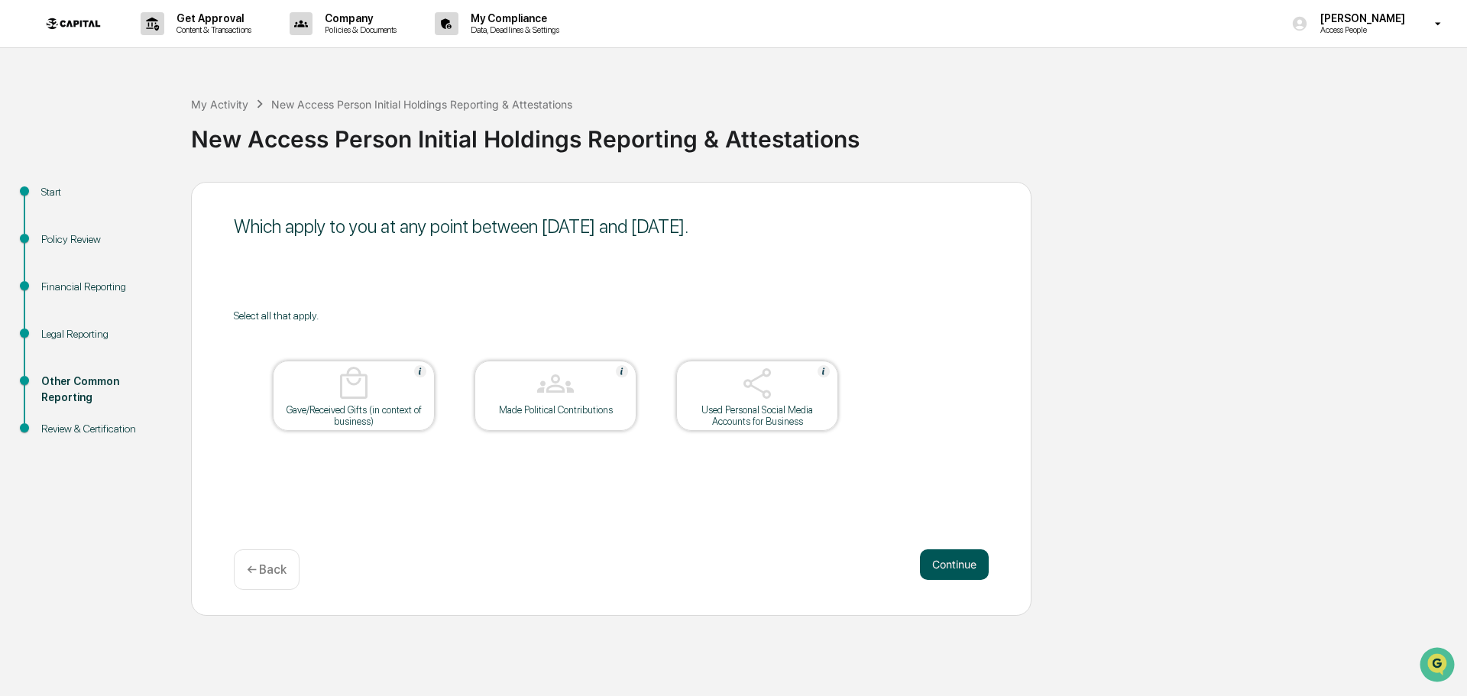
click at [958, 569] on button "Continue" at bounding box center [954, 564] width 69 height 31
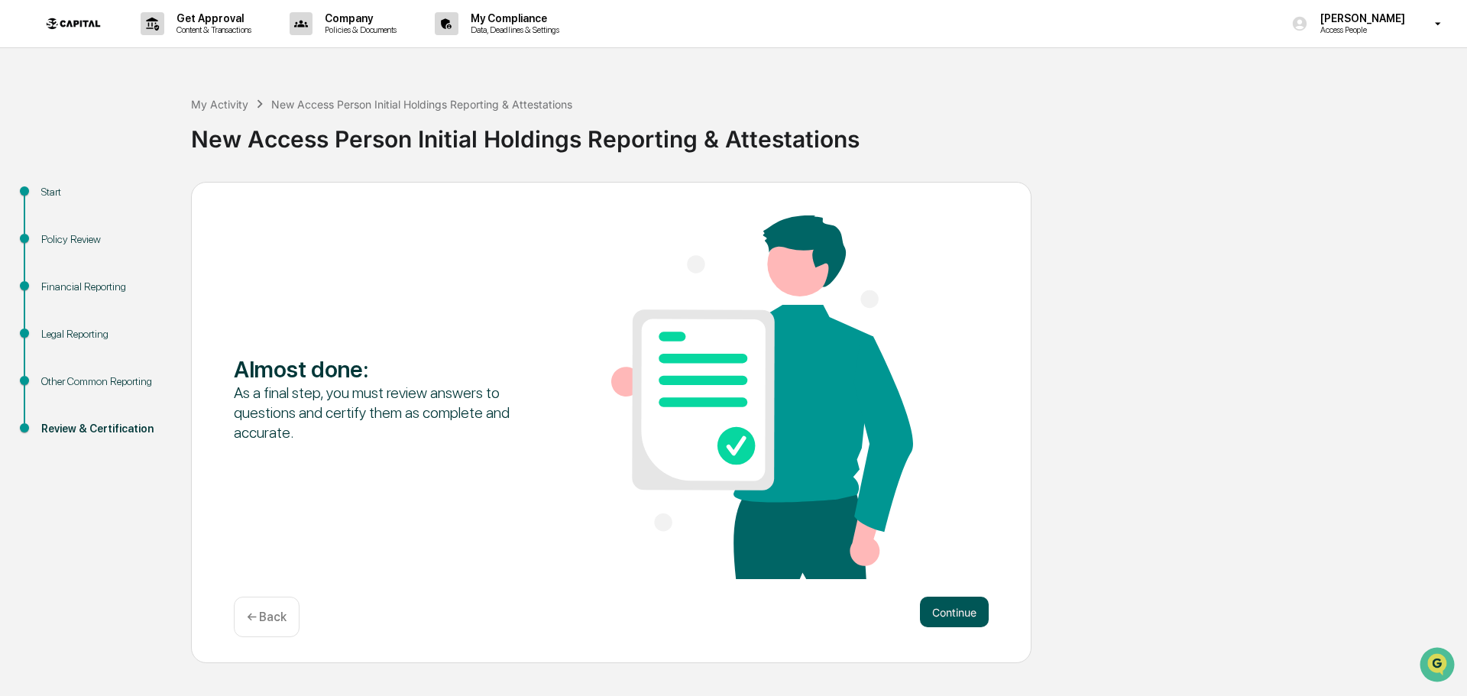
click at [947, 608] on button "Continue" at bounding box center [954, 612] width 69 height 31
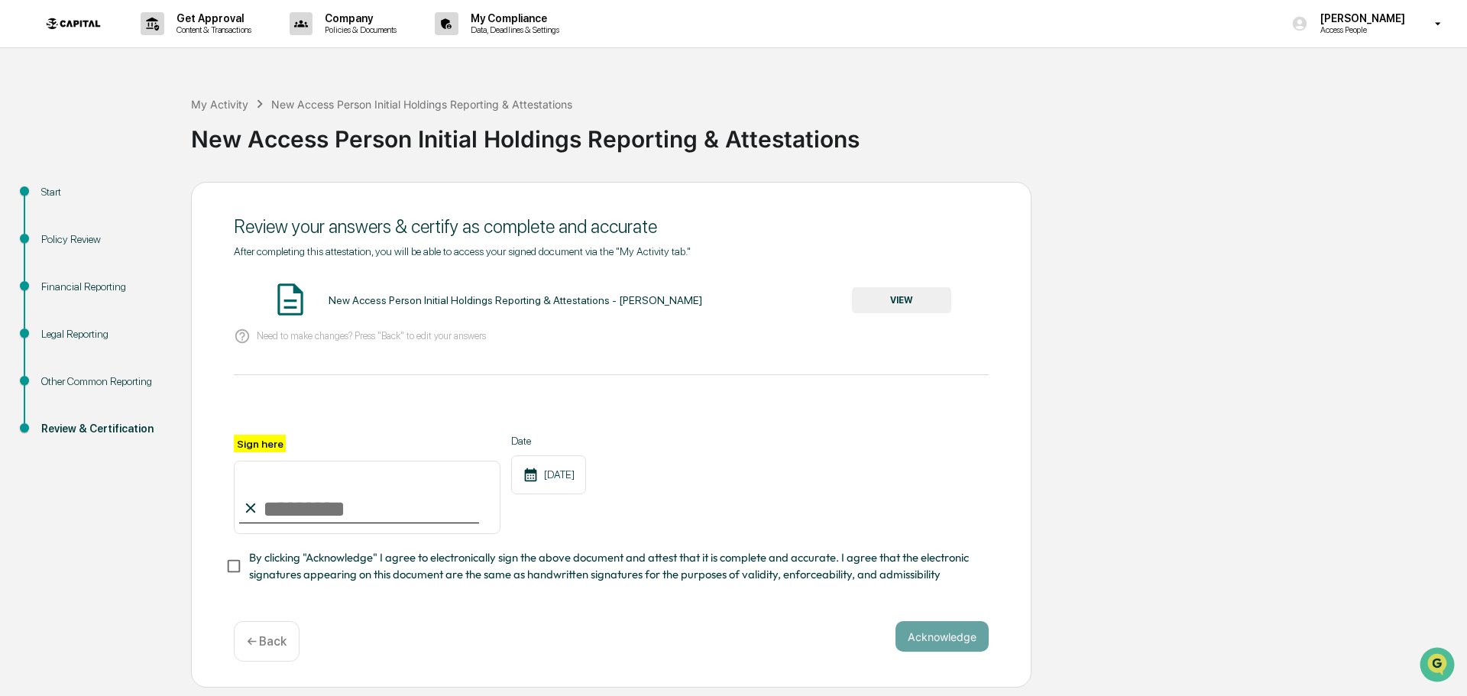
click at [282, 508] on input "Sign here" at bounding box center [367, 497] width 267 height 73
type input "**********"
click at [938, 643] on button "Acknowledge" at bounding box center [941, 636] width 93 height 31
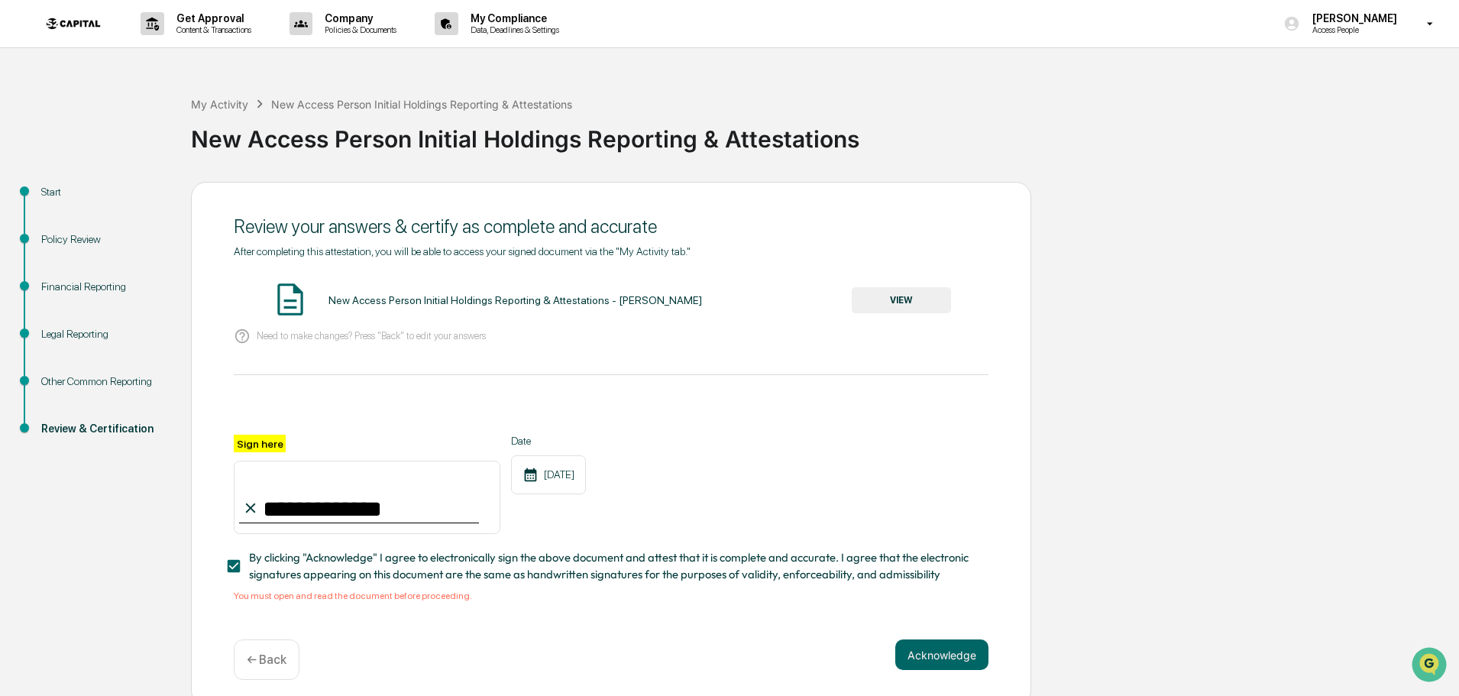
click at [862, 299] on button "VIEW" at bounding box center [901, 300] width 99 height 26
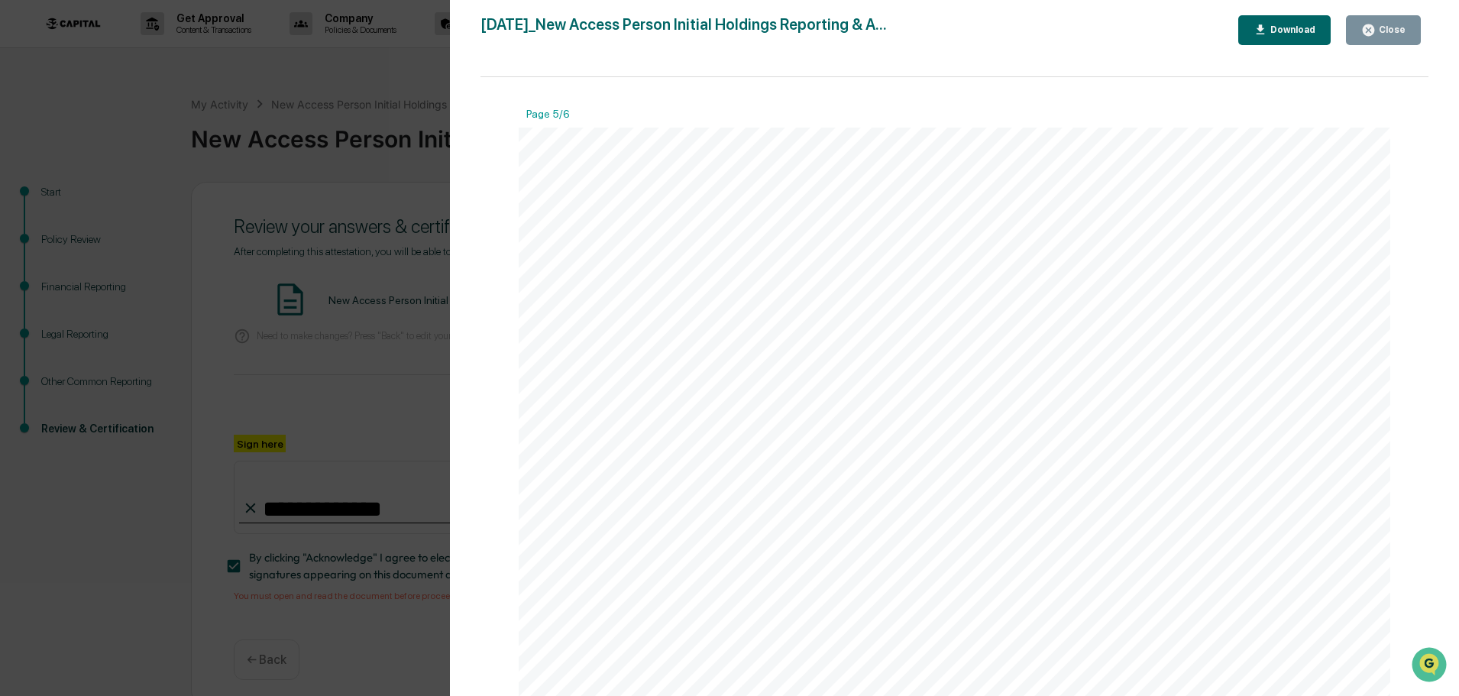
scroll to position [4661, 0]
click at [1384, 35] on div "Close" at bounding box center [1391, 29] width 30 height 11
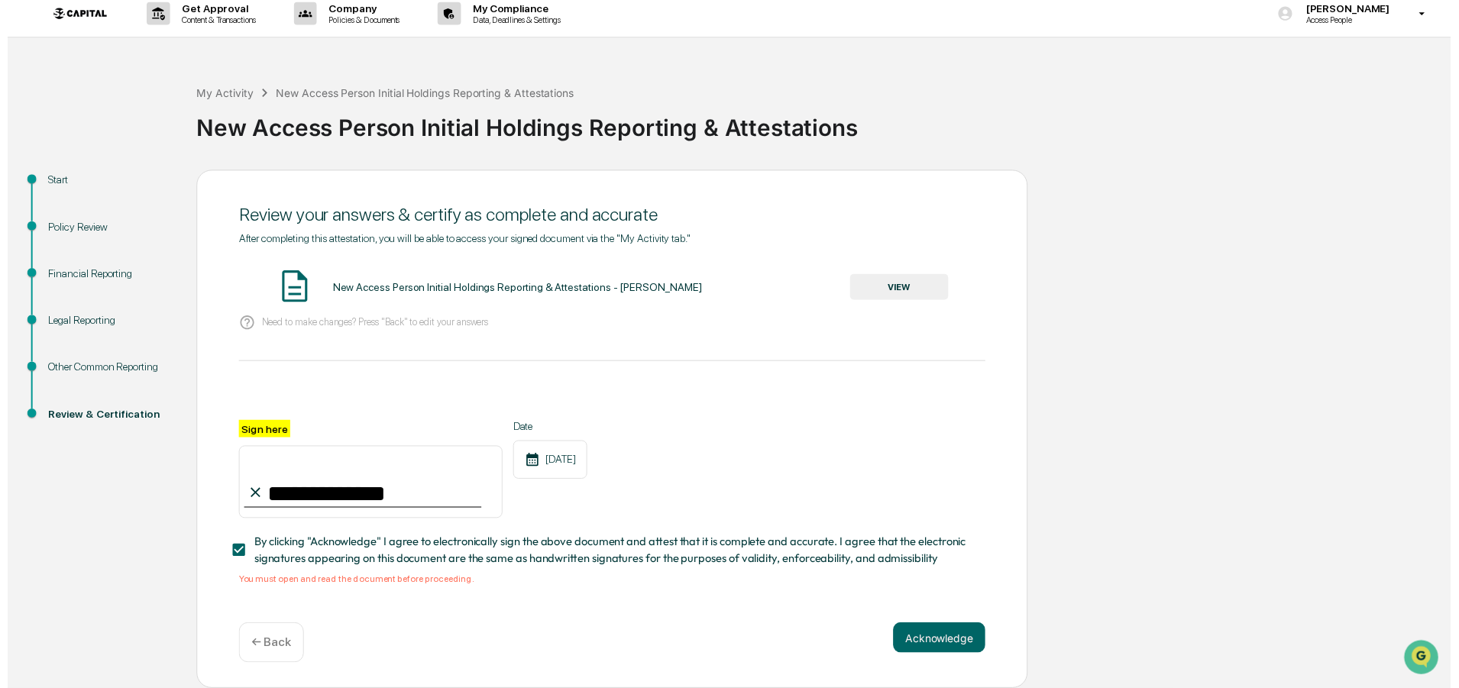
scroll to position [15, 0]
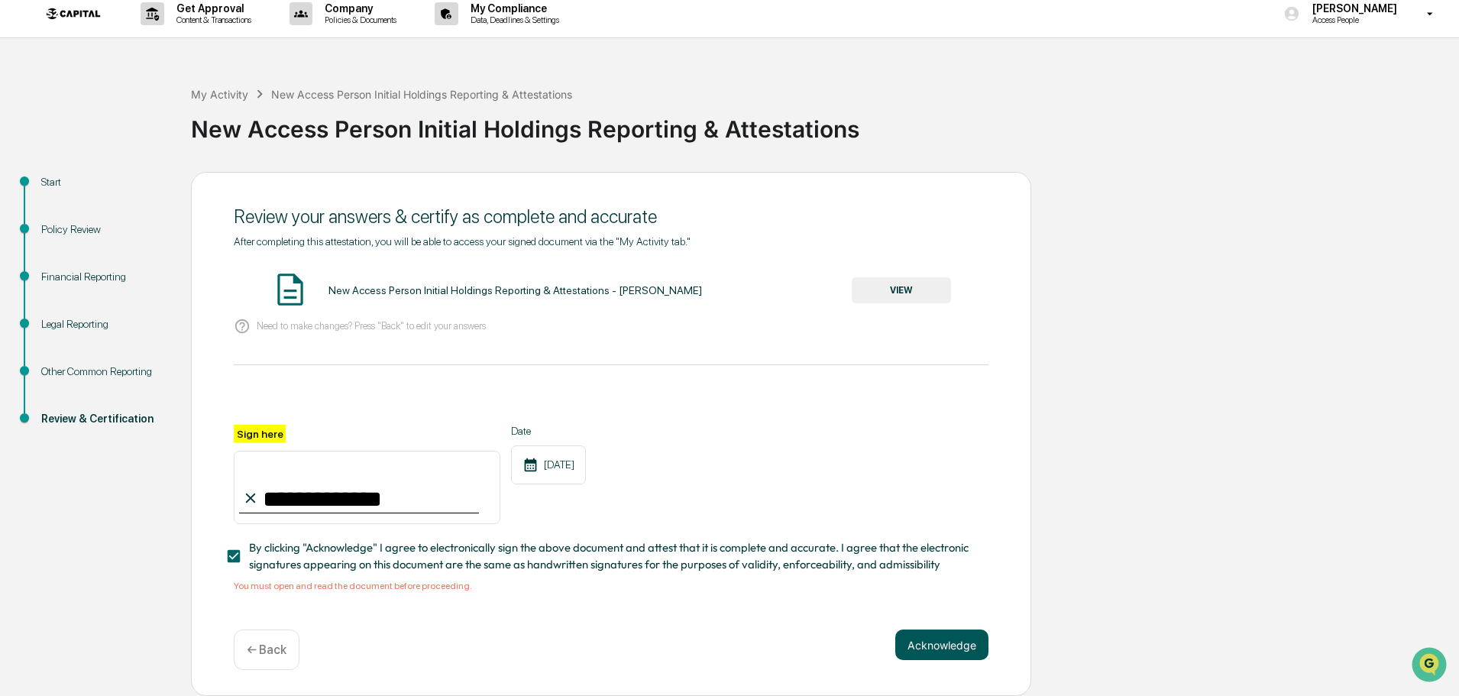
click at [942, 644] on button "Acknowledge" at bounding box center [941, 645] width 93 height 31
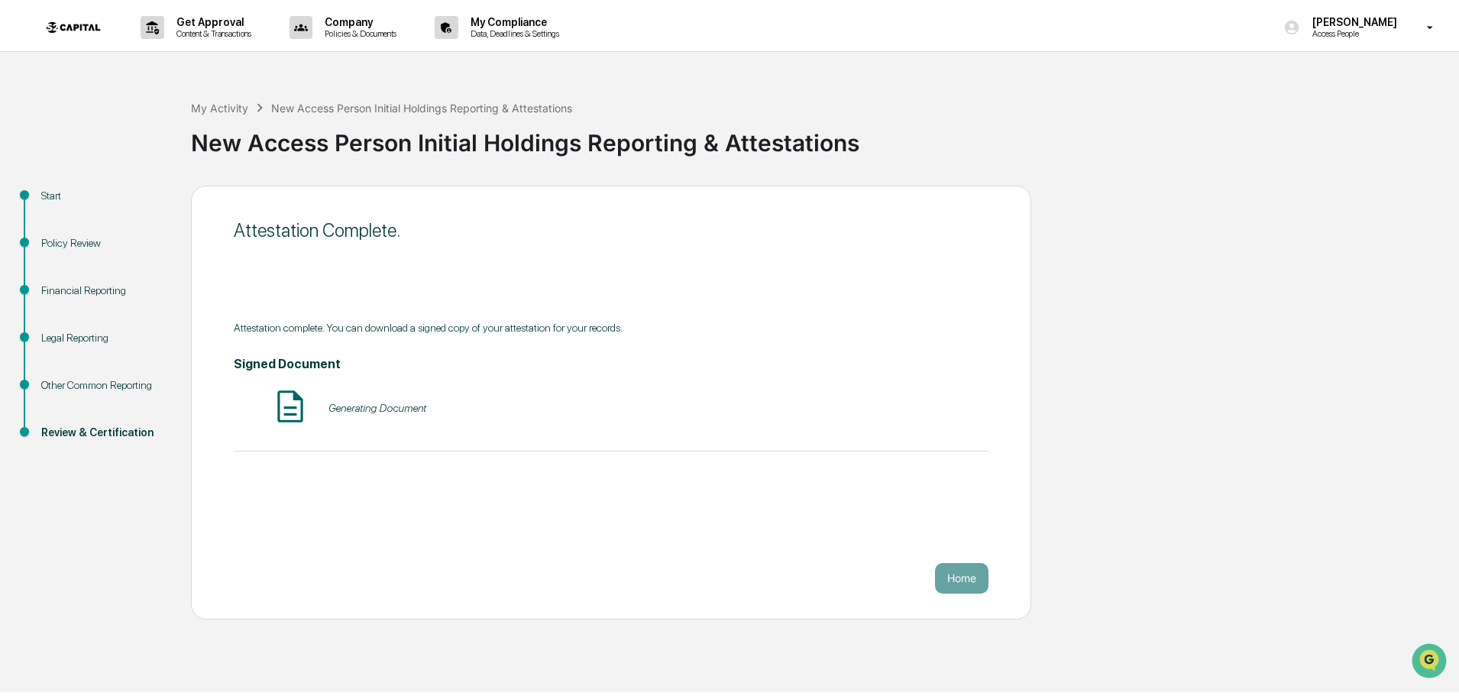
scroll to position [0, 0]
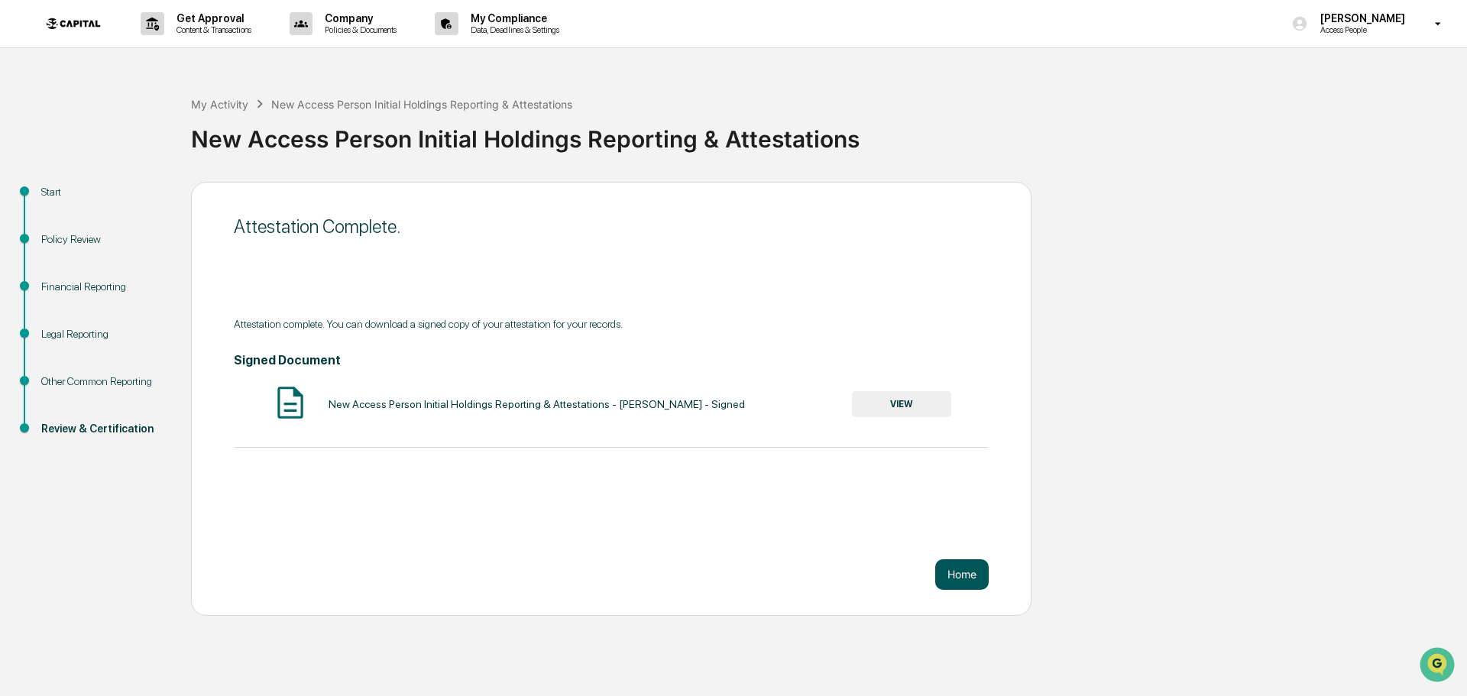
click at [948, 573] on button "Home" at bounding box center [961, 574] width 53 height 31
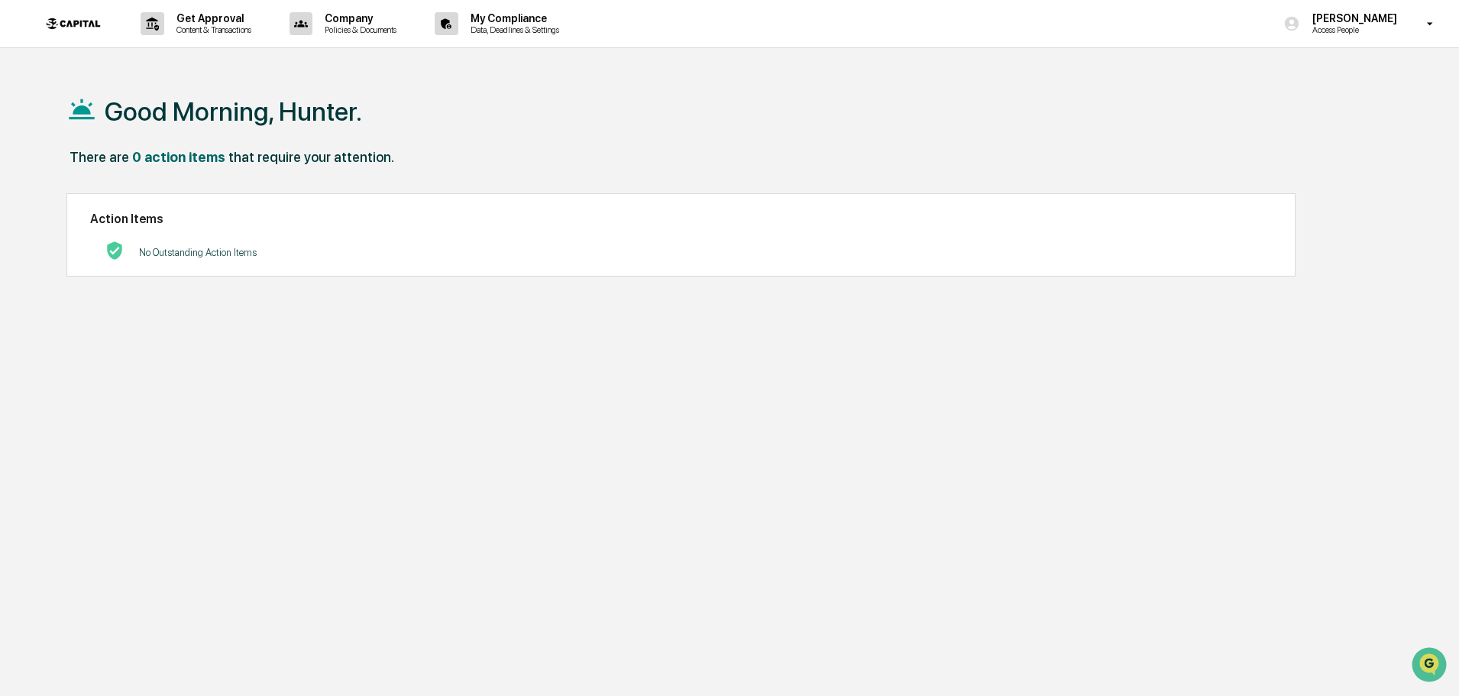
click at [83, 27] on img at bounding box center [73, 23] width 73 height 31
